Goal: Task Accomplishment & Management: Use online tool/utility

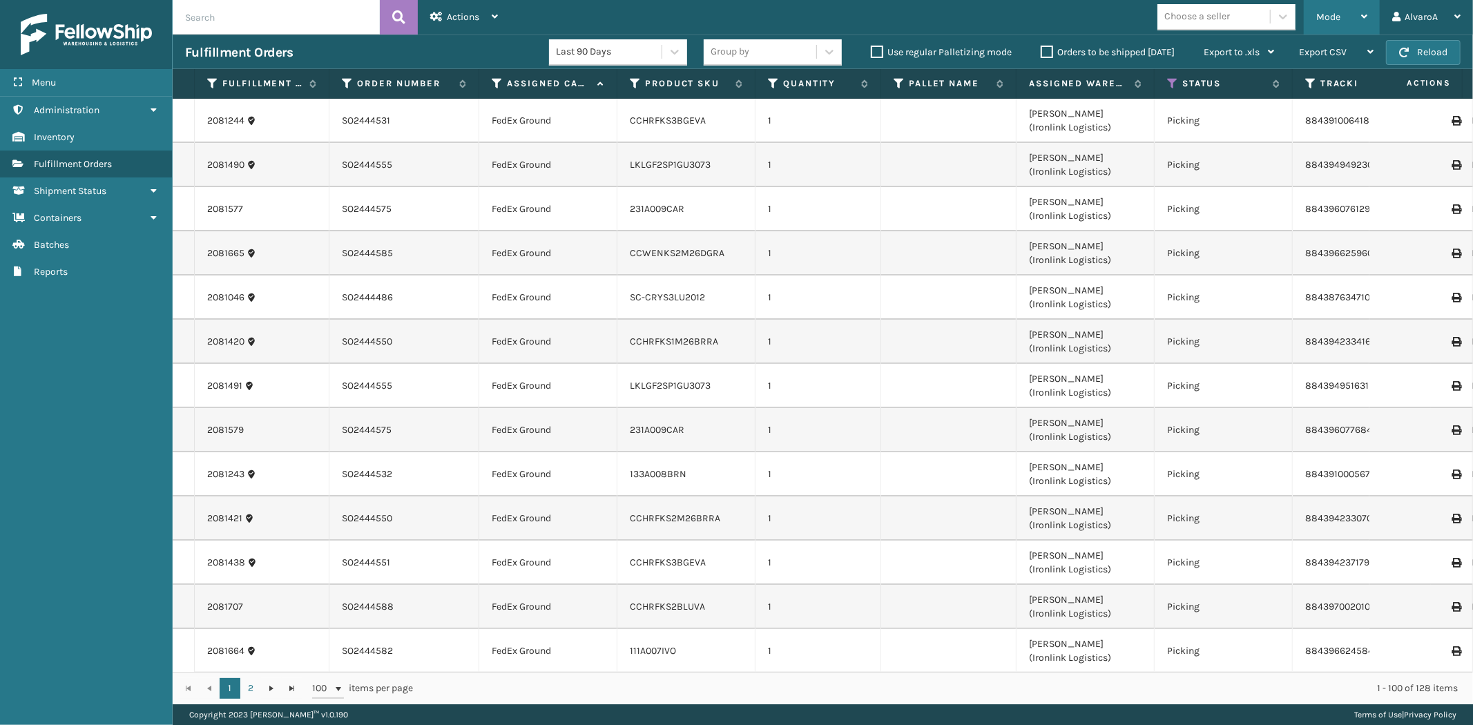
click at [1337, 24] on div "Mode" at bounding box center [1341, 17] width 51 height 35
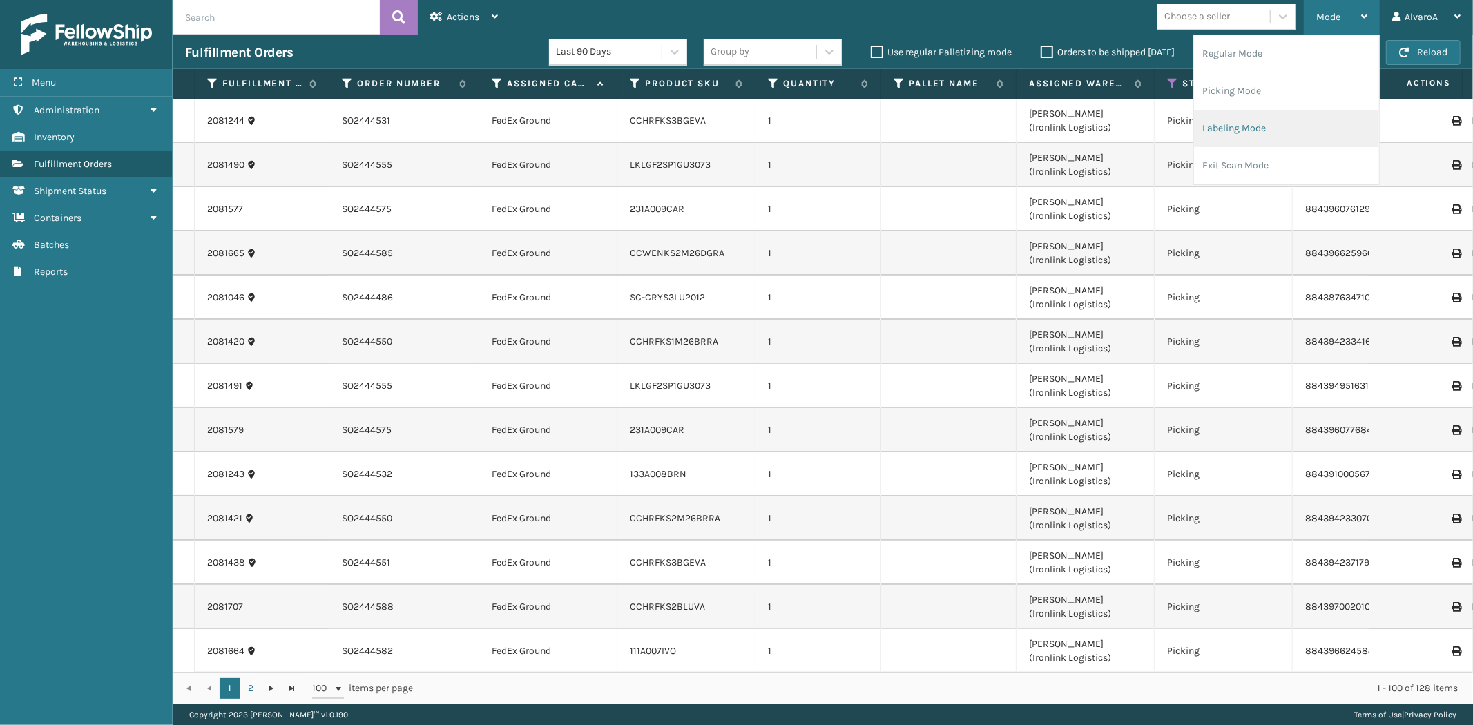
click at [1240, 128] on li "Labeling Mode" at bounding box center [1286, 128] width 185 height 37
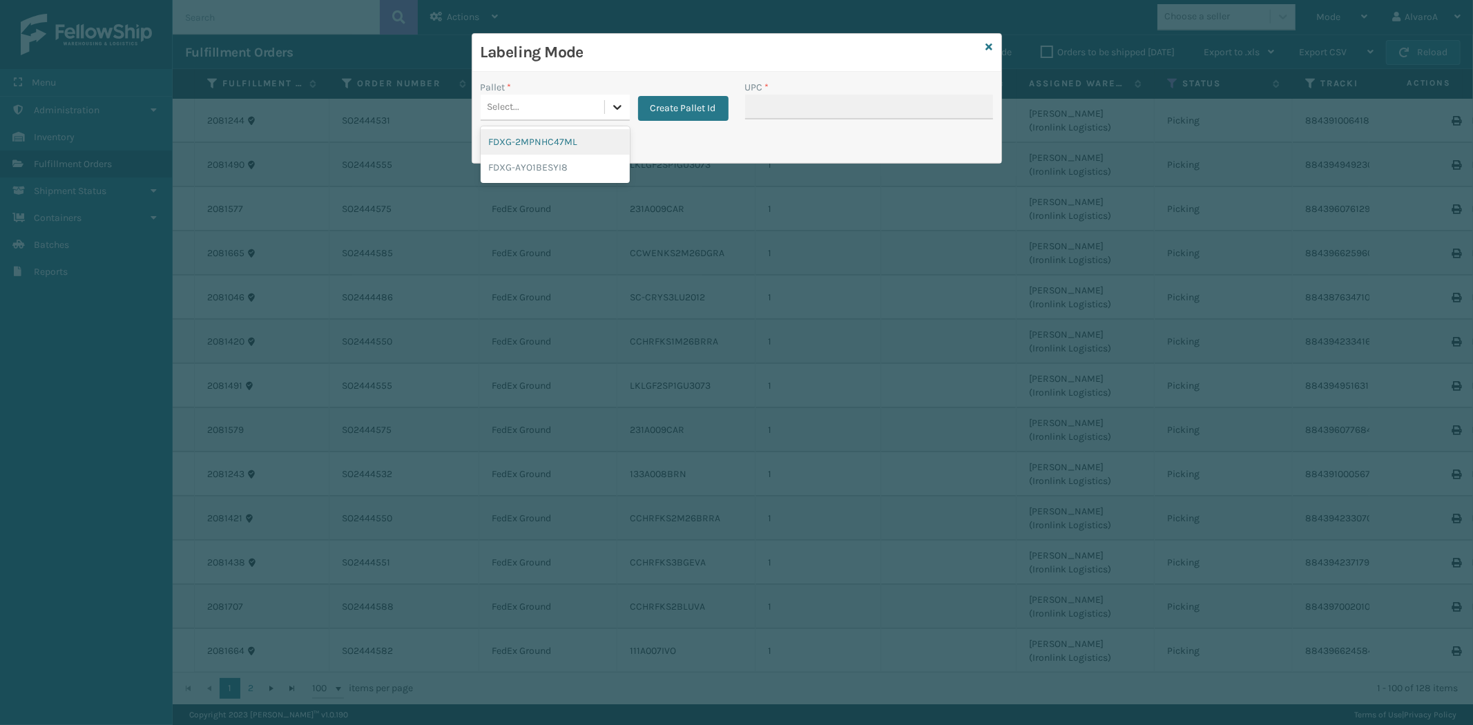
click at [624, 106] on div at bounding box center [617, 107] width 25 height 25
drag, startPoint x: 681, startPoint y: 97, endPoint x: 680, endPoint y: 111, distance: 14.6
click at [681, 101] on div "Create Pallet Id" at bounding box center [679, 100] width 99 height 41
click at [680, 111] on button "Create Pallet Id" at bounding box center [683, 108] width 90 height 25
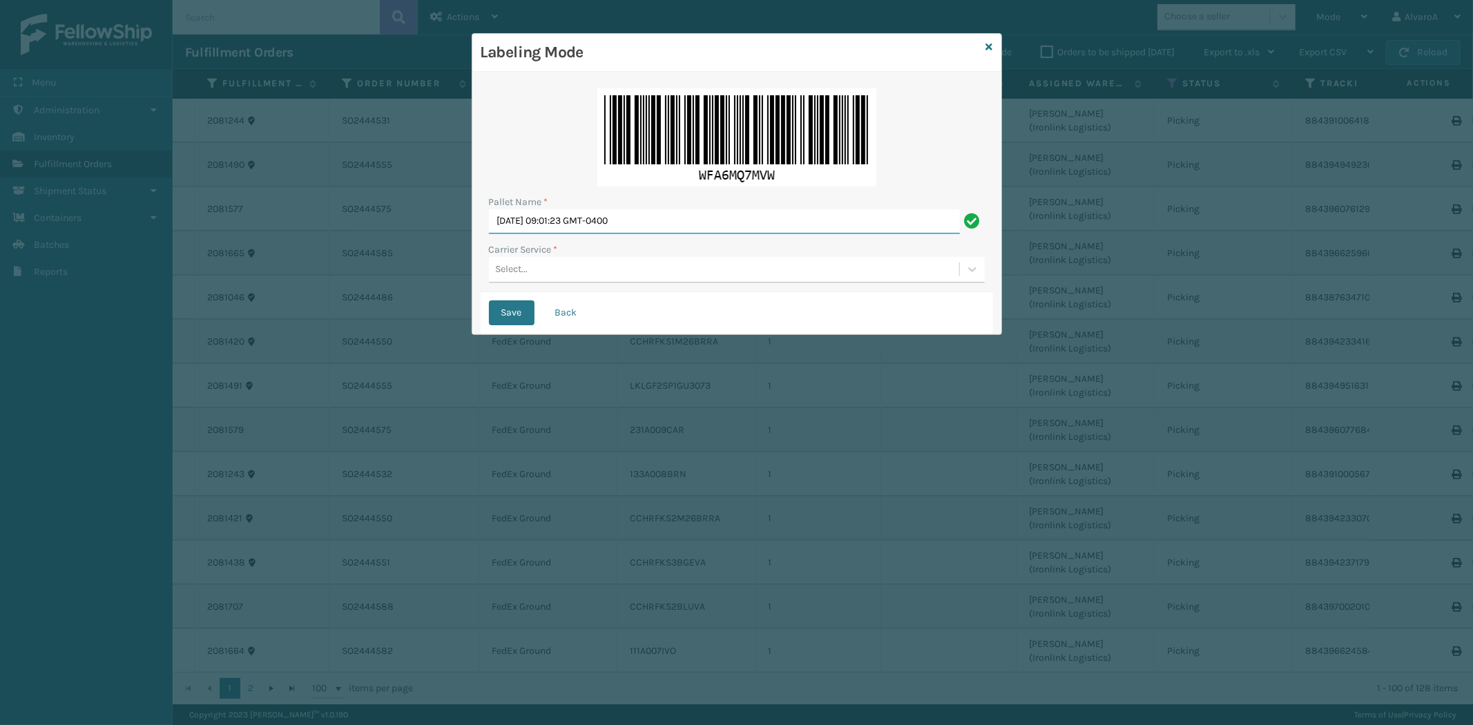
drag, startPoint x: 672, startPoint y: 209, endPoint x: 349, endPoint y: 259, distance: 326.9
click at [349, 259] on div "Labeling Mode Pallet Name * [DATE] 09:01:23 GMT-0400 Carrier Service * Select..…" at bounding box center [736, 362] width 1473 height 725
type input "LPN 508539 #1"
click at [518, 280] on div "Select..." at bounding box center [724, 269] width 470 height 23
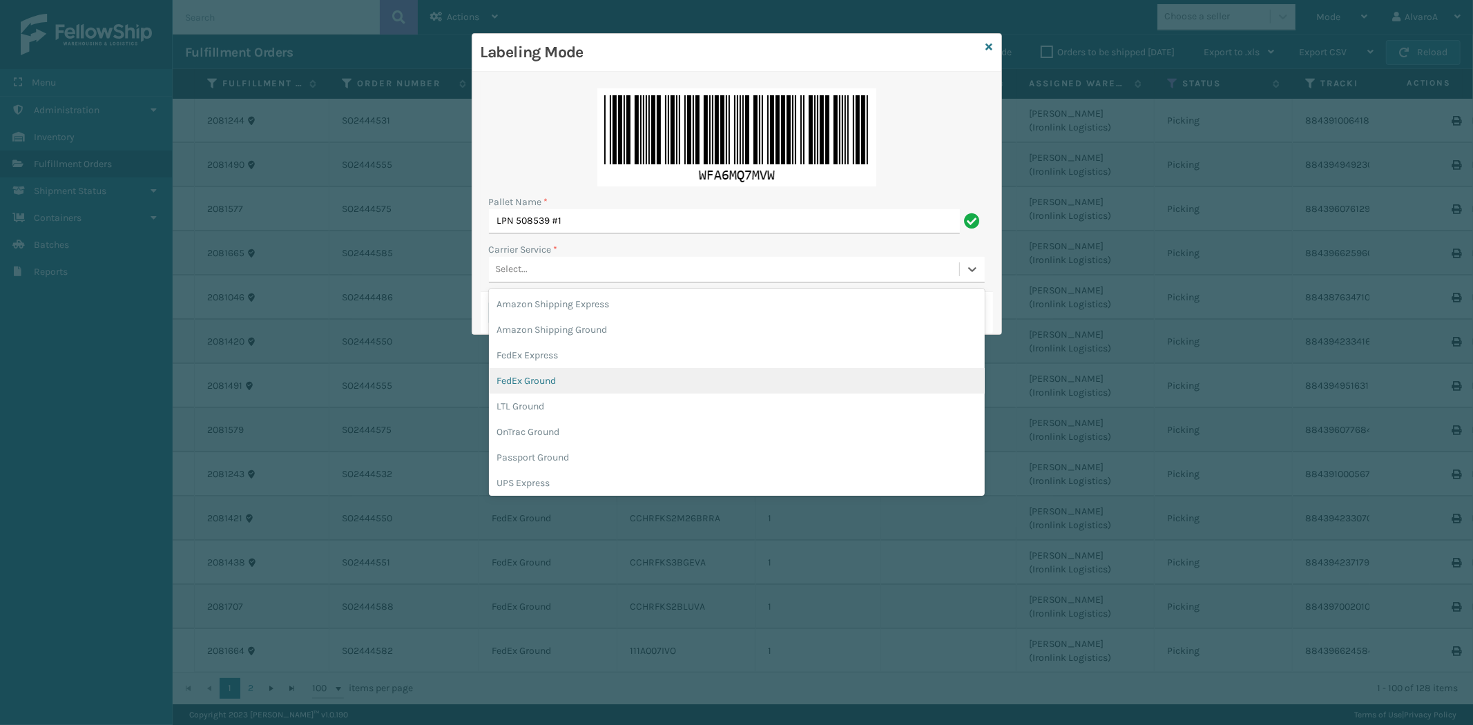
click at [523, 377] on div "FedEx Ground" at bounding box center [737, 381] width 496 height 26
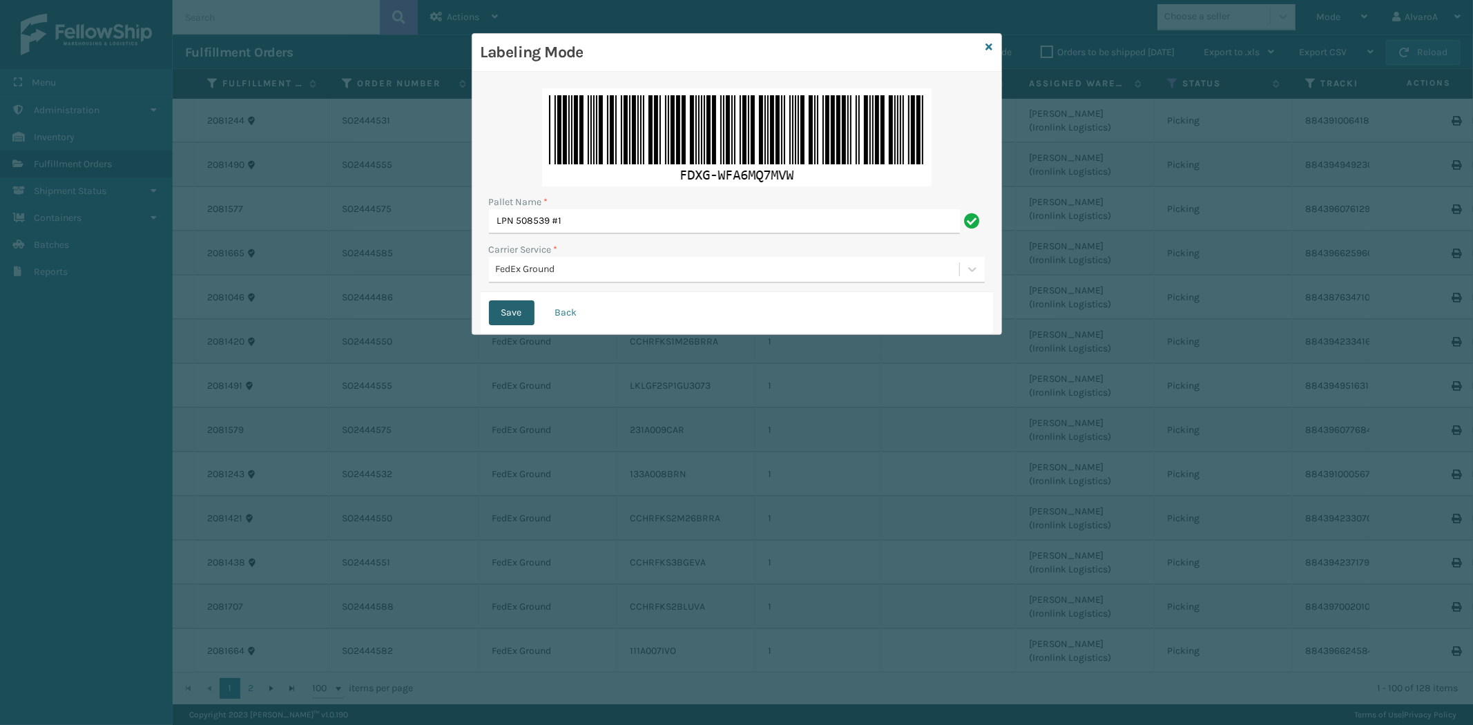
click at [509, 312] on button "Save" at bounding box center [512, 312] width 46 height 25
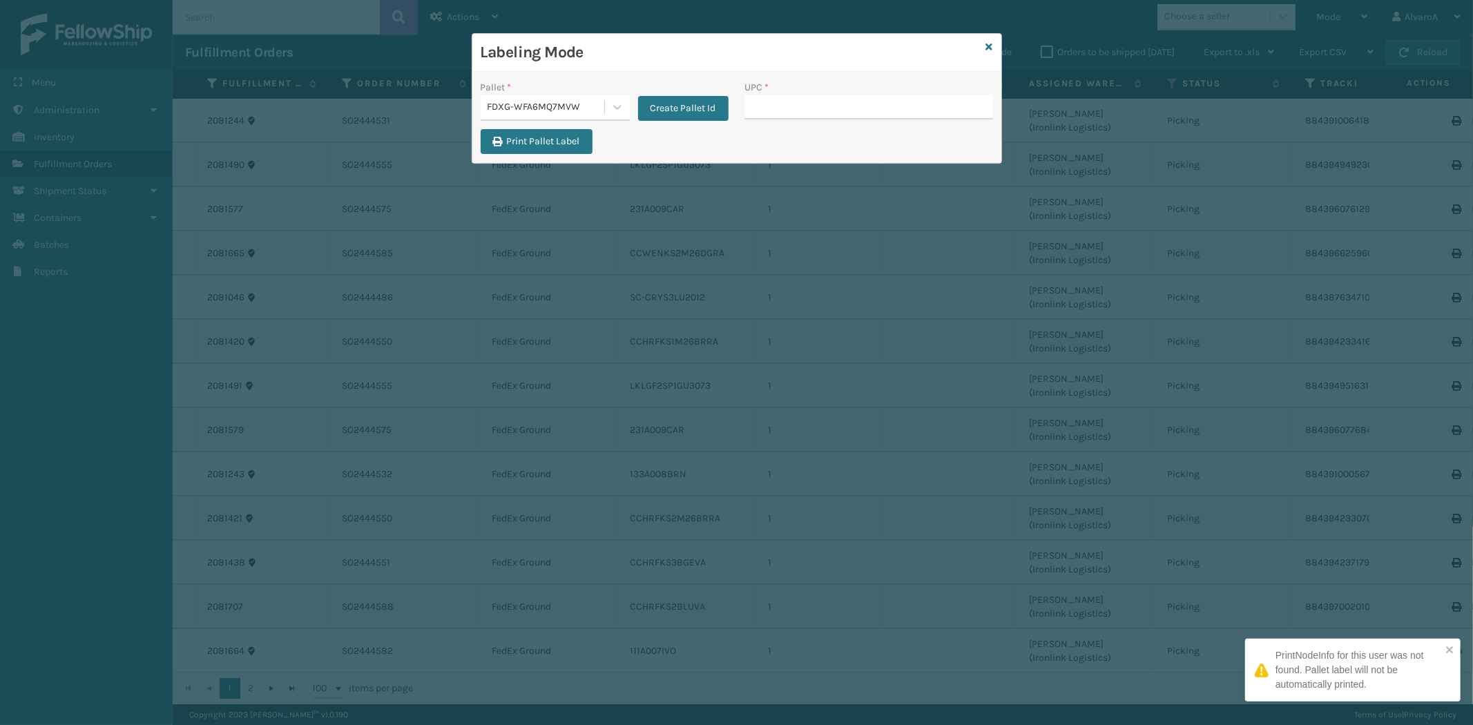
click at [788, 107] on input "UPC *" at bounding box center [869, 107] width 248 height 25
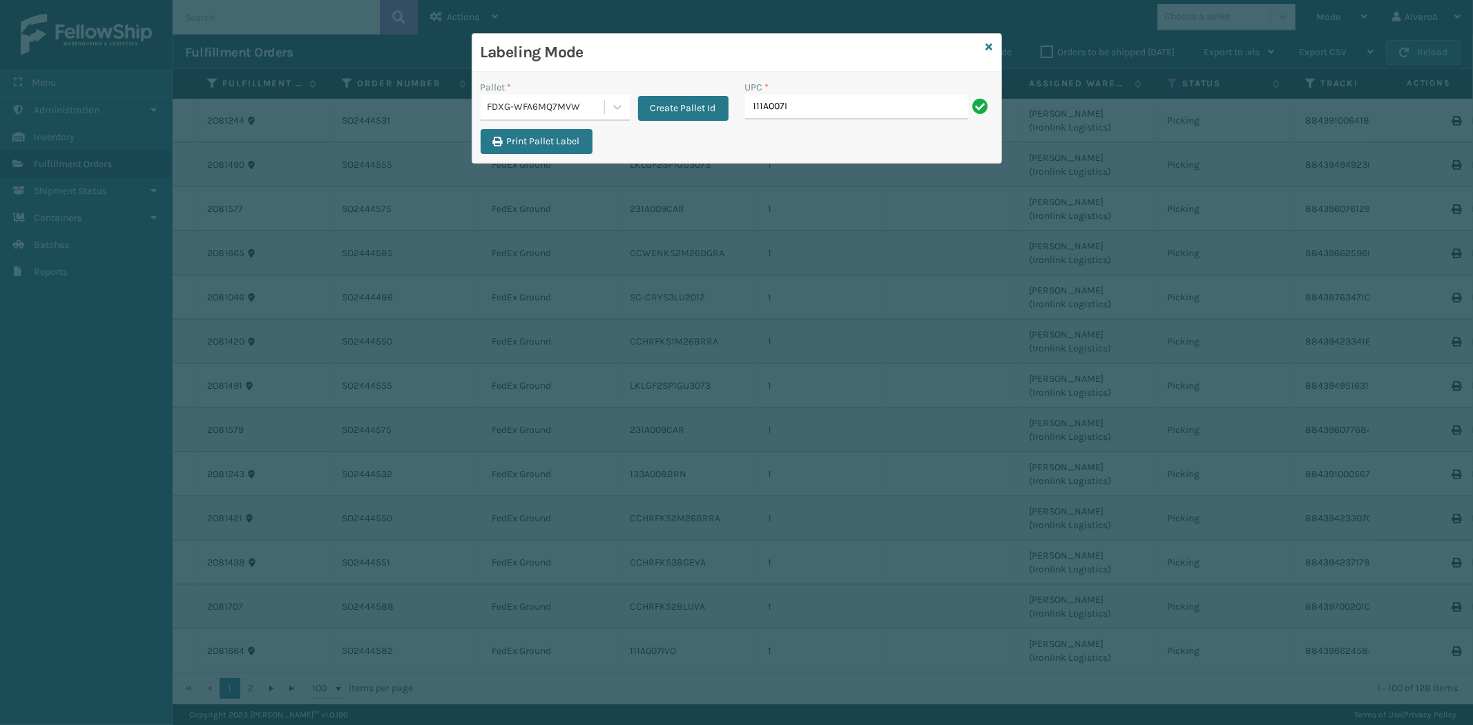
type input "111A007IVO"
type input "133A008BRN"
type input "133A013BRN"
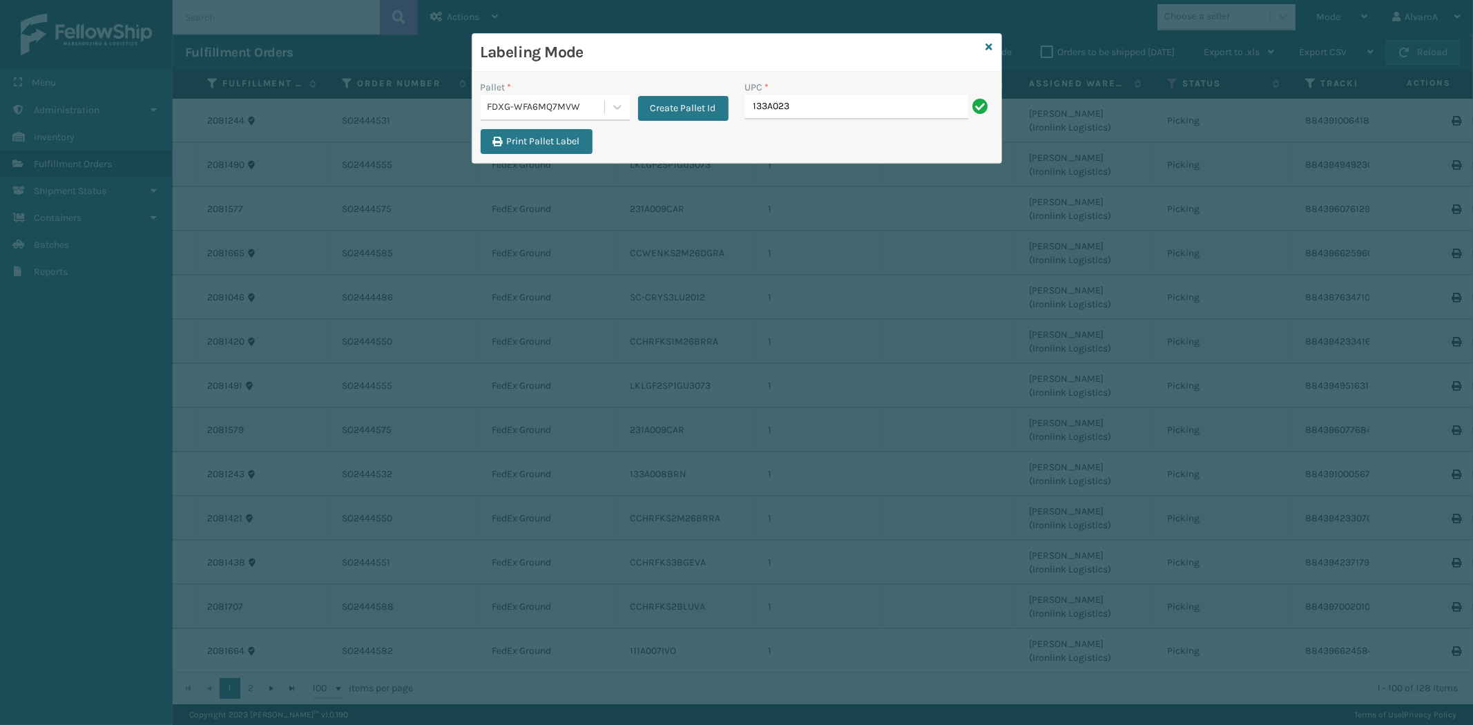
type input "133A023GRY"
type input "CCHRFKS3BGEVA"
type input "CCHRFKS3BLUVA"
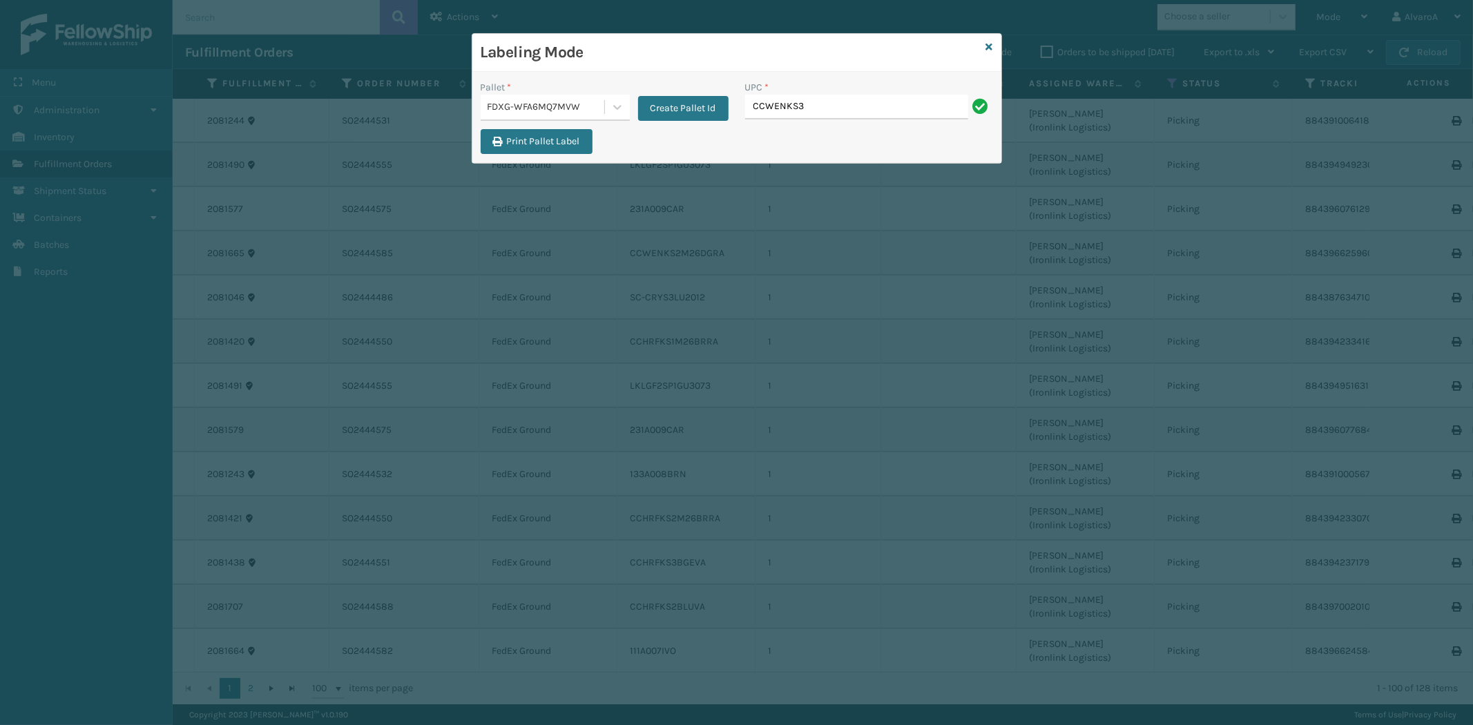
type input "CCWENKS3BLURA"
type input "LKLGF2SP3CAR"
type input "LKLGF2SP3OLV-C"
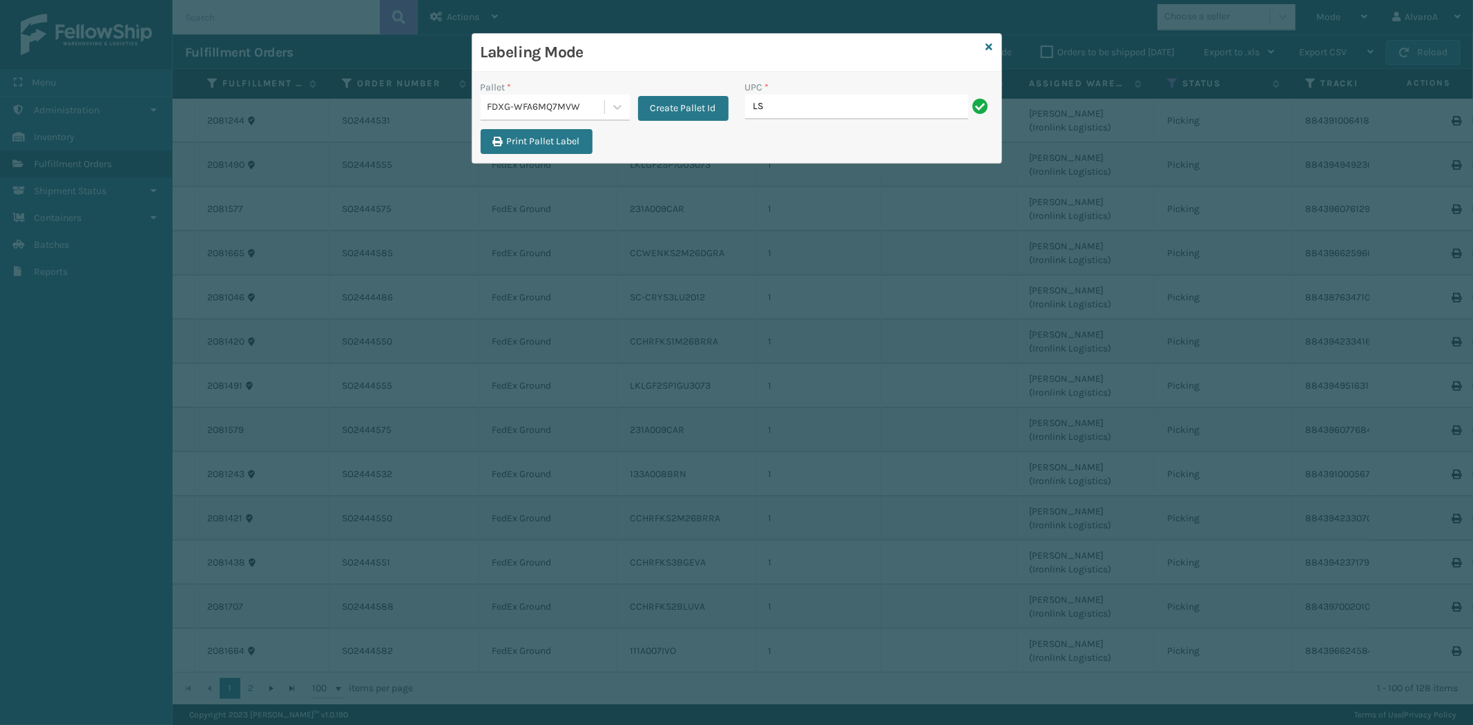
type input "LSHRFS3CP3003R"
click at [620, 102] on icon at bounding box center [617, 107] width 14 height 14
click at [549, 196] on div "FDXG-WFA6MQ7MVW" at bounding box center [554, 193] width 149 height 26
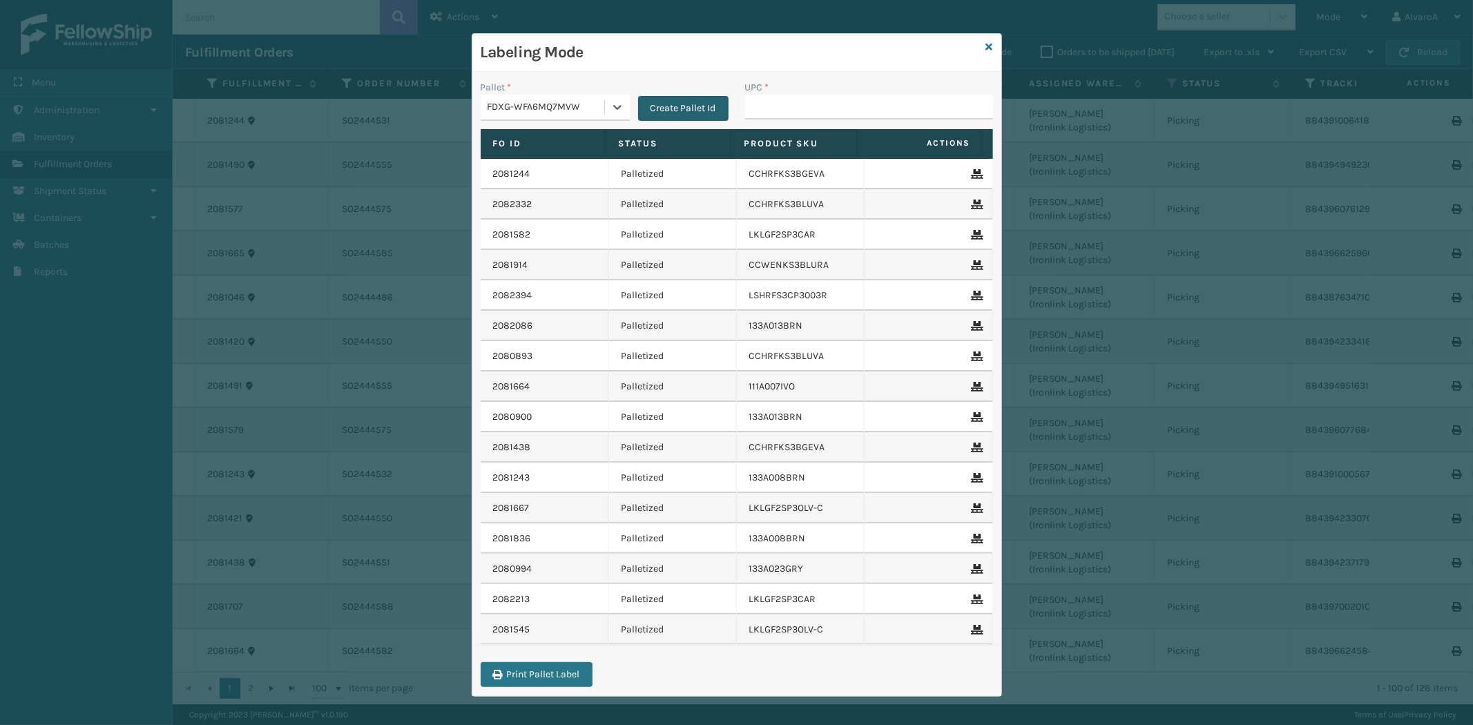
click at [668, 95] on div "Create Pallet Id" at bounding box center [679, 100] width 99 height 41
click at [664, 107] on button "Create Pallet Id" at bounding box center [683, 108] width 90 height 25
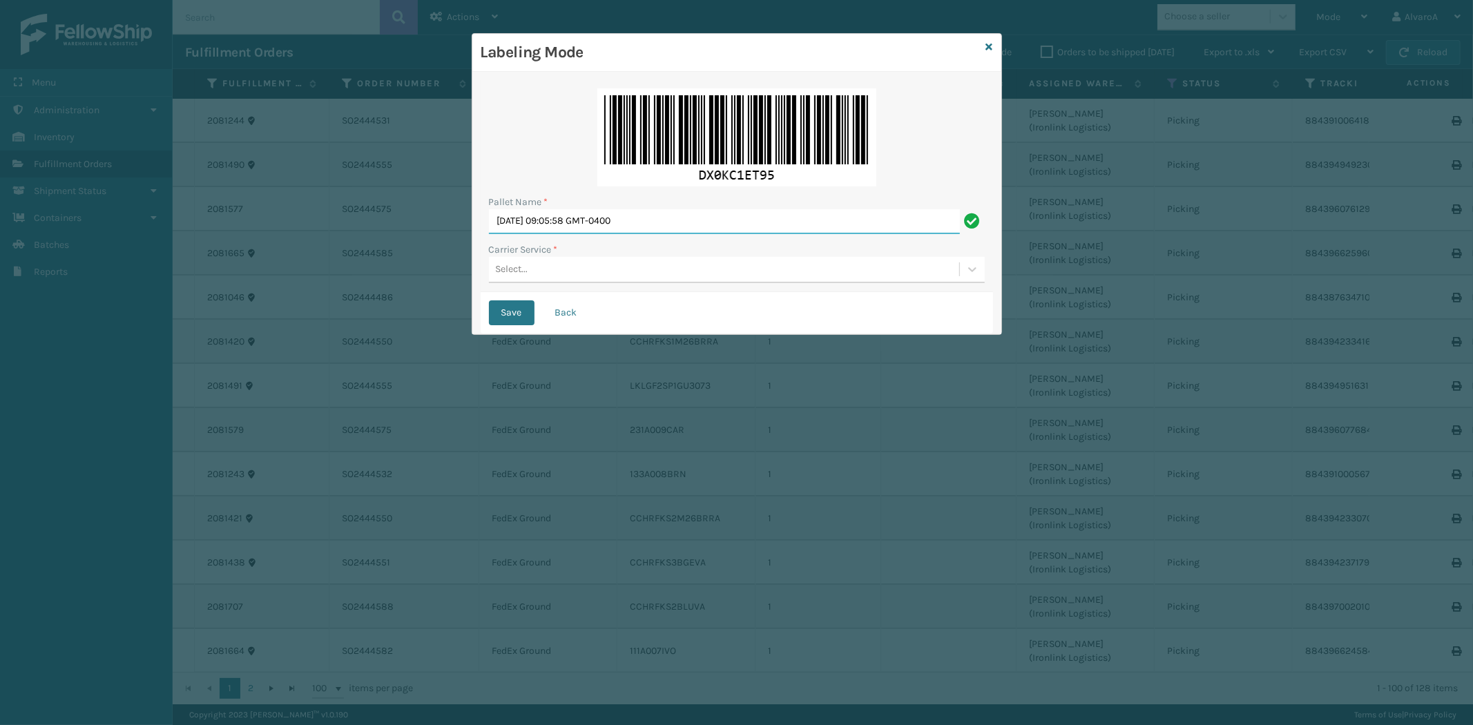
drag, startPoint x: 663, startPoint y: 232, endPoint x: 443, endPoint y: 251, distance: 221.7
click at [443, 251] on div "Labeling Mode Pallet Name * [DATE] 09:05:58 GMT-0400 Carrier Service * Select..…" at bounding box center [736, 362] width 1473 height 725
type input "LPN 508537#1"
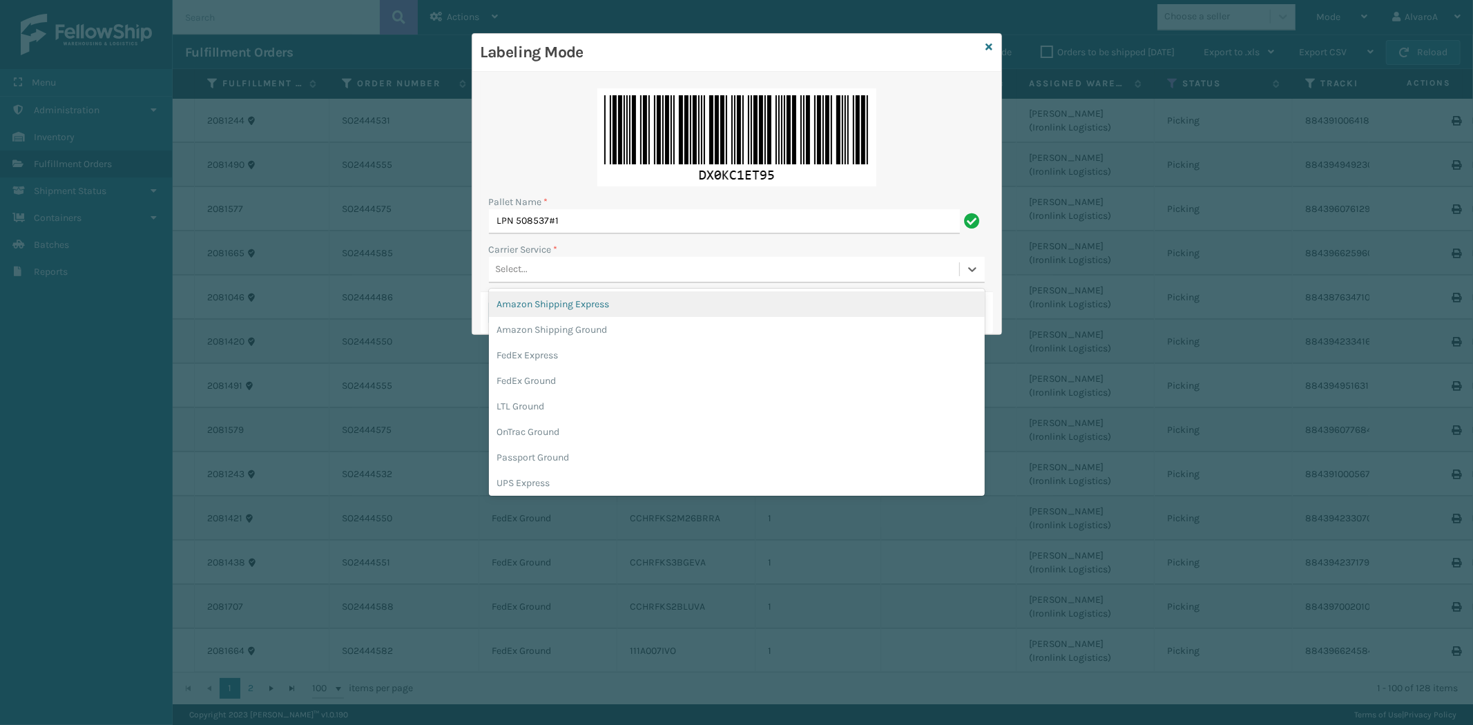
click at [508, 280] on div "Select..." at bounding box center [724, 269] width 470 height 23
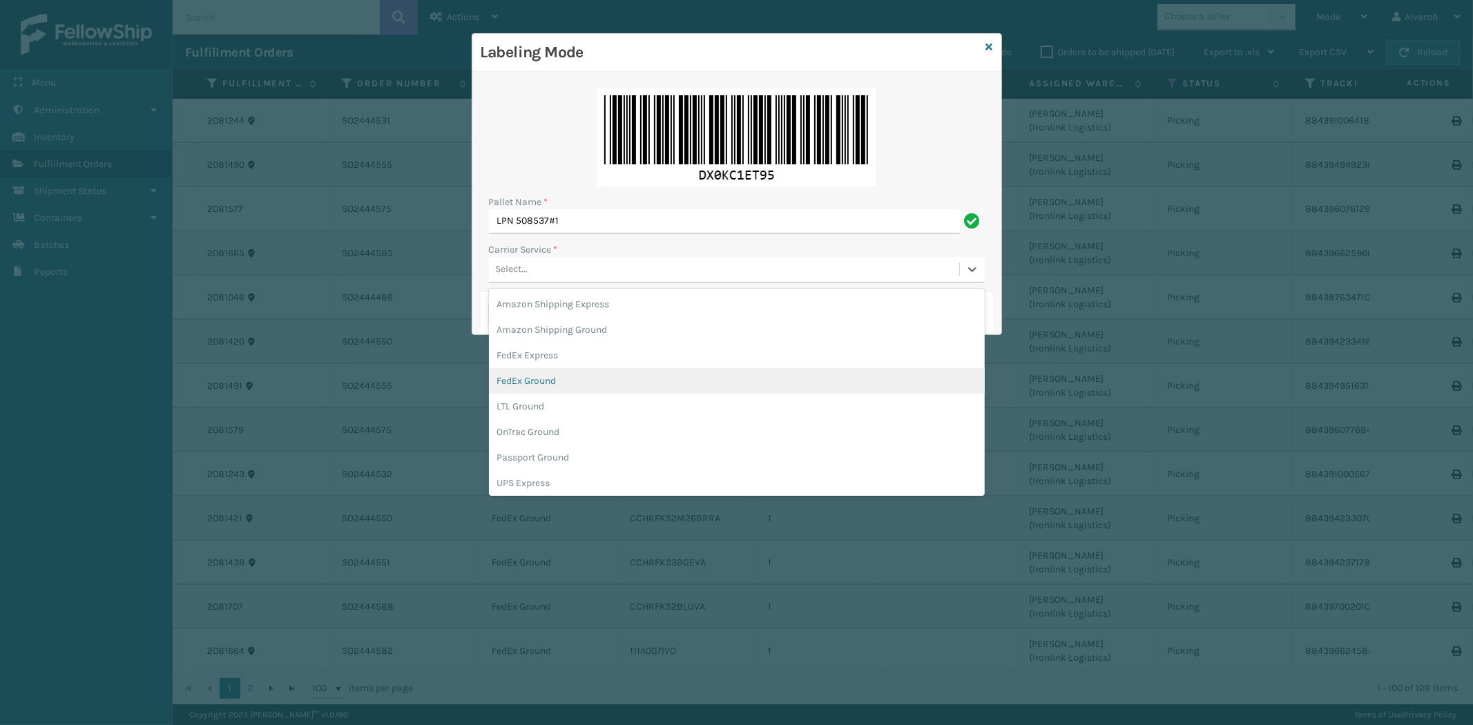
click at [553, 388] on div "FedEx Ground" at bounding box center [737, 381] width 496 height 26
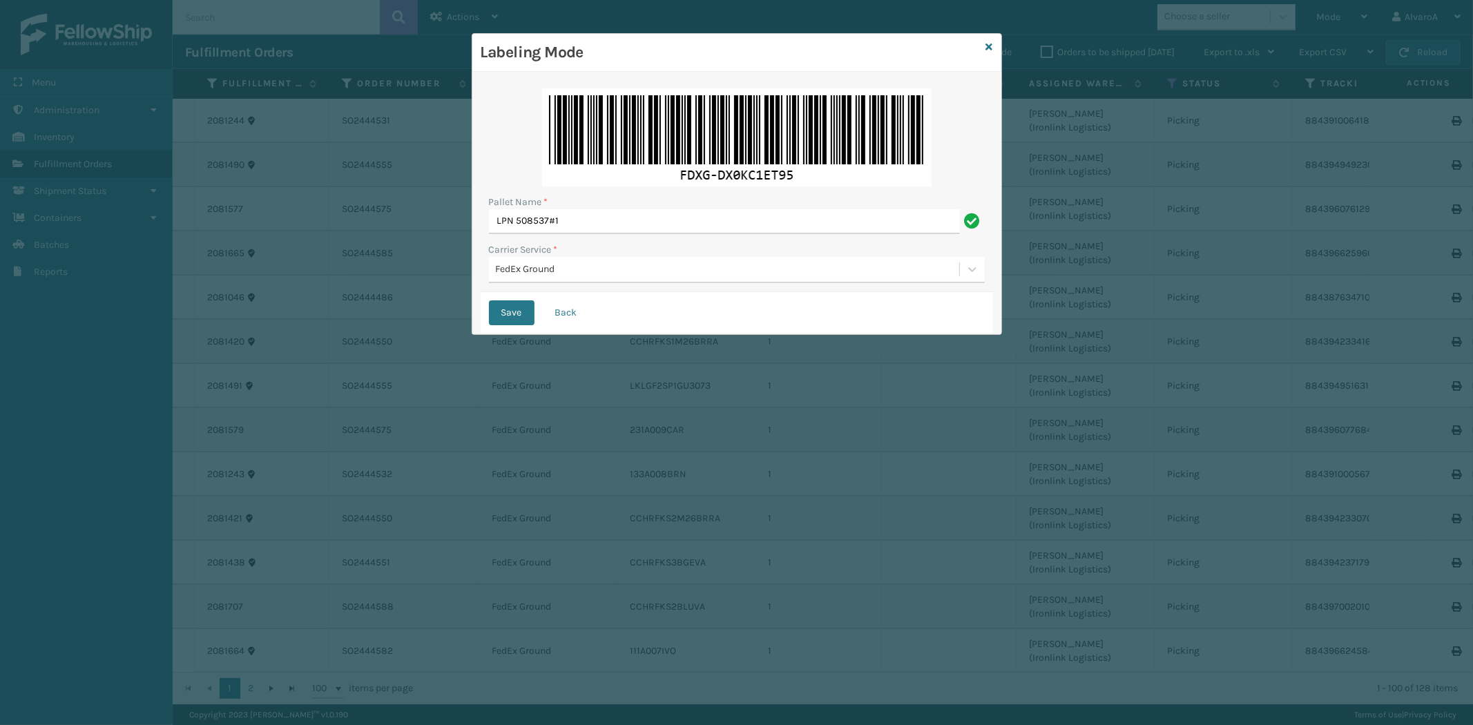
click at [485, 304] on div "Save Back" at bounding box center [736, 312] width 512 height 41
click at [499, 311] on button "Save" at bounding box center [512, 312] width 46 height 25
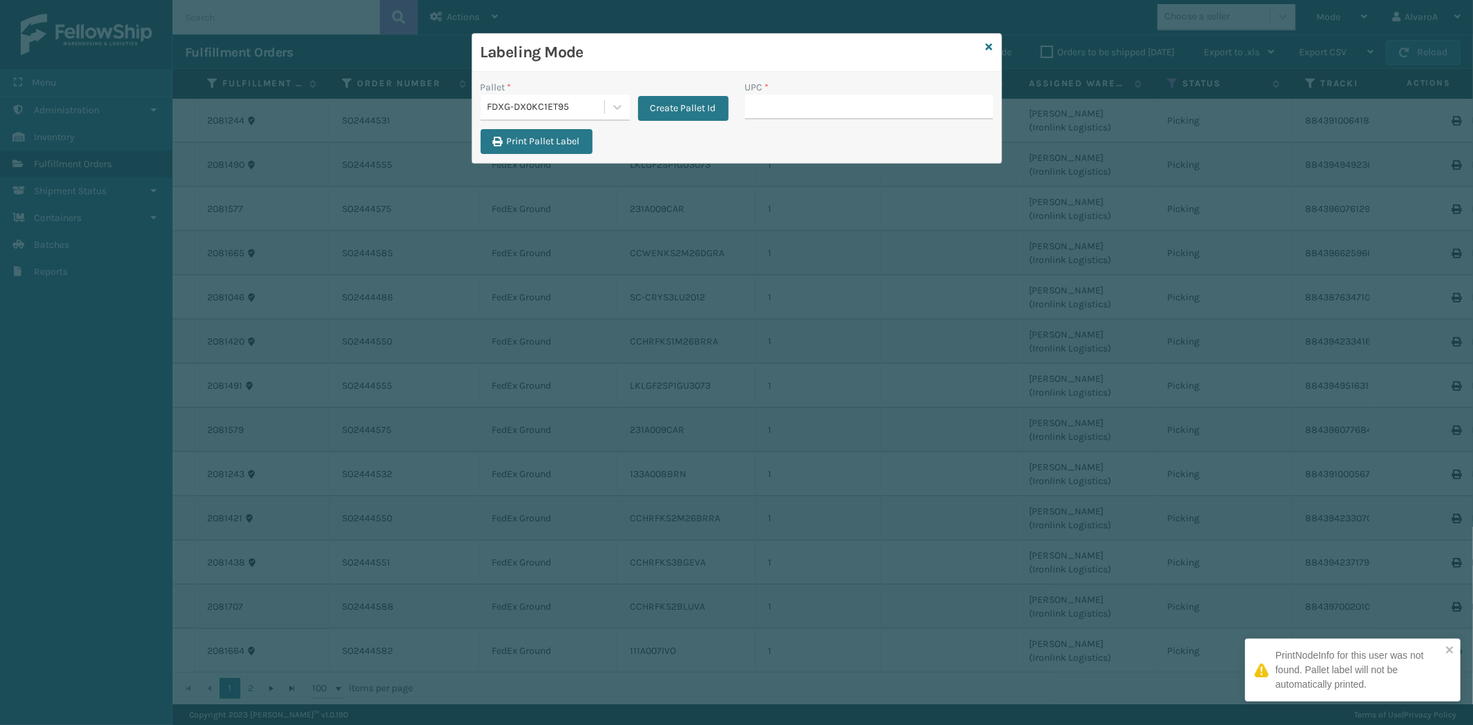
click at [782, 101] on input "UPC *" at bounding box center [869, 107] width 248 height 25
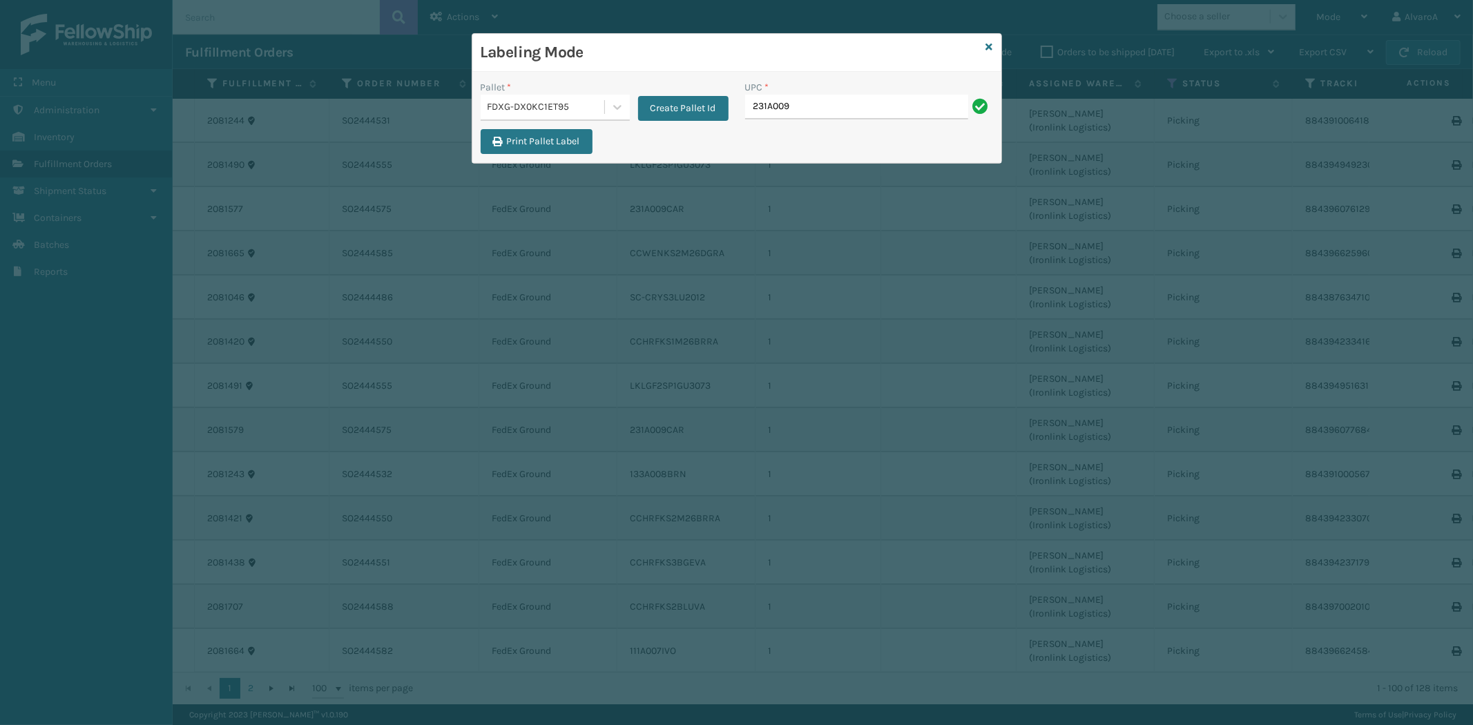
type input "231A009CAR"
type input "RC-DBYM2616"
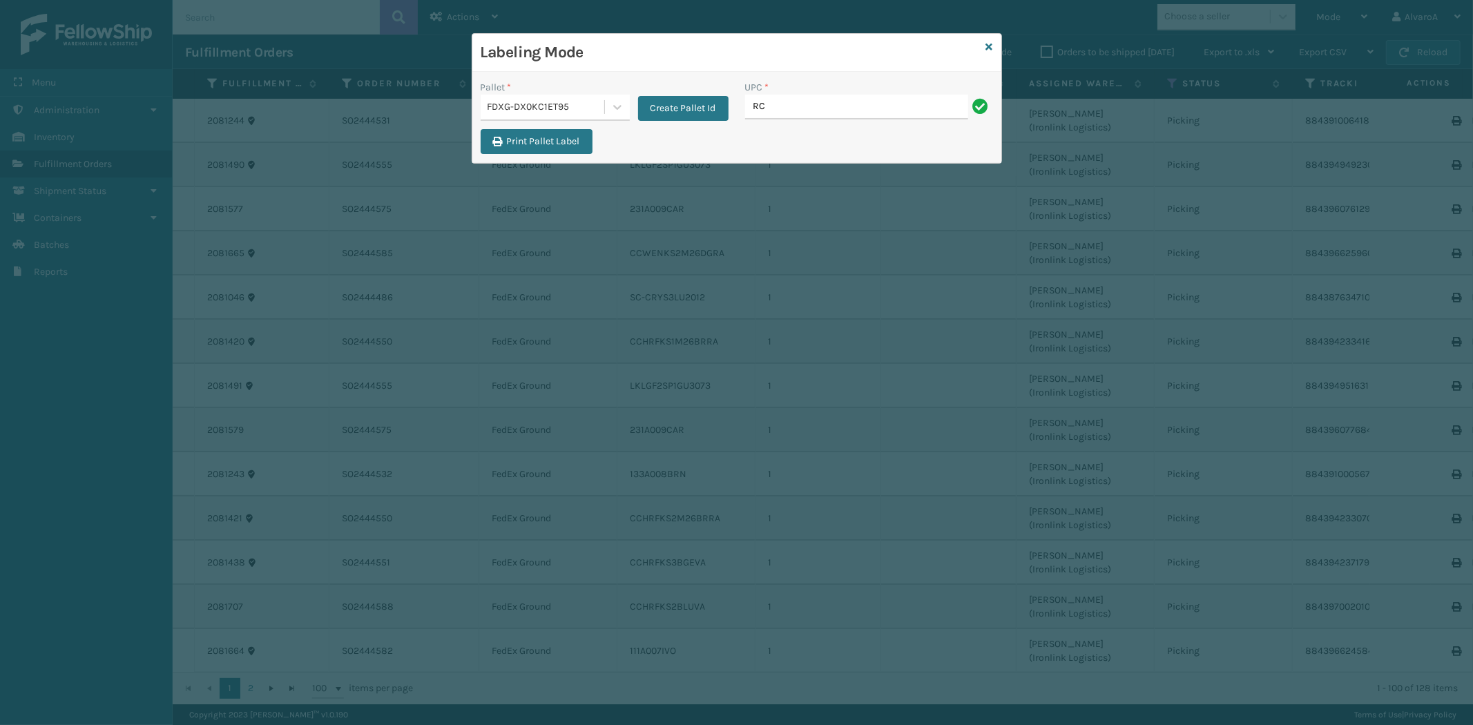
type input "RC-DBYM2616"
type input "SC-CRYS3LU2012"
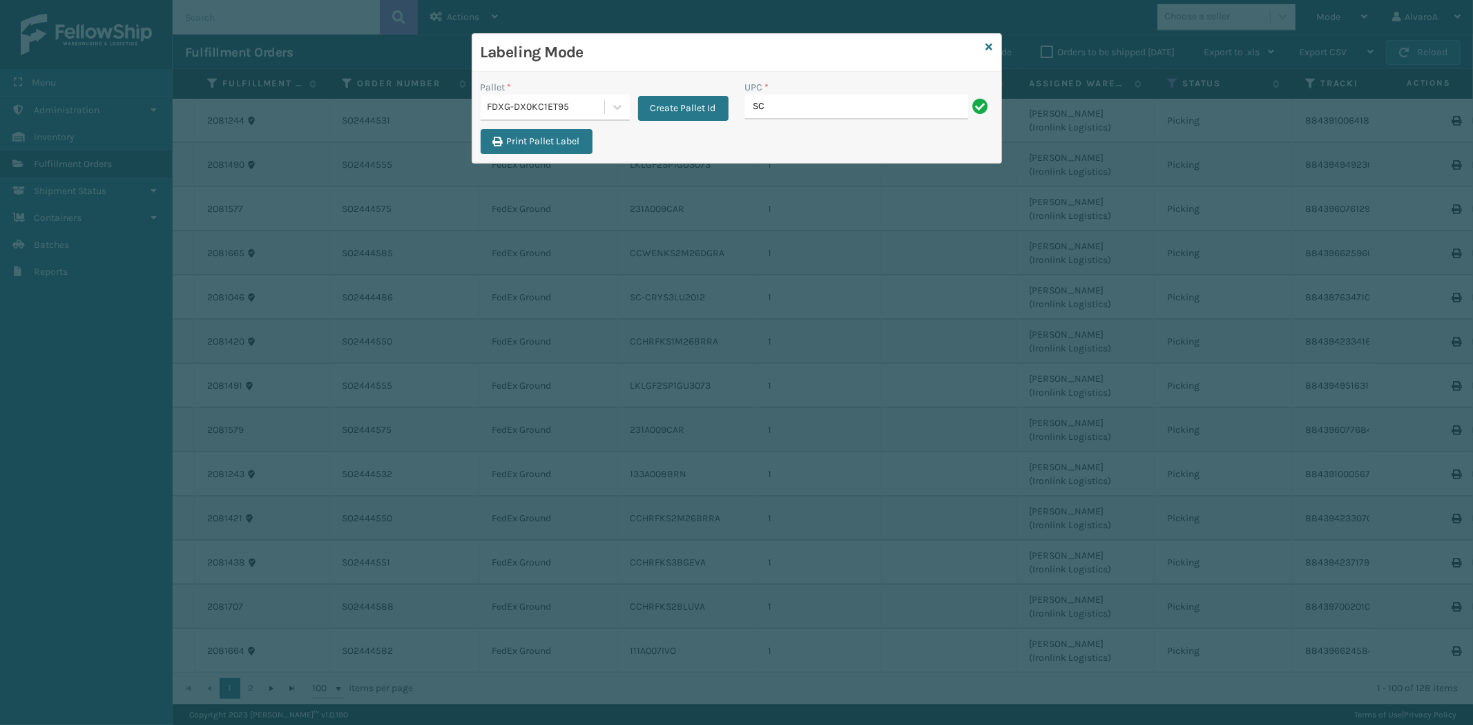
type input "SC-CRYS3LU2012"
type input "S"
type input "SC-CRYS3LU2012"
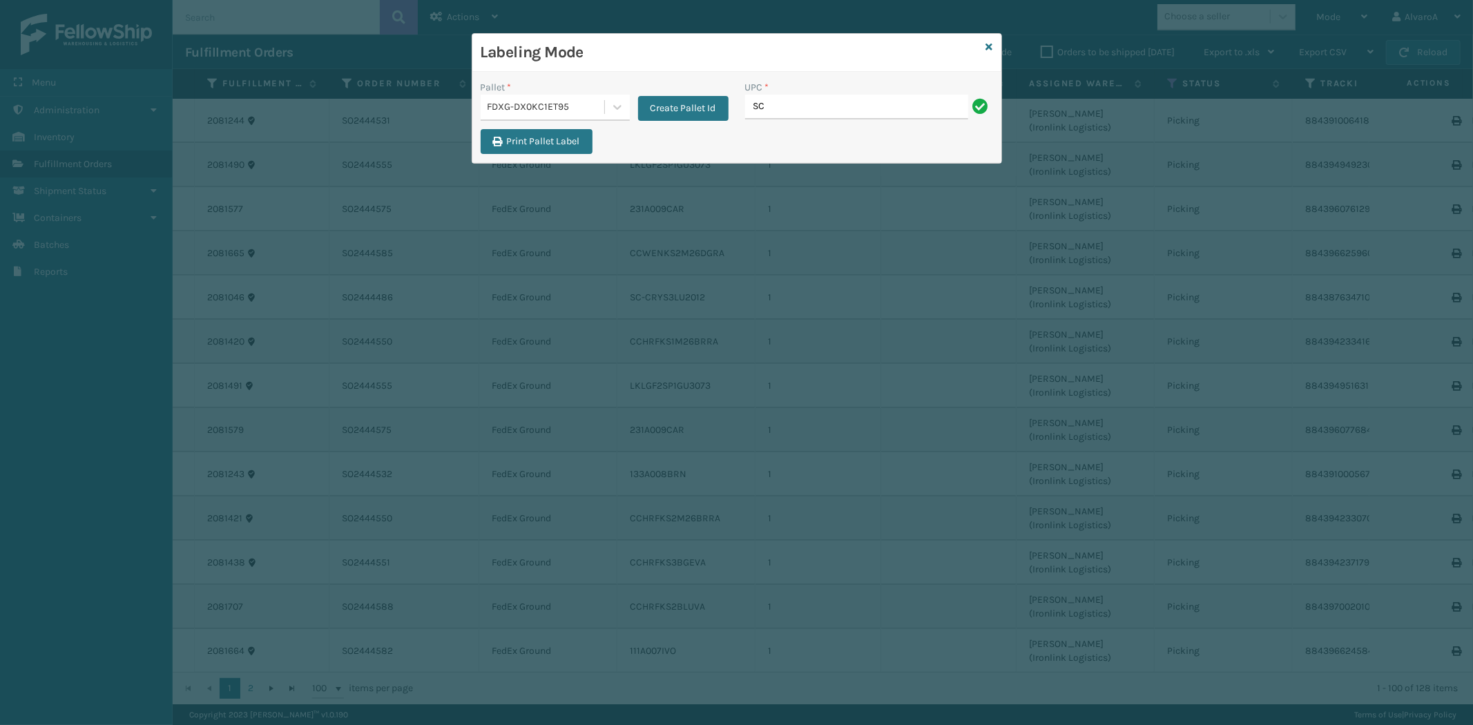
type input "SC-CRYS3LU2012"
type input "SCWDSLU2012"
click at [652, 102] on button "Create Pallet Id" at bounding box center [683, 108] width 90 height 25
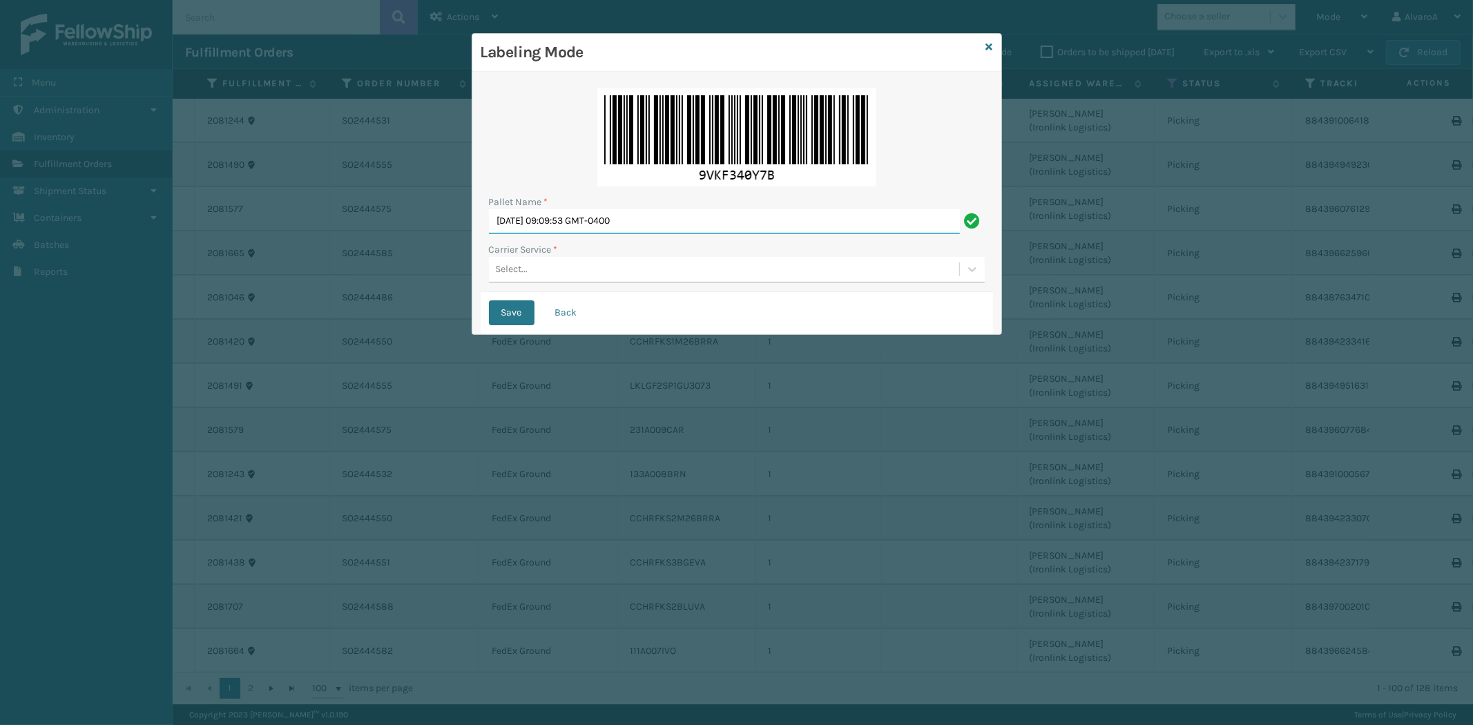
drag, startPoint x: 696, startPoint y: 215, endPoint x: 244, endPoint y: 253, distance: 453.1
click at [291, 283] on div "Labeling Mode Pallet Name * [DATE] 09:09:53 GMT-0400 Carrier Service * Select..…" at bounding box center [736, 362] width 1473 height 725
type input "LPN 508538#1"
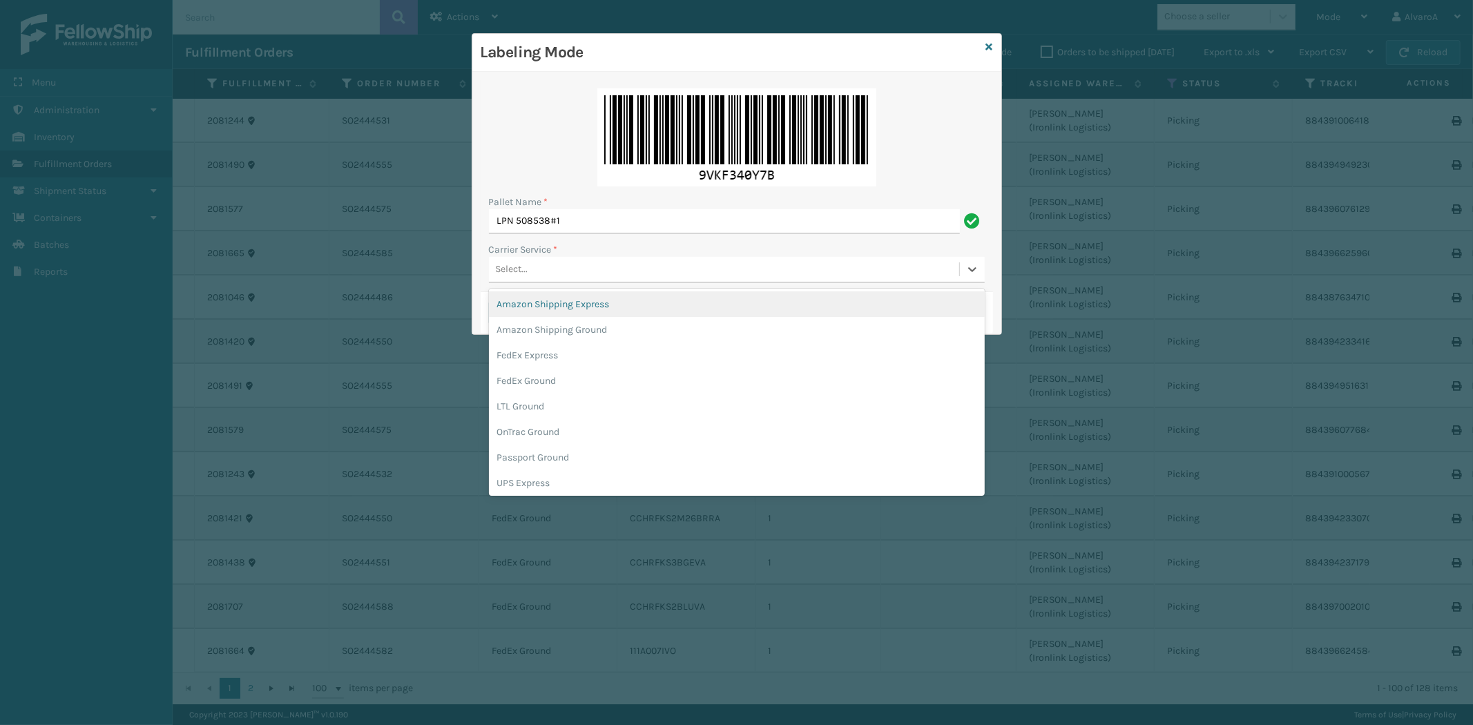
click at [554, 271] on div "Select..." at bounding box center [724, 269] width 470 height 23
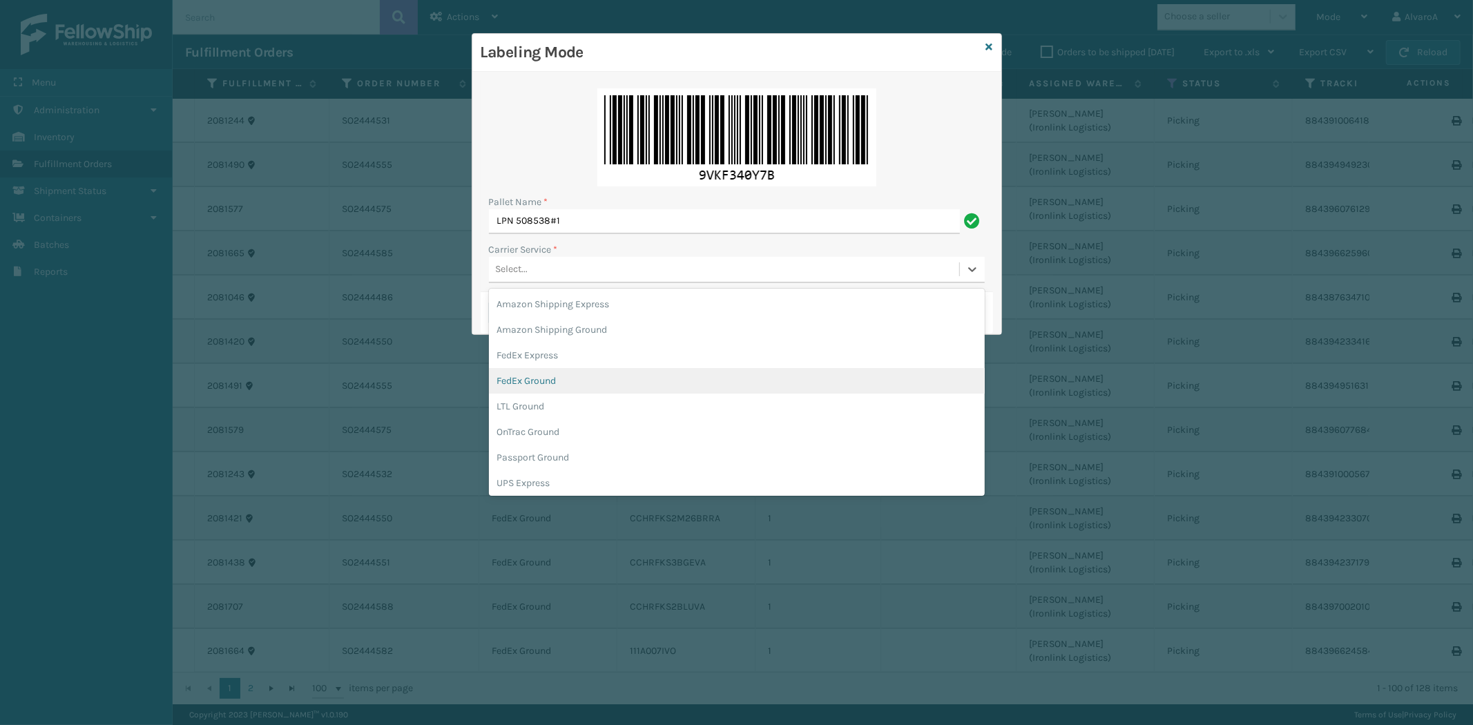
drag, startPoint x: 551, startPoint y: 378, endPoint x: 497, endPoint y: 289, distance: 104.1
click at [548, 373] on div "FedEx Ground" at bounding box center [737, 381] width 496 height 26
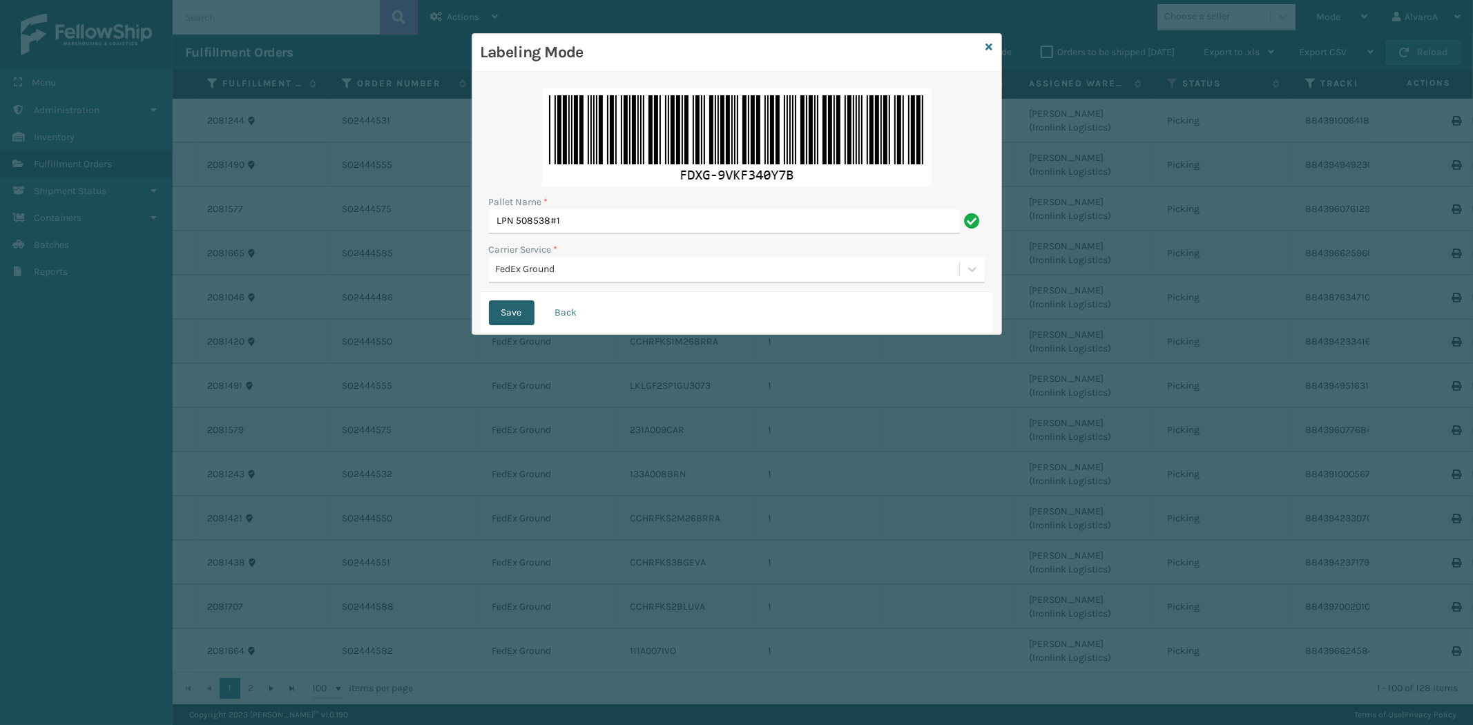
drag, startPoint x: 507, startPoint y: 307, endPoint x: 521, endPoint y: 271, distance: 39.1
click at [507, 308] on button "Save" at bounding box center [512, 312] width 46 height 25
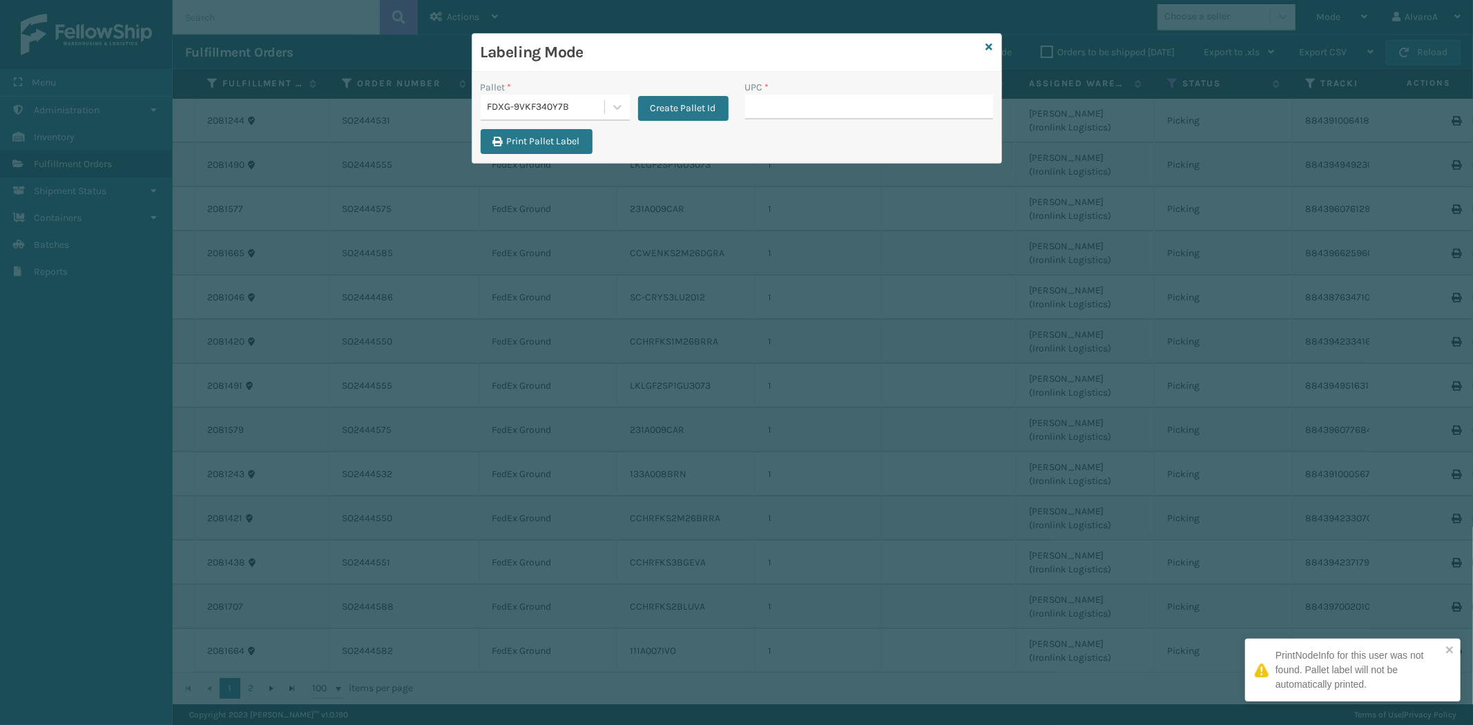
click at [757, 111] on input "UPC *" at bounding box center [869, 107] width 248 height 25
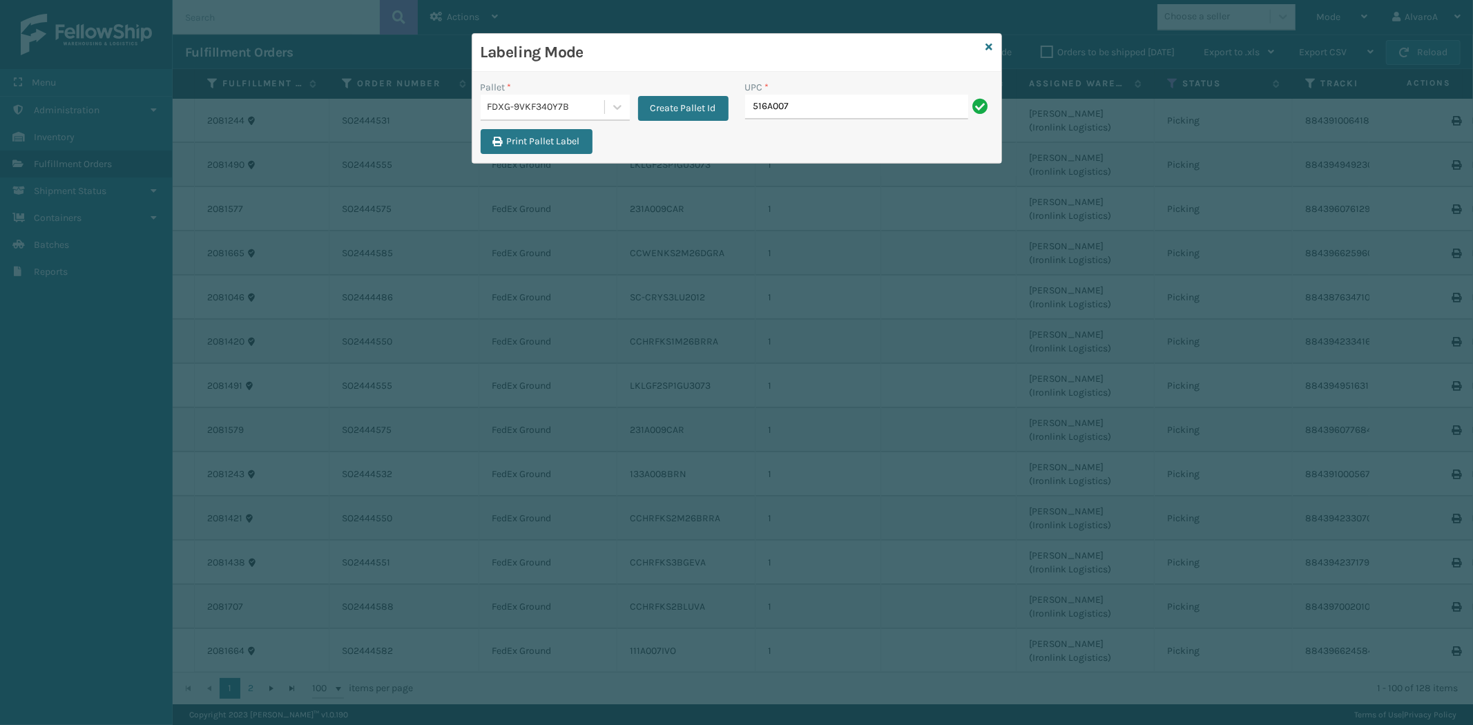
type input "516A007GRN"
type input "CCHRFKS1M26BKVA"
type input "CCHRFKS2BGEVA"
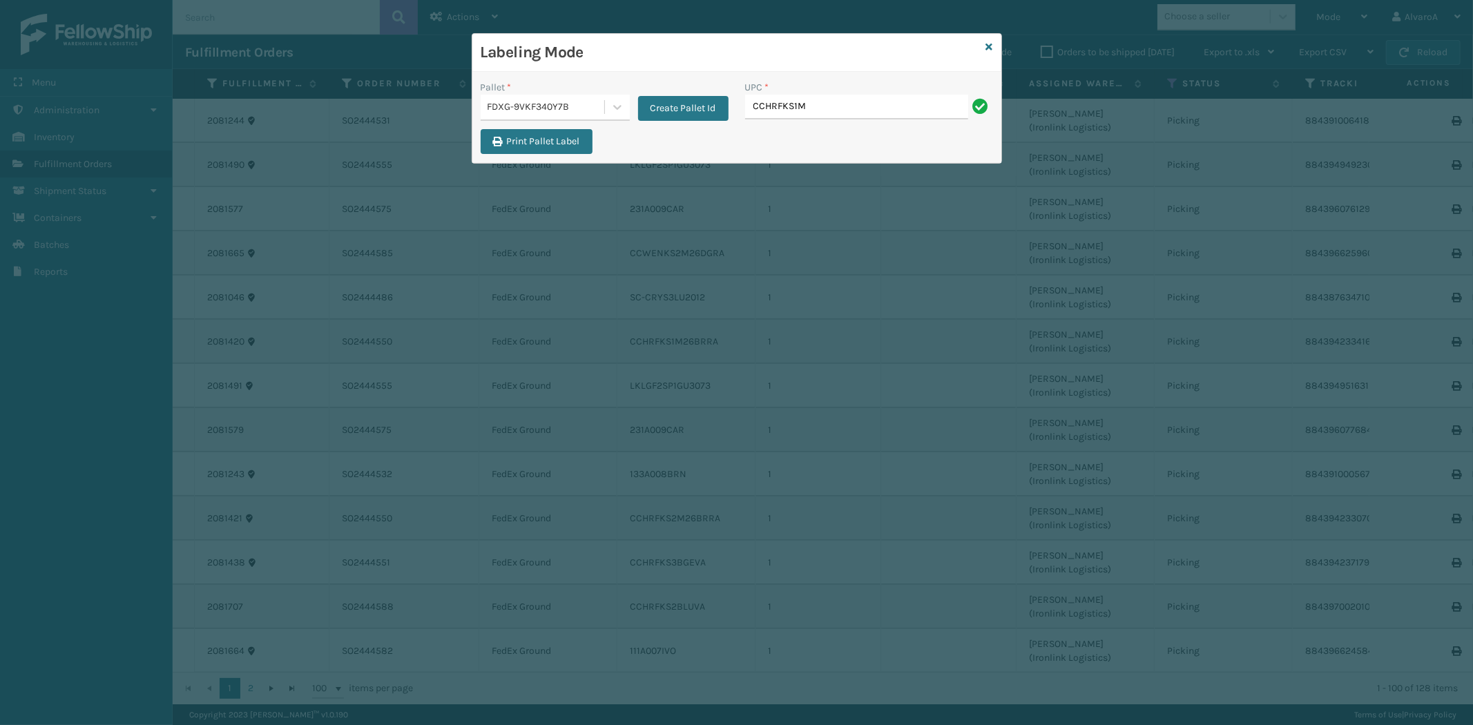
type input "CCHRFKS1M26BKVA"
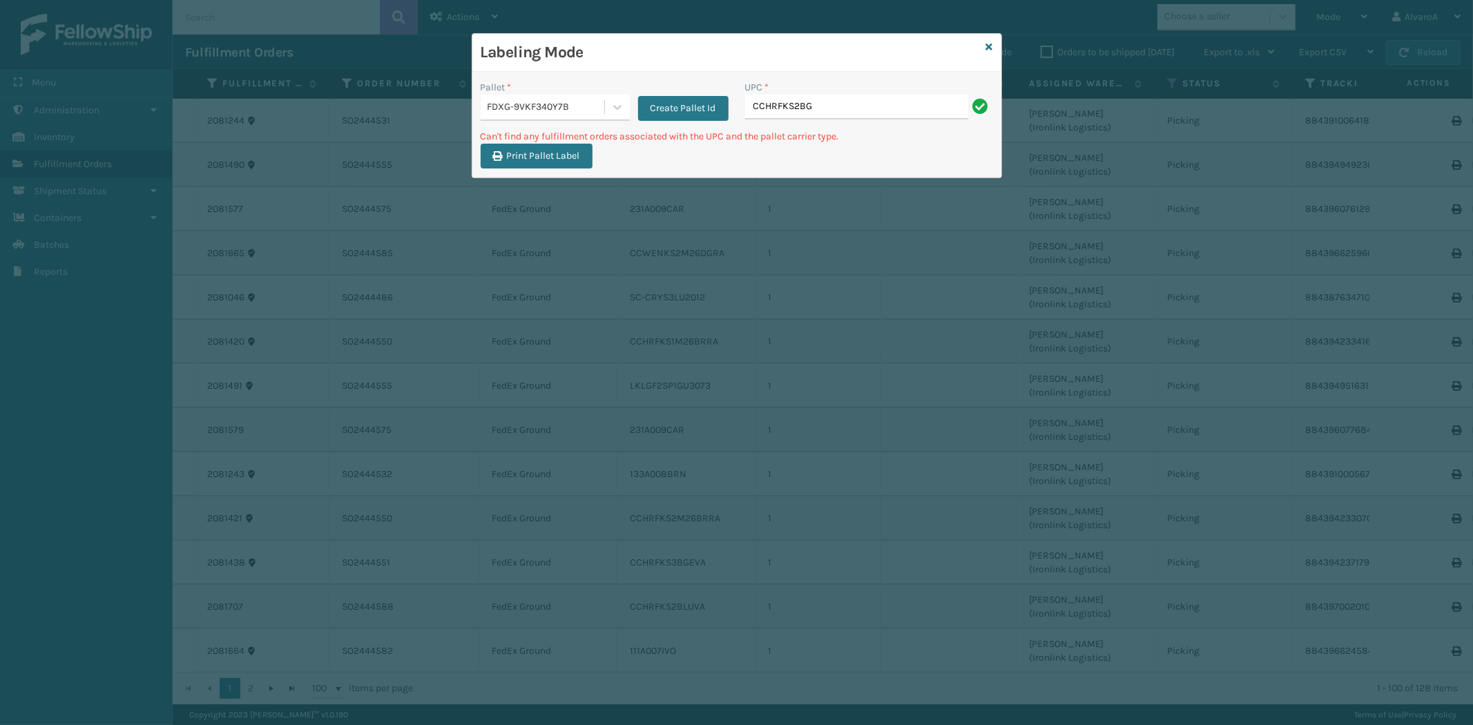
type input "CCHRFKS2BGEVA"
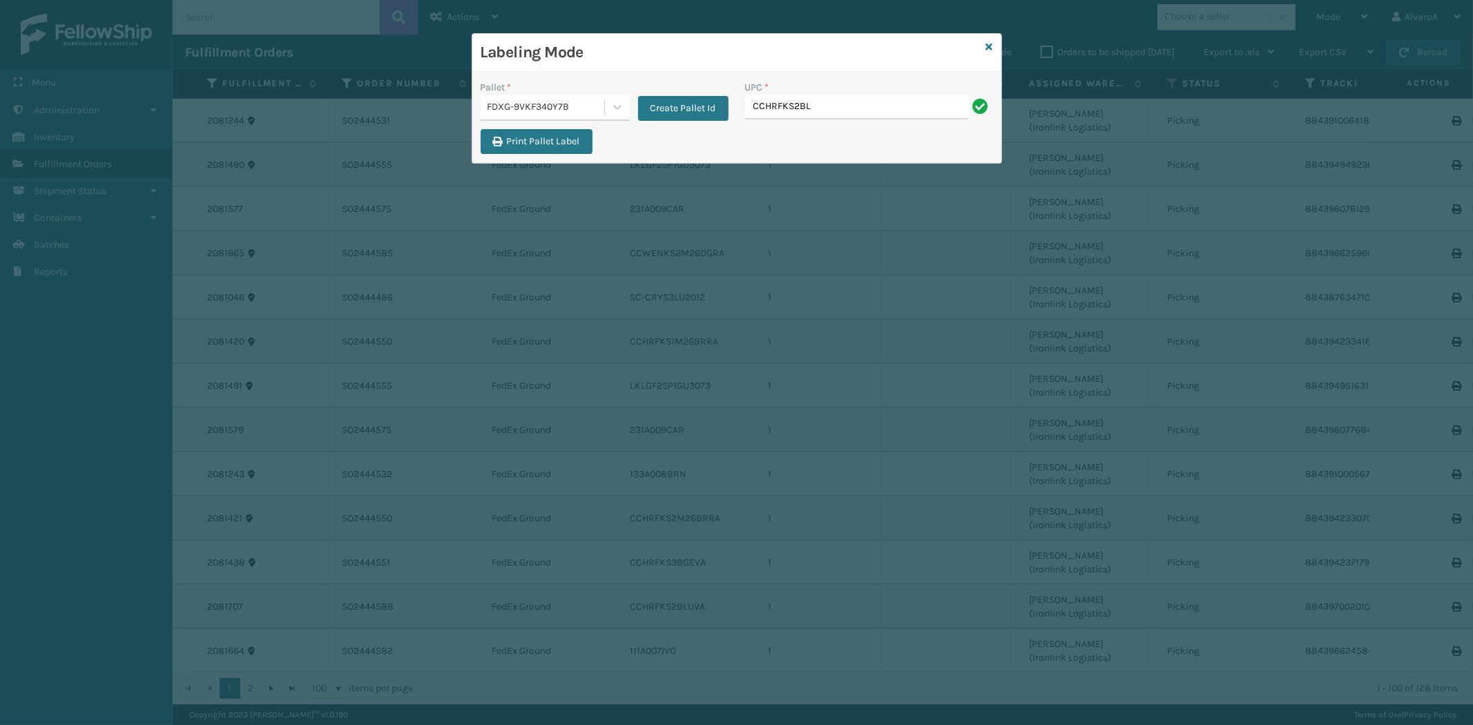
type input "CCHRFKS2BLUVA"
type input "CCHRFKS2M26BRRA"
type input "CCWENKS1LBRRA"
type input "CCWENKS2M26DGRA"
type input "LKLGF2SP1GU3073"
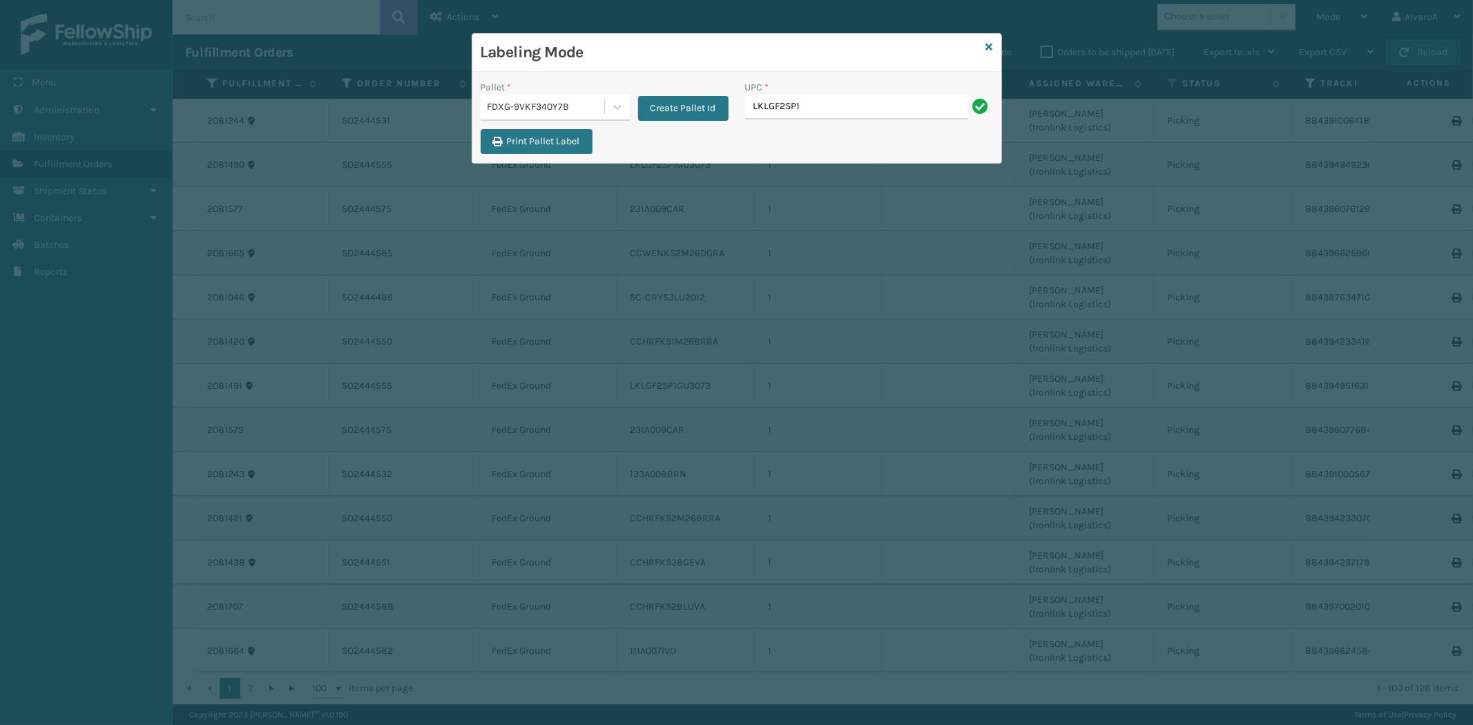
type input "LKLGF2SP1GU3073"
type input "RR-PRK1CM2045"
type input "RR-PRK1CP3003"
type input "SC-CRYS3LU2001"
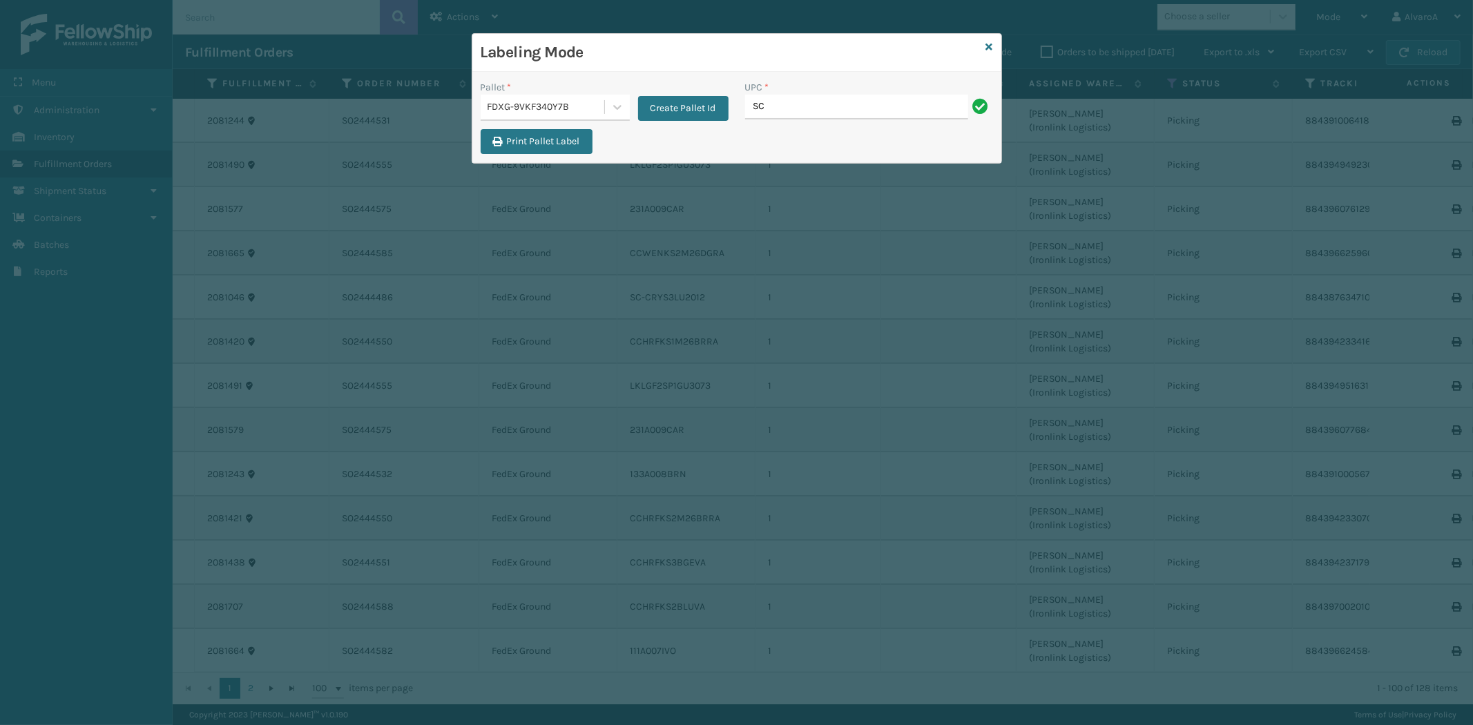
type input "SC-CRYS3LU2051"
type input "SCLRIS3LU2001"
click at [672, 119] on button "Create Pallet Id" at bounding box center [683, 108] width 90 height 25
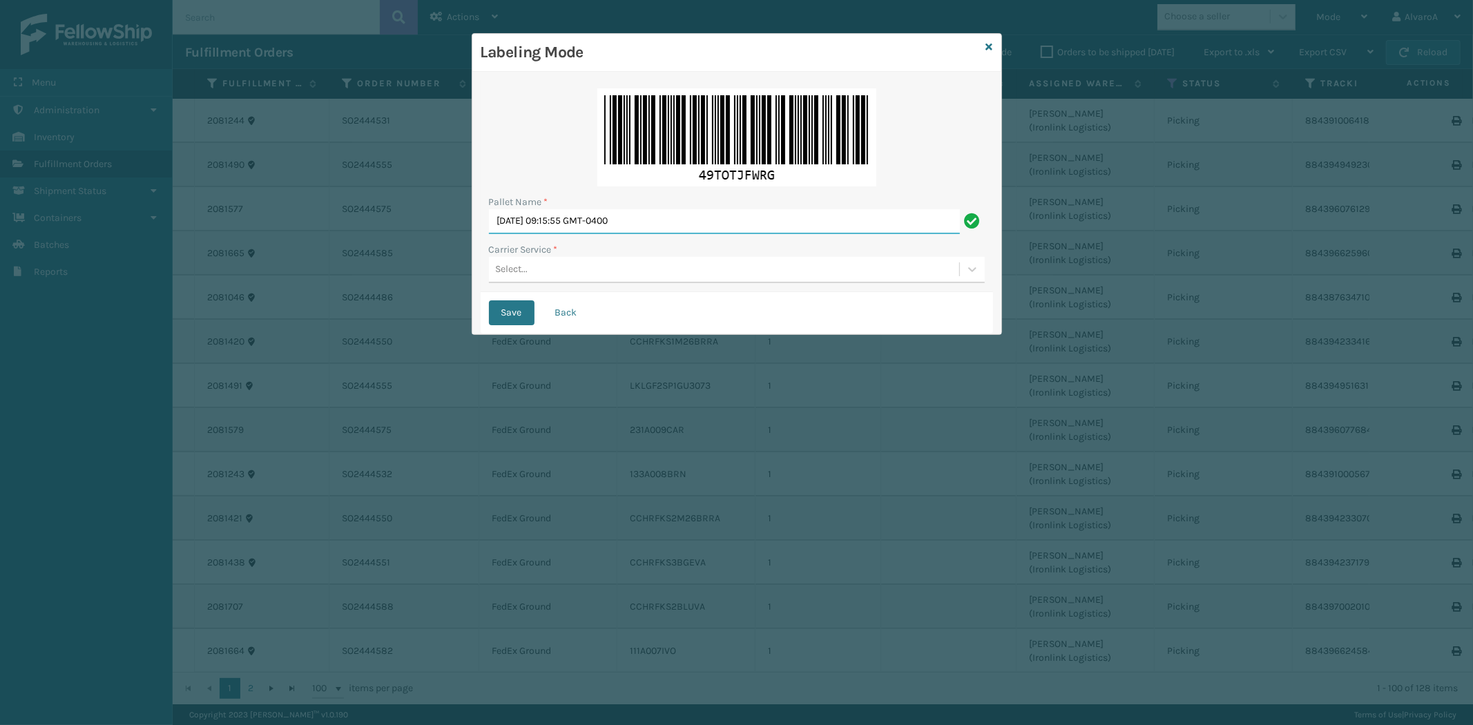
drag, startPoint x: 684, startPoint y: 215, endPoint x: 429, endPoint y: 255, distance: 258.6
click at [434, 256] on div "Labeling Mode Pallet Name * [DATE] 09:15:55 GMT-0400 Carrier Service * Select..…" at bounding box center [736, 362] width 1473 height 725
type input "LPN 508543#1"
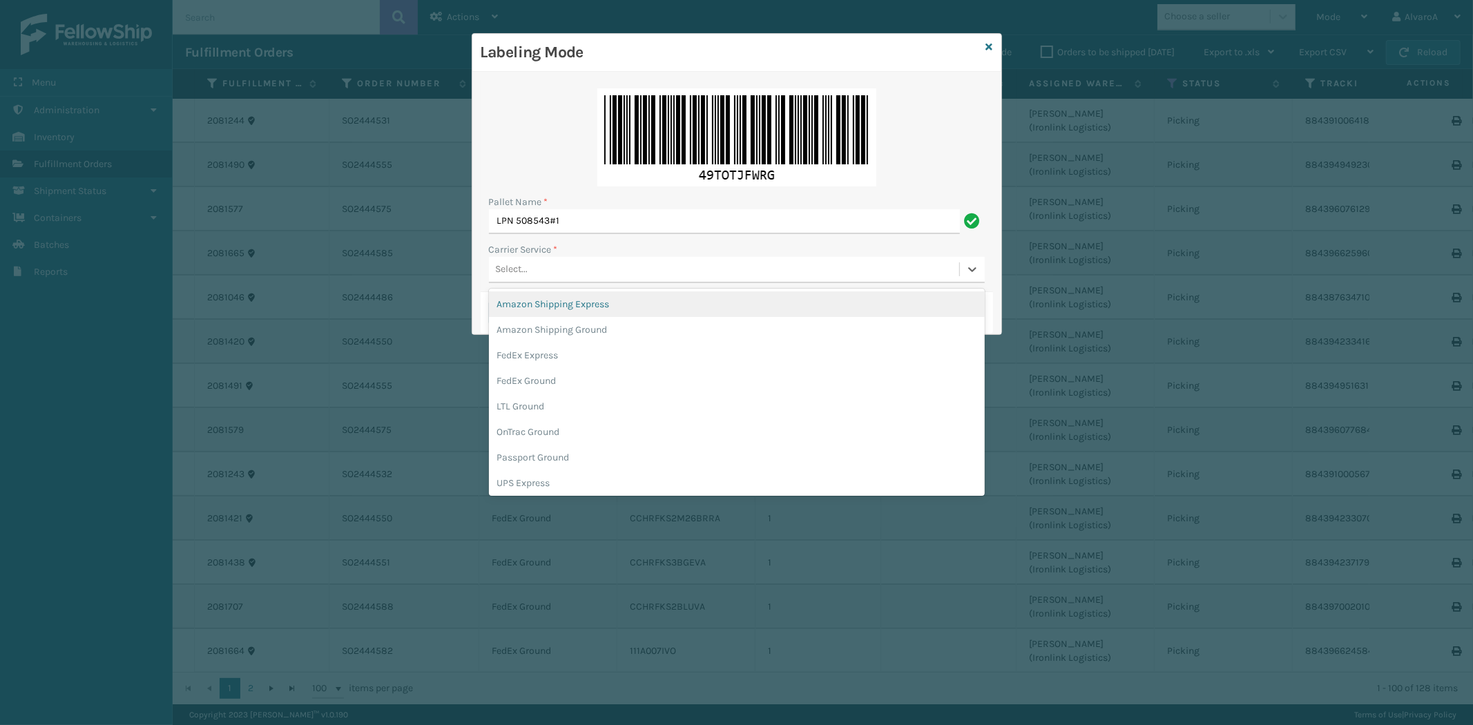
click at [518, 269] on div "Select..." at bounding box center [512, 269] width 32 height 14
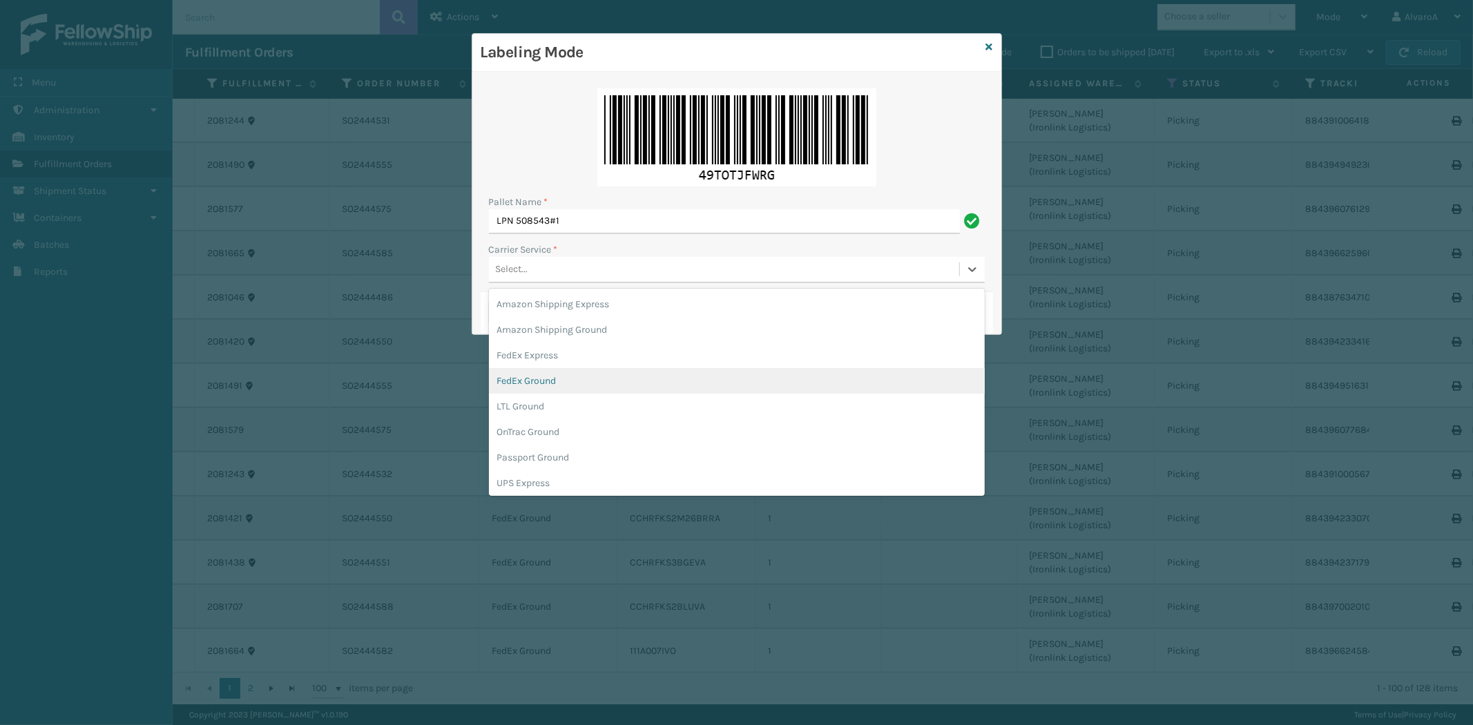
click at [523, 378] on div "FedEx Ground" at bounding box center [737, 381] width 496 height 26
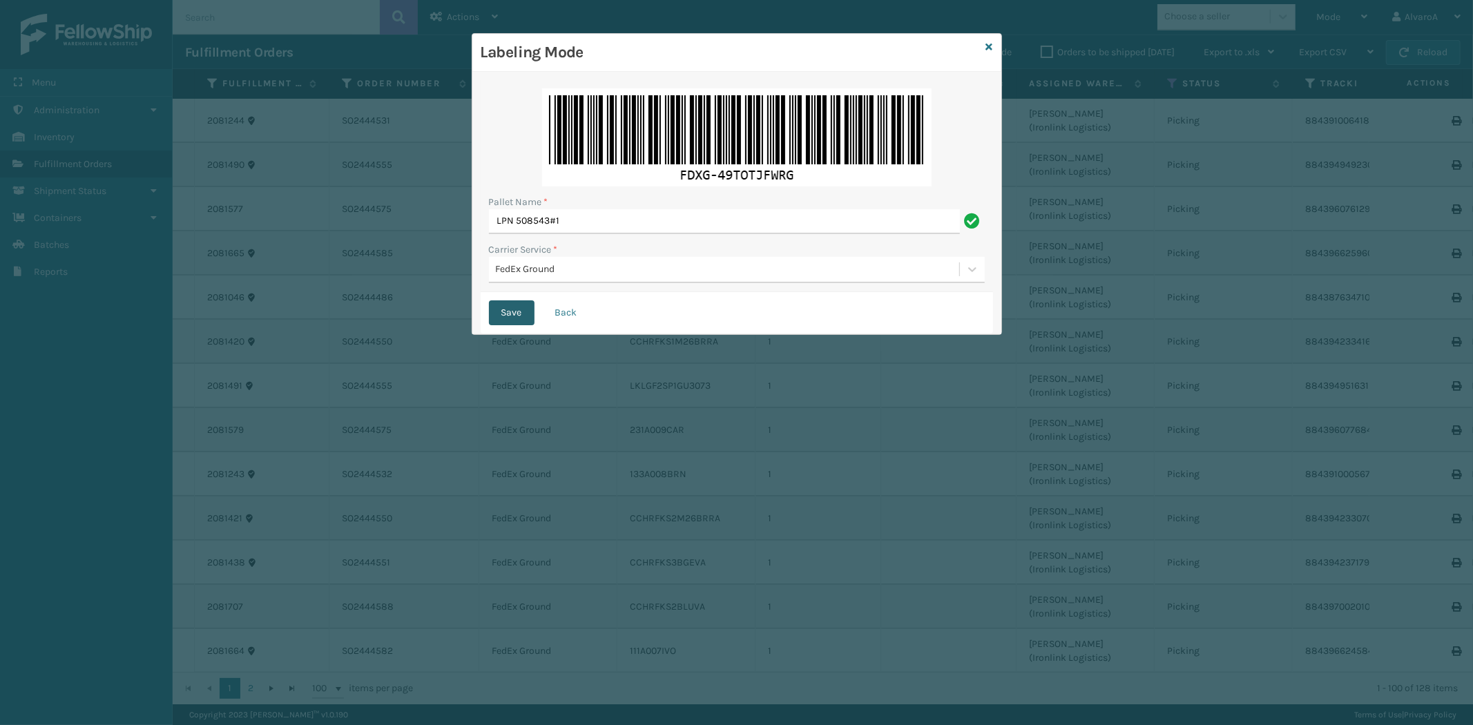
click at [507, 316] on button "Save" at bounding box center [512, 312] width 46 height 25
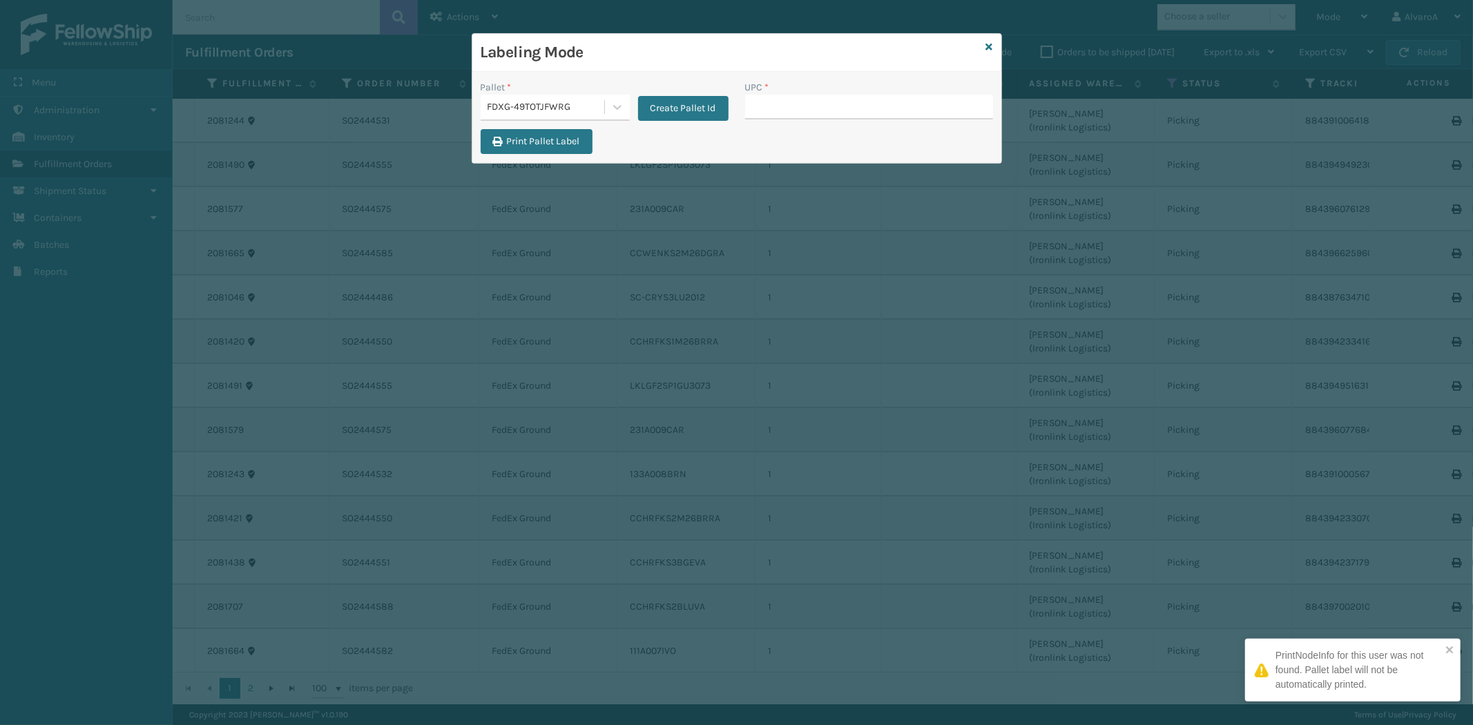
click at [766, 106] on input "UPC *" at bounding box center [869, 107] width 248 height 25
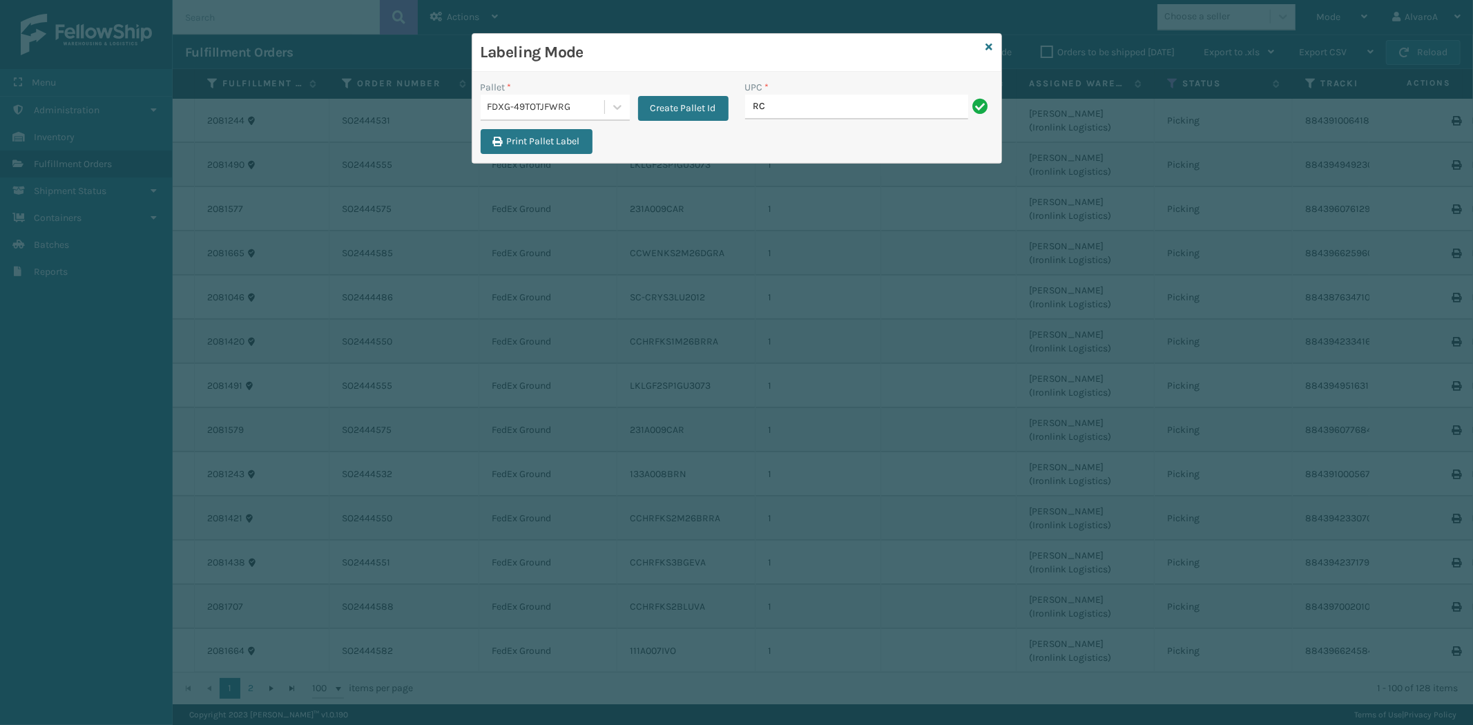
type input "RC-DBYM2616"
type input "LSHRFS3CP3003R"
click at [989, 46] on icon at bounding box center [989, 47] width 7 height 10
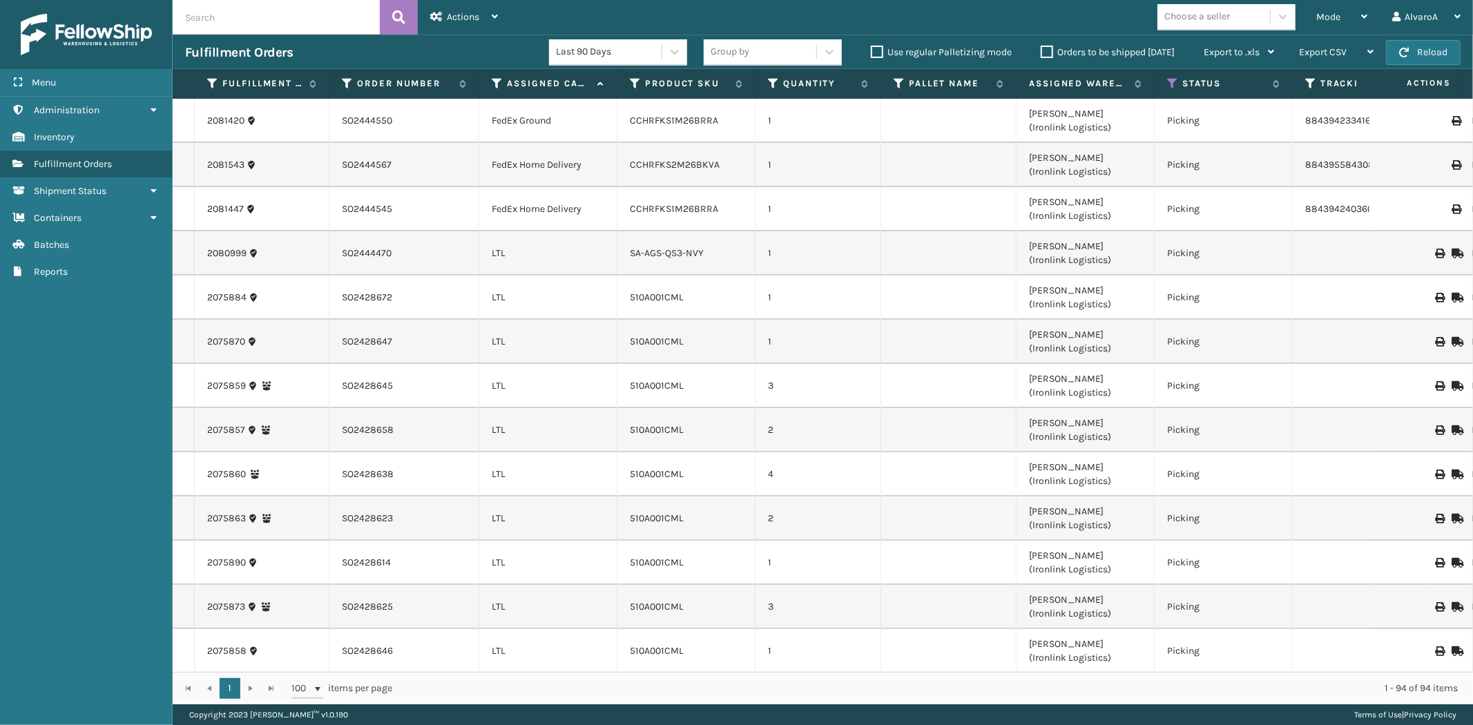
click at [1048, 44] on div "Orders to be shipped [DATE]" at bounding box center [1109, 52] width 163 height 17
click at [1040, 56] on div "Orders to be shipped [DATE]" at bounding box center [1109, 52] width 163 height 17
click at [1045, 54] on label "Orders to be shipped [DATE]" at bounding box center [1107, 52] width 134 height 12
click at [1041, 53] on input "Orders to be shipped [DATE]" at bounding box center [1040, 48] width 1 height 9
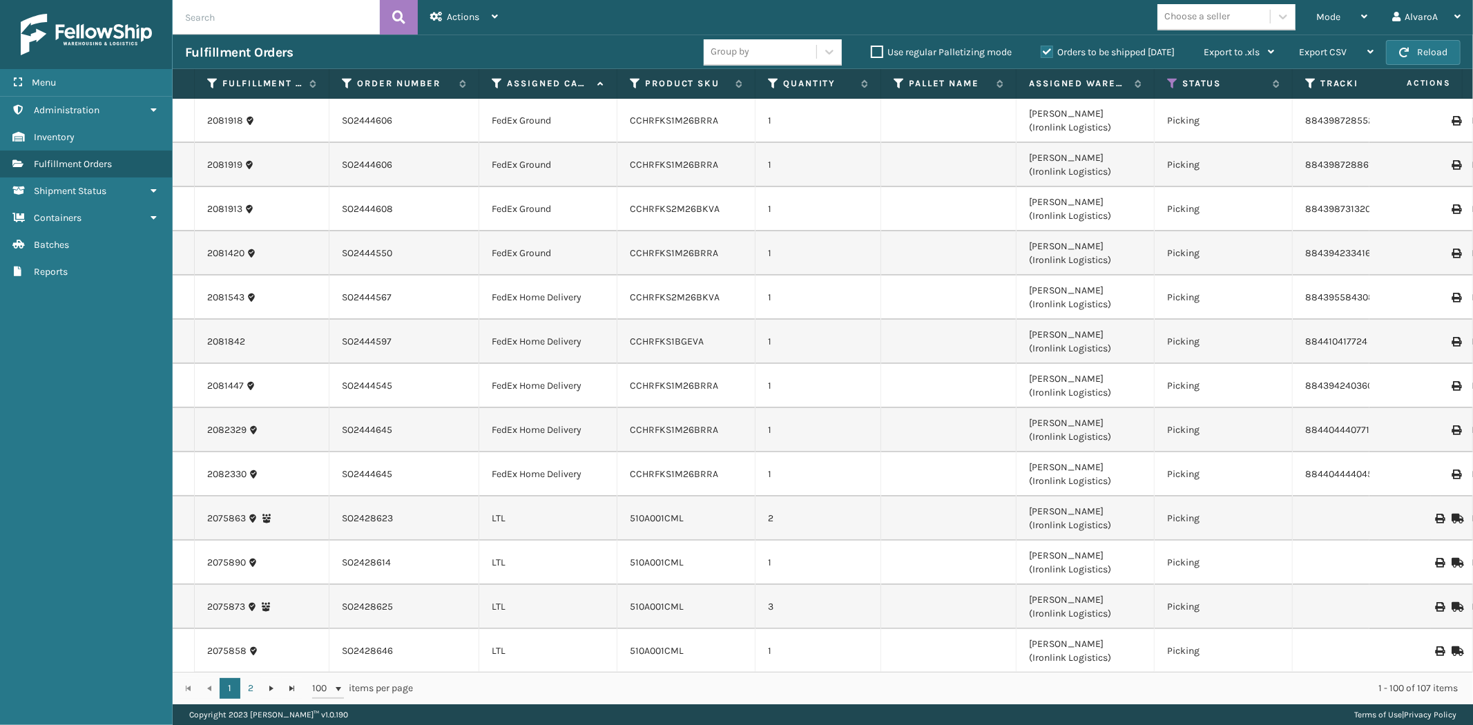
click at [1045, 54] on label "Orders to be shipped [DATE]" at bounding box center [1107, 52] width 134 height 12
click at [1041, 53] on input "Orders to be shipped [DATE]" at bounding box center [1040, 48] width 1 height 9
click at [1370, 15] on div "Mode Regular Mode Picking Mode Labeling Mode Exit Scan Mode" at bounding box center [1341, 17] width 76 height 35
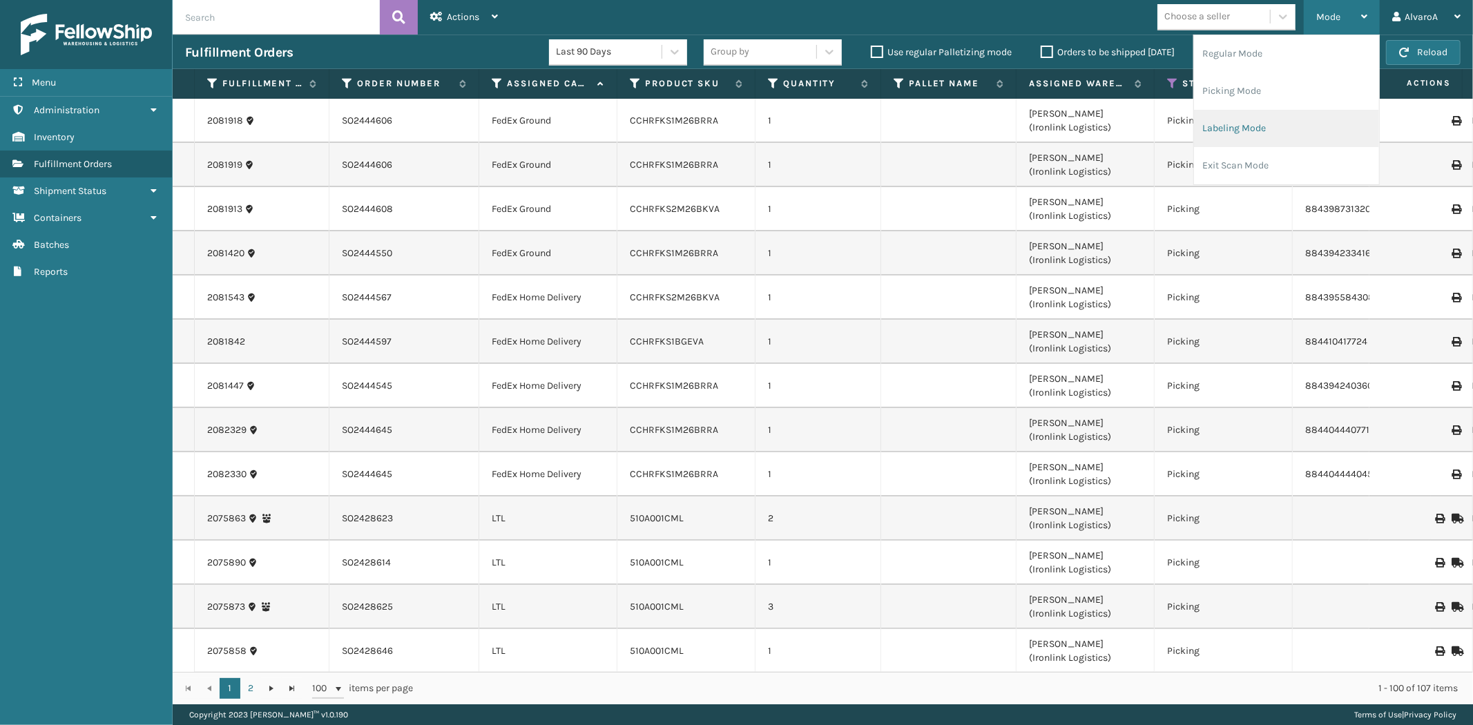
click at [1232, 134] on li "Labeling Mode" at bounding box center [1286, 128] width 185 height 37
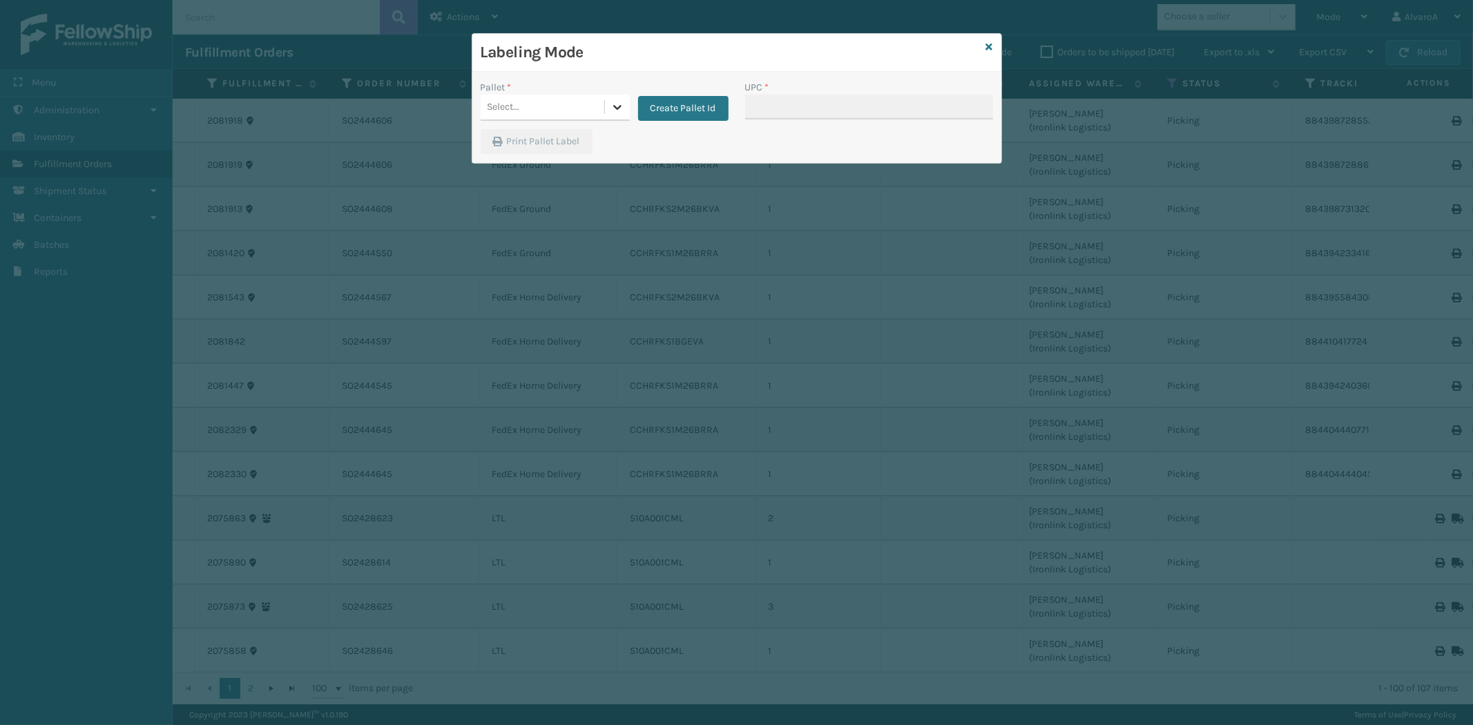
click at [620, 118] on div at bounding box center [617, 107] width 25 height 25
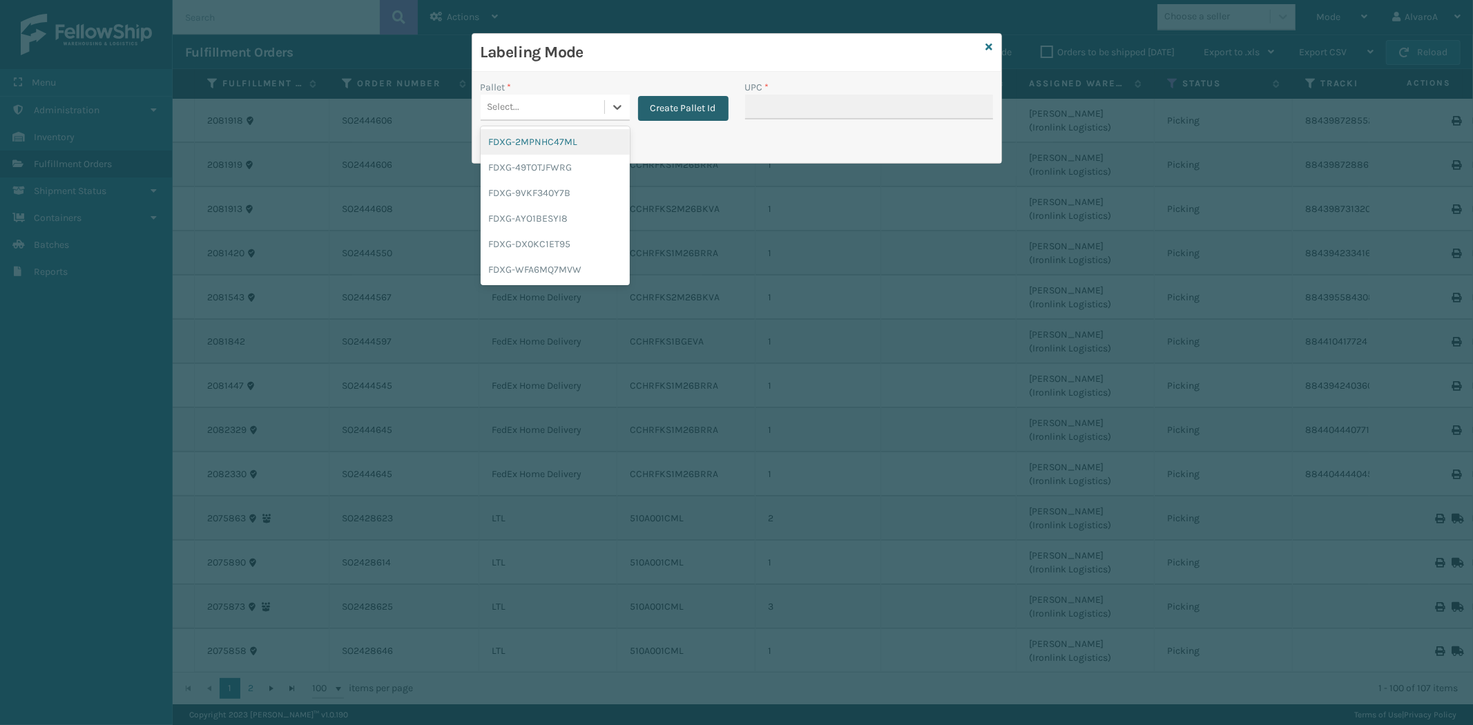
click at [672, 113] on button "Create Pallet Id" at bounding box center [683, 108] width 90 height 25
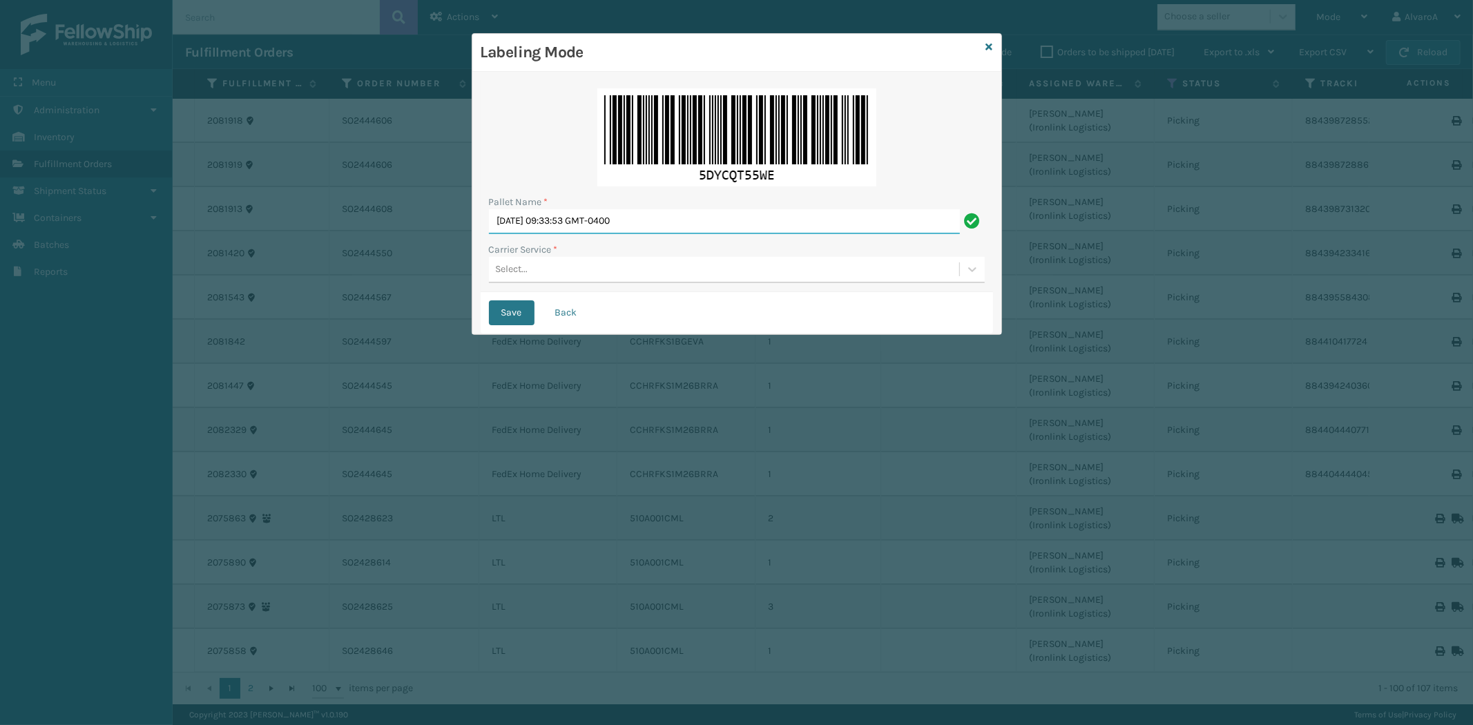
drag, startPoint x: 668, startPoint y: 226, endPoint x: 204, endPoint y: 330, distance: 474.8
click at [204, 330] on div "Labeling Mode Pallet Name * [DATE] 09:33:53 GMT-0400 Carrier Service * Select..…" at bounding box center [736, 362] width 1473 height 725
type input "LPN 508540#1"
click at [537, 280] on div "Select..." at bounding box center [724, 269] width 470 height 23
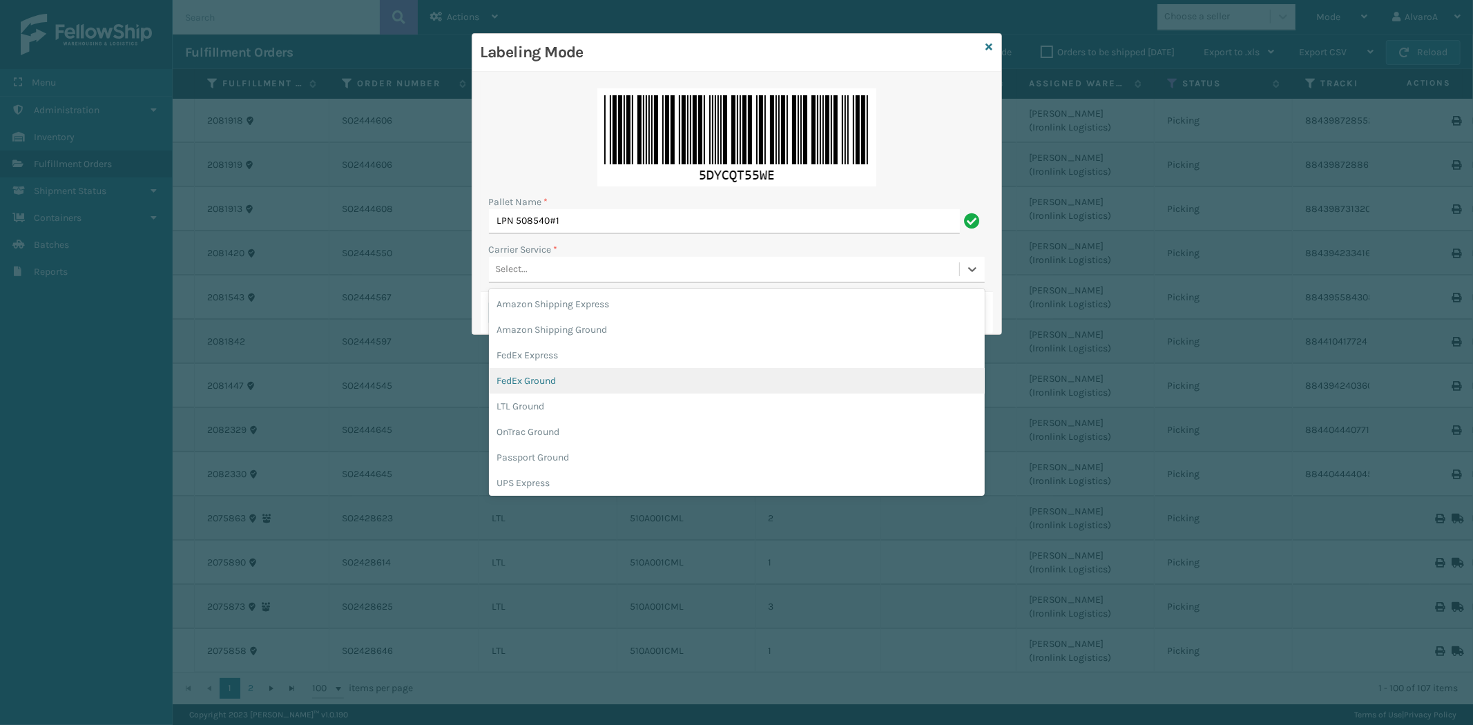
click at [557, 382] on div "FedEx Ground" at bounding box center [737, 381] width 496 height 26
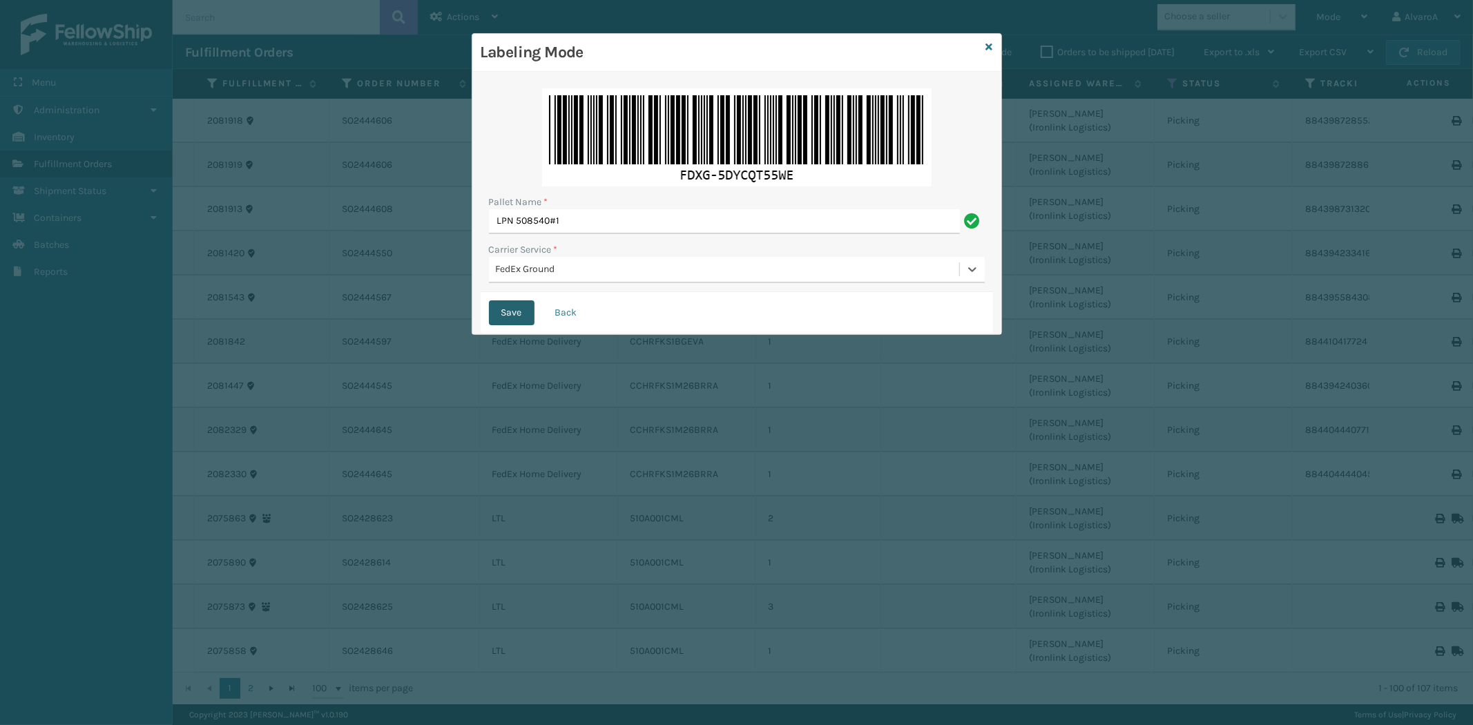
click at [507, 320] on button "Save" at bounding box center [512, 312] width 46 height 25
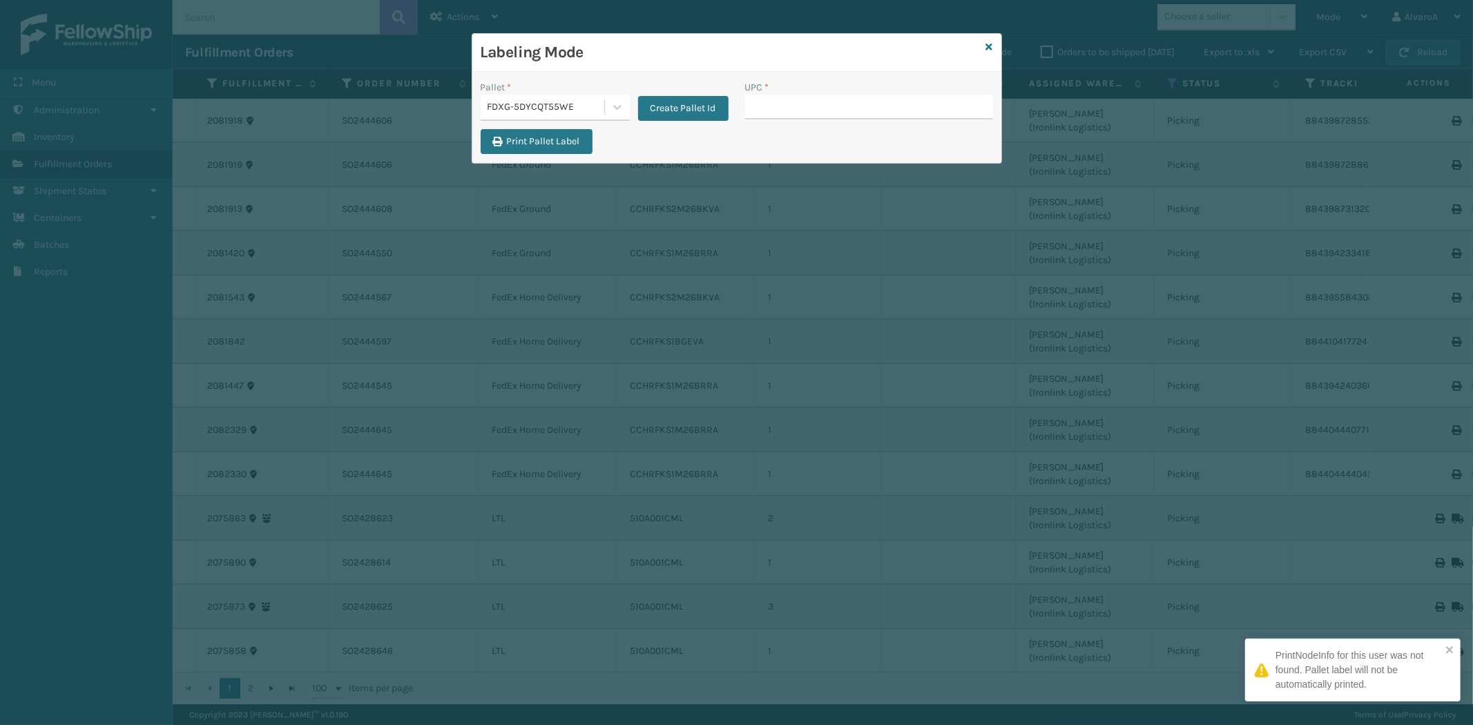
click at [806, 105] on input "UPC *" at bounding box center [869, 107] width 248 height 25
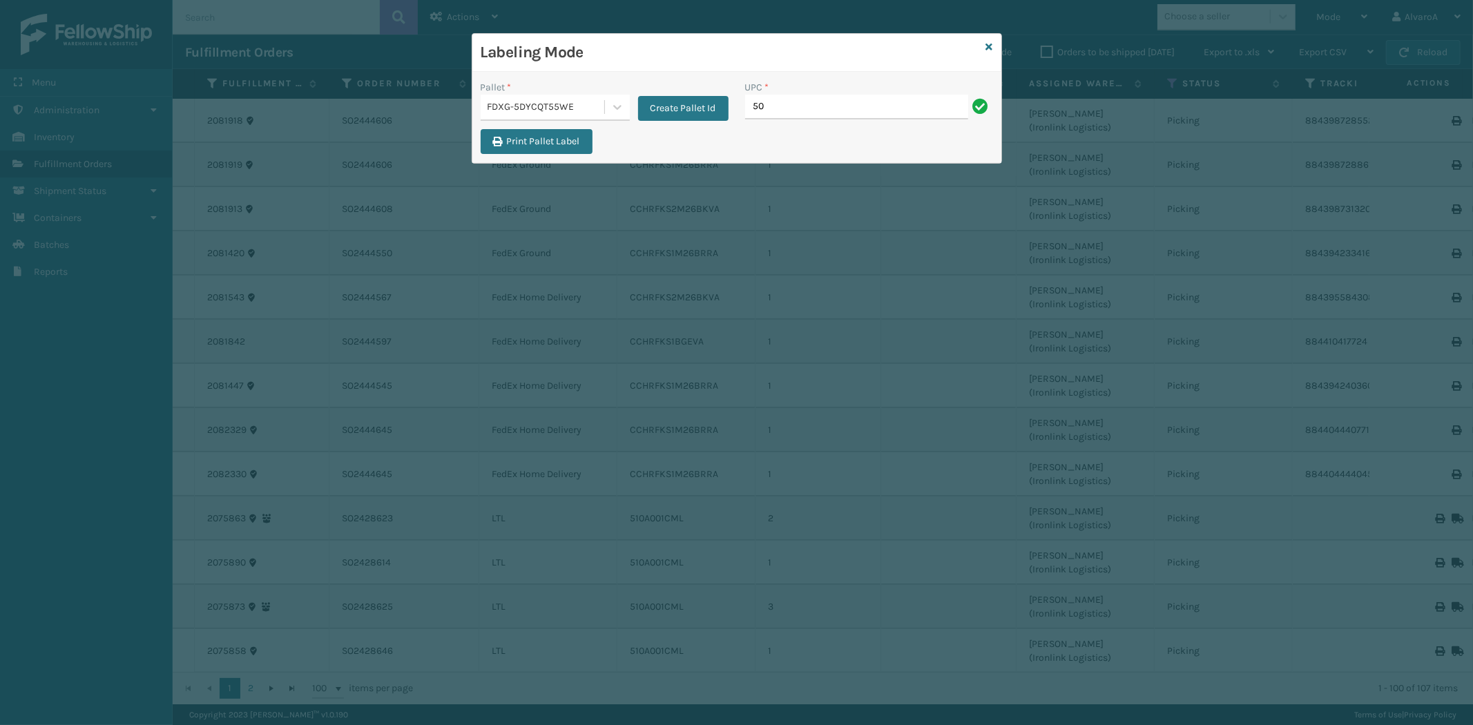
type input "5"
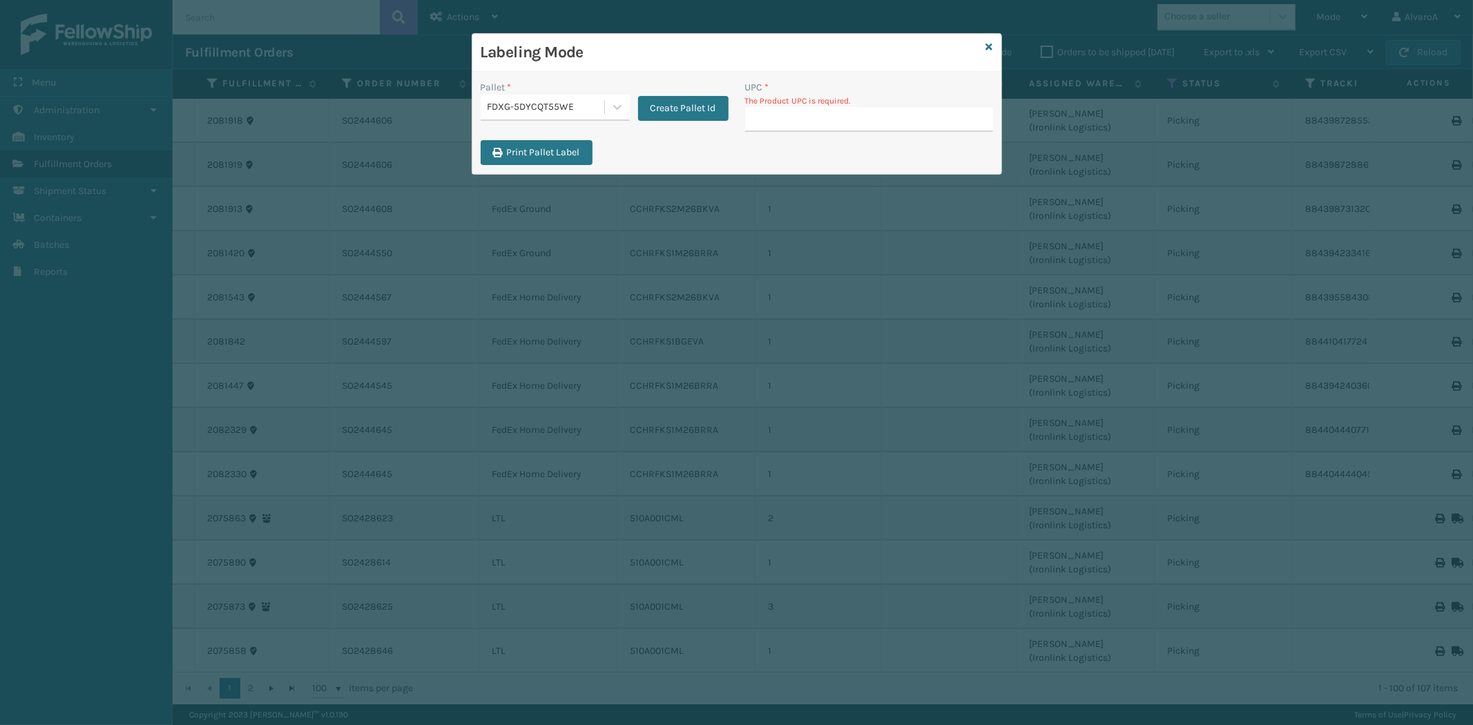
click at [784, 119] on input "UPC *" at bounding box center [869, 119] width 248 height 25
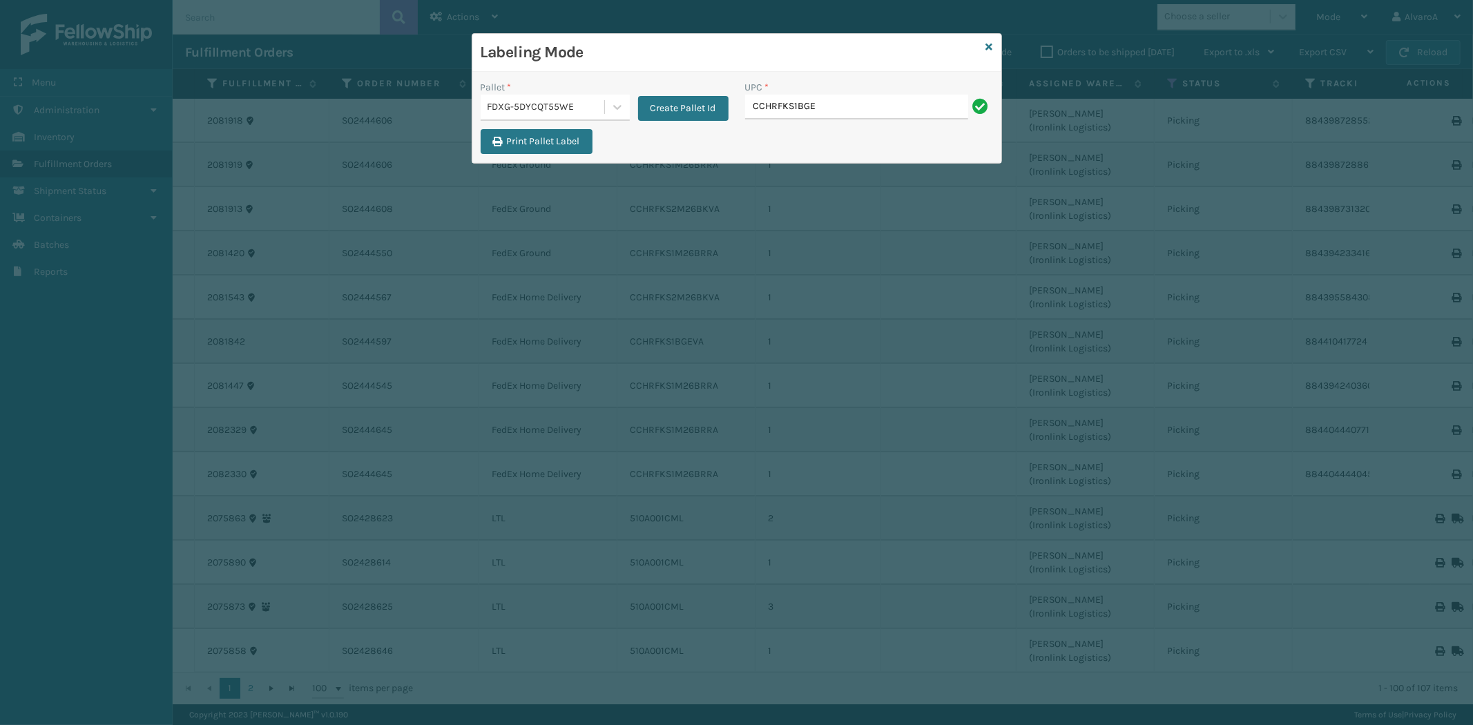
type input "CCHRFKS1BGEVA"
type input "CCHRFKS1M26BRRA"
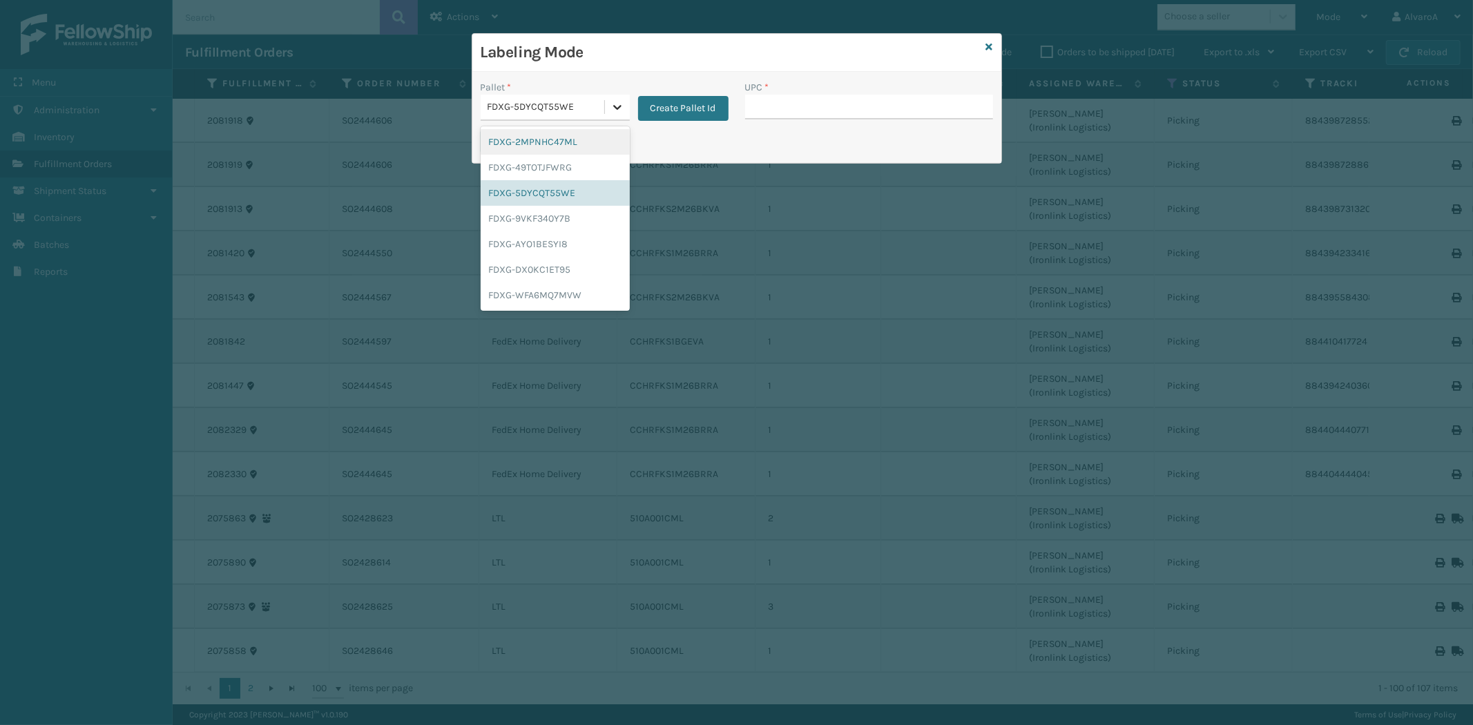
click at [619, 111] on icon at bounding box center [617, 107] width 14 height 14
click at [559, 191] on div "FDXG-5DYCQT55WE" at bounding box center [554, 193] width 149 height 26
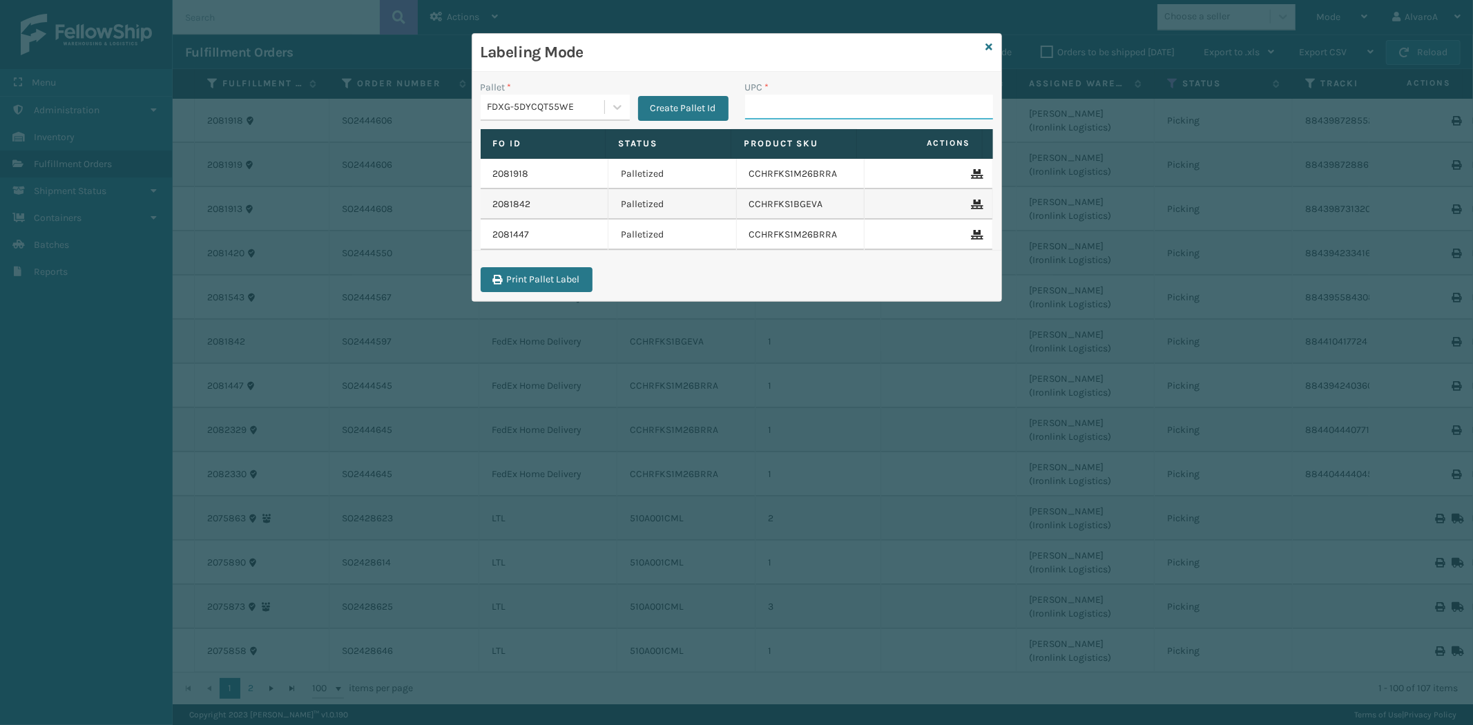
click at [779, 113] on input "UPC *" at bounding box center [869, 107] width 248 height 25
paste input "CCHRFKS1M26BRRA"
type input "CCHRFKS1M26BRRA"
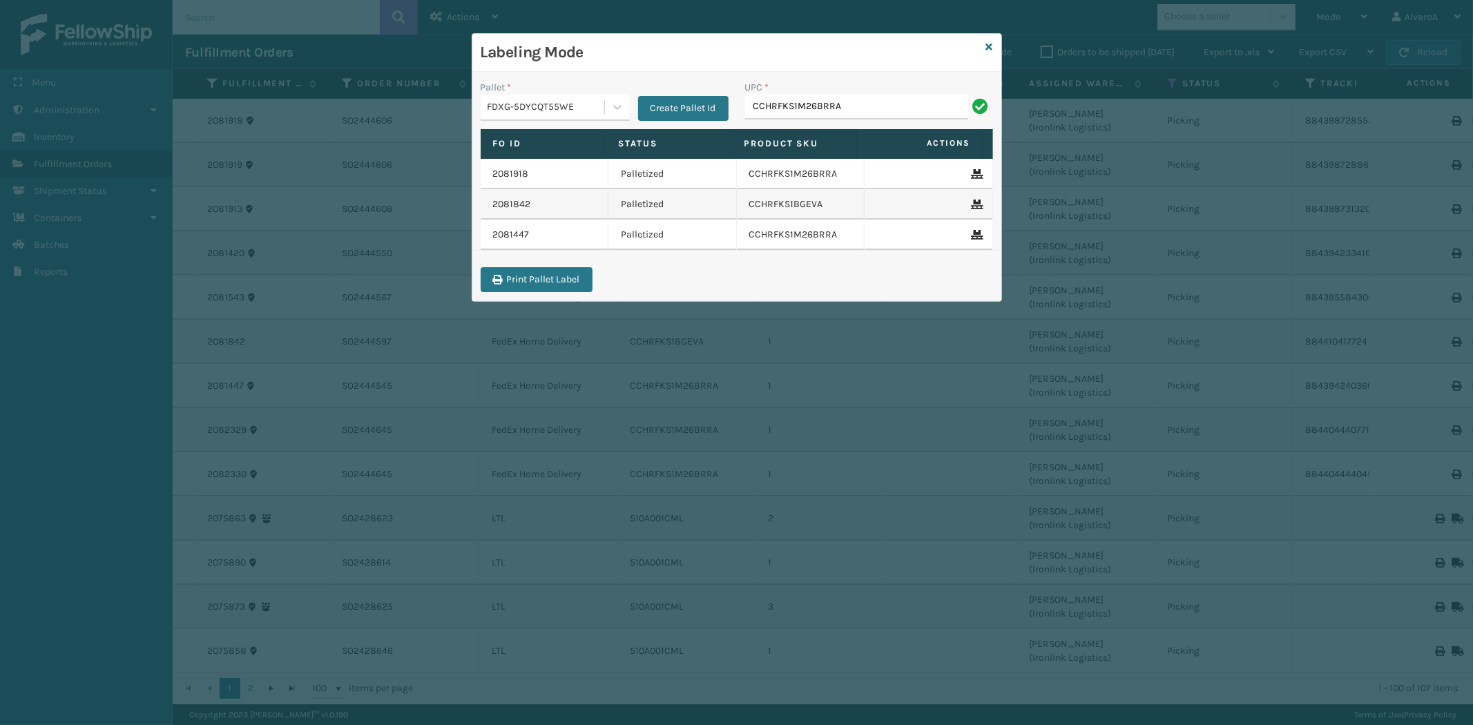
type input "CCHRFKS1M26BRRA"
type input "CCHRFKS2M26BKVA"
click at [990, 47] on icon at bounding box center [989, 47] width 7 height 10
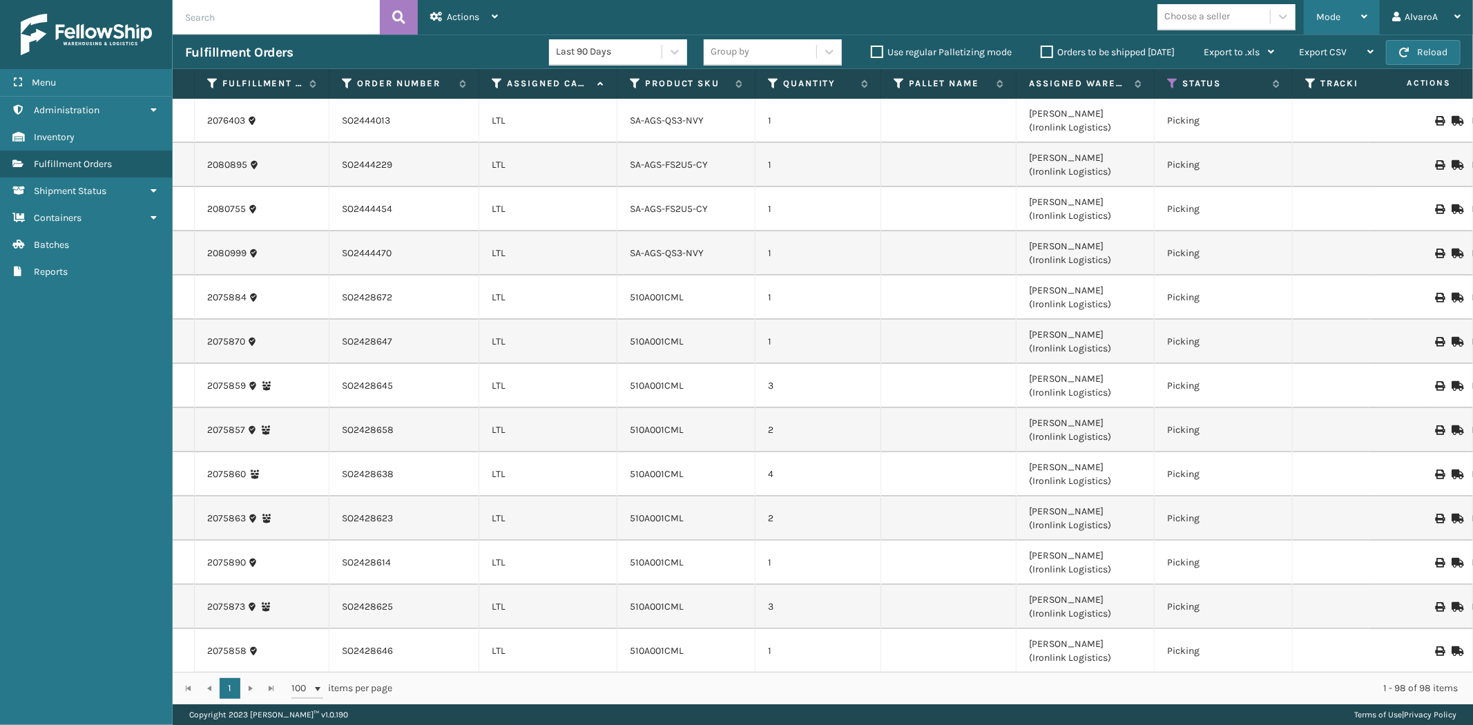
click at [1317, 26] on div "Mode" at bounding box center [1341, 17] width 51 height 35
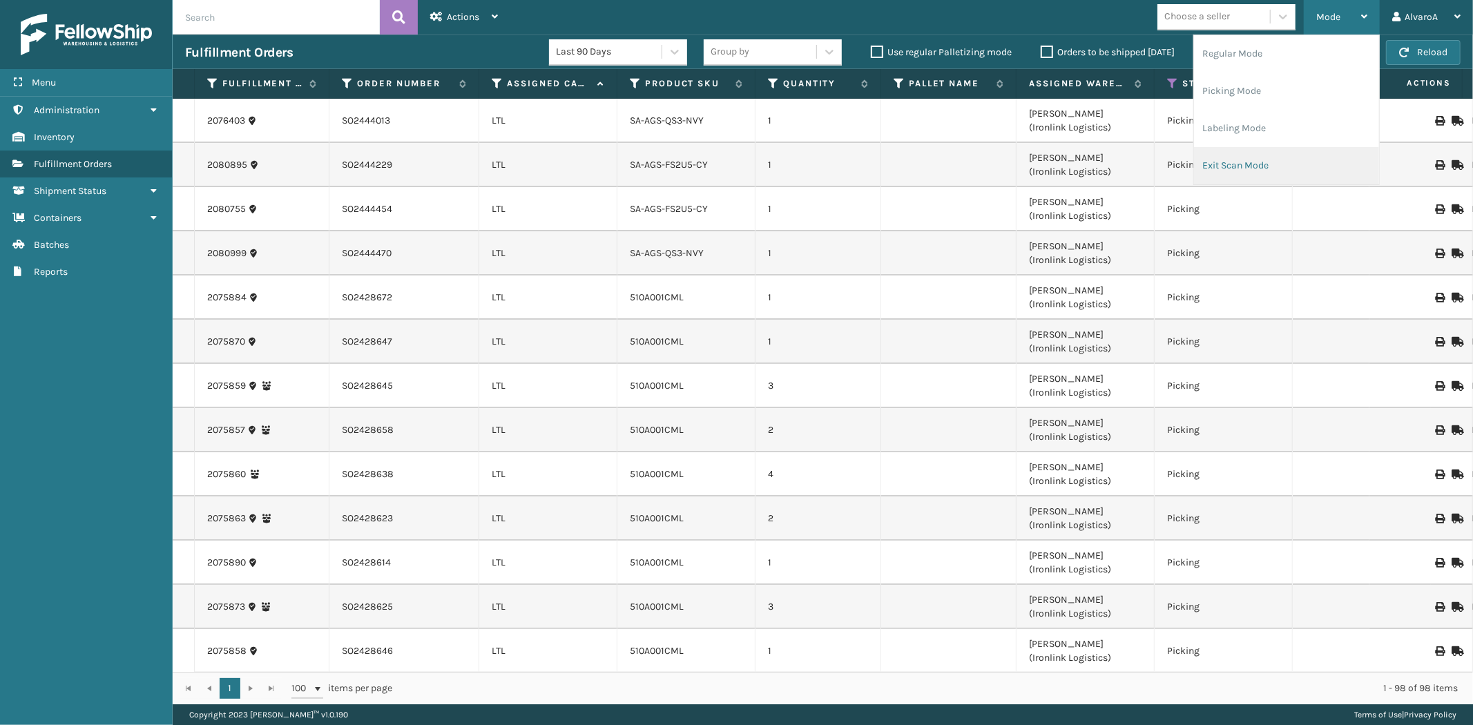
click at [1261, 171] on li "Exit Scan Mode" at bounding box center [1286, 165] width 185 height 37
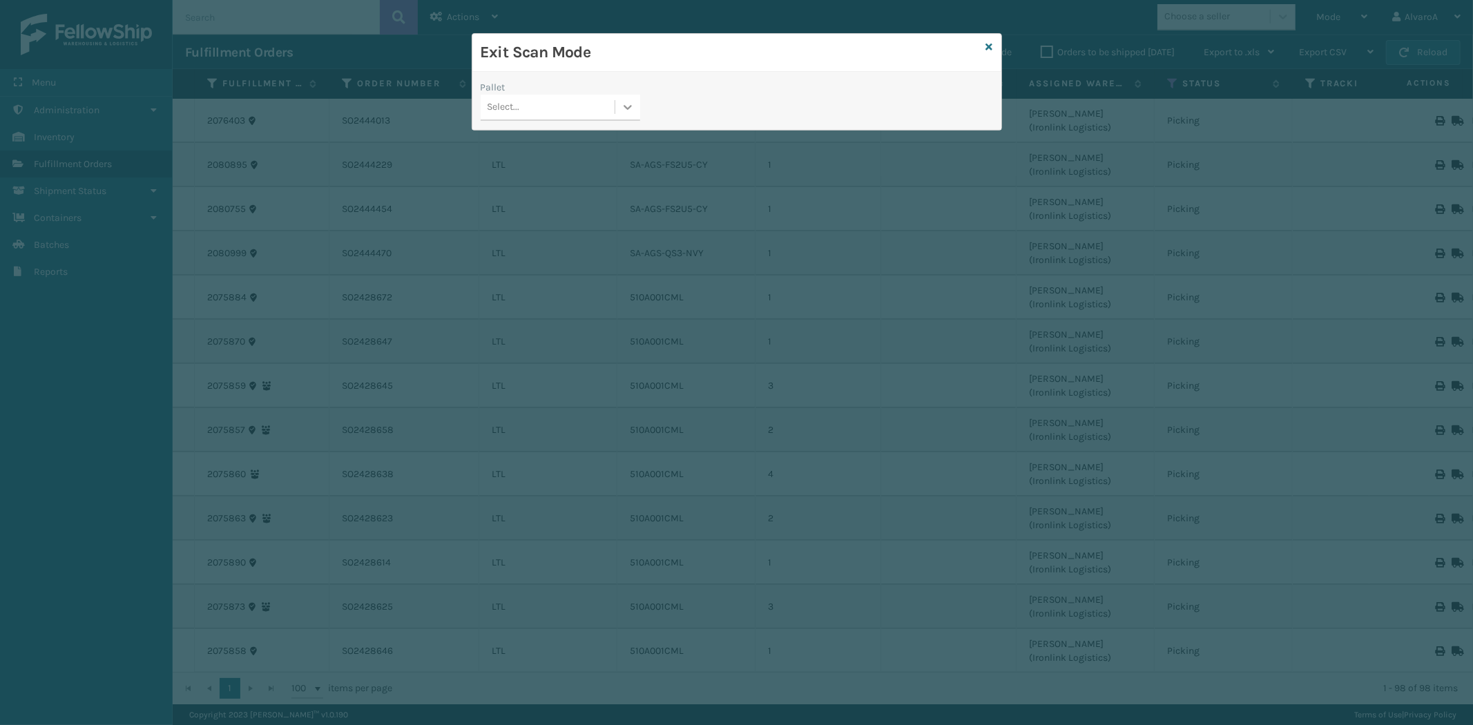
click at [635, 109] on div at bounding box center [627, 107] width 25 height 25
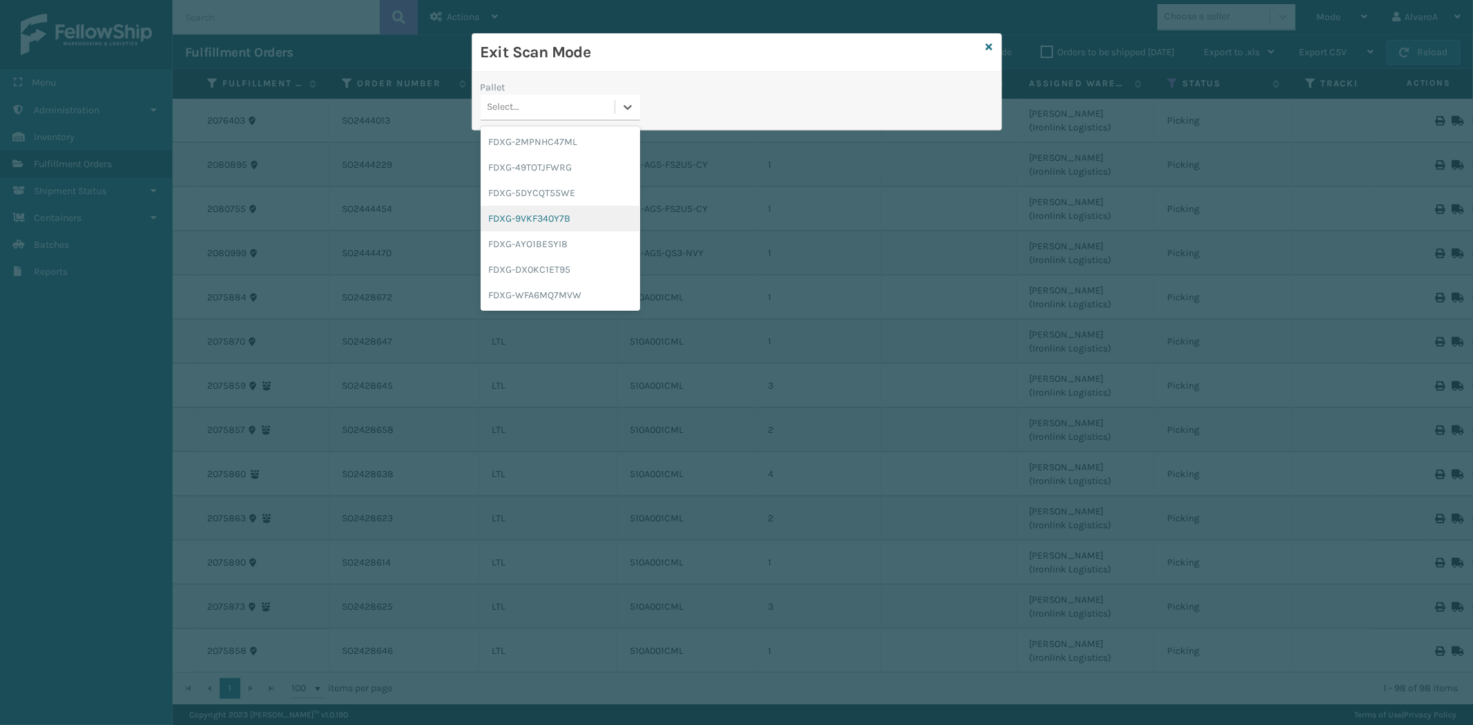
click at [519, 226] on div "FDXG-9VKF340Y7B" at bounding box center [559, 219] width 159 height 26
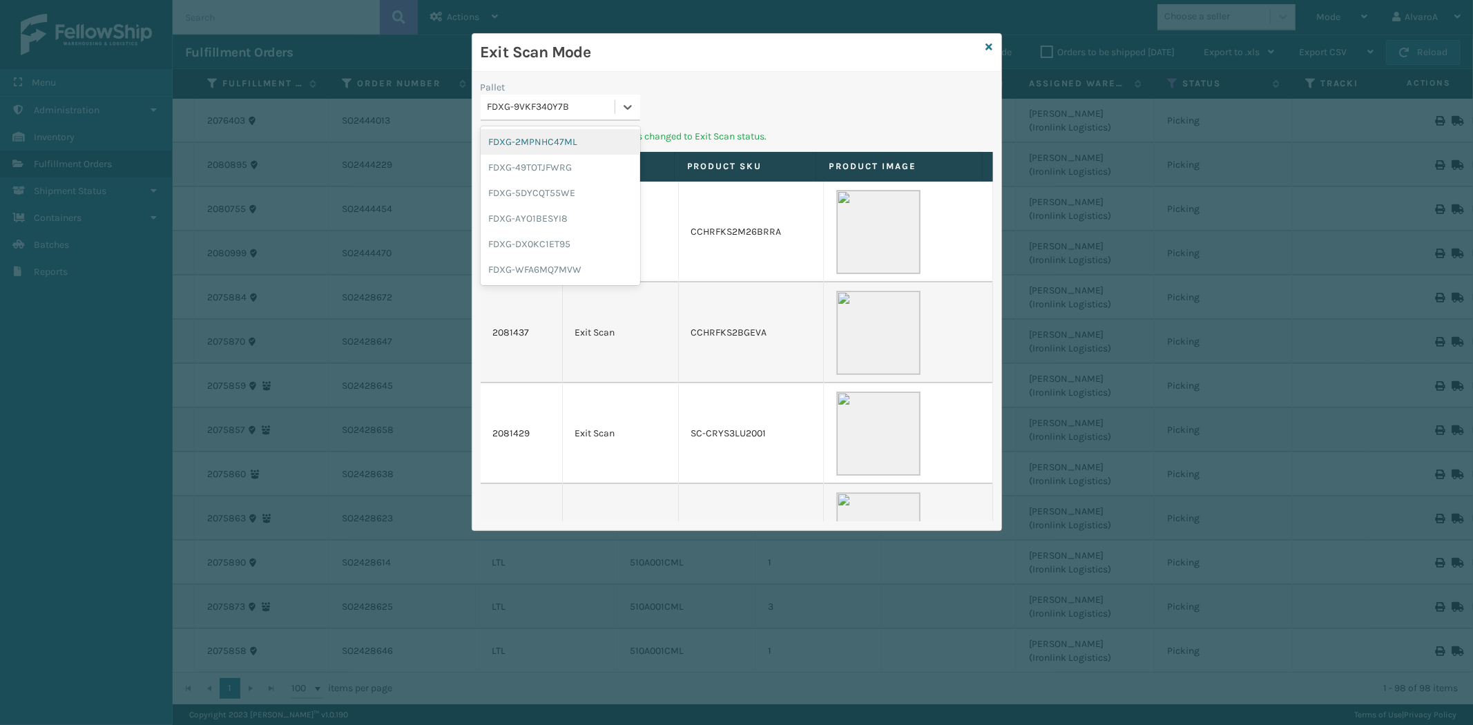
drag, startPoint x: 639, startPoint y: 97, endPoint x: 632, endPoint y: 120, distance: 23.8
click at [638, 98] on div at bounding box center [627, 107] width 25 height 25
click at [541, 233] on div "FDXG-DX0KC1ET95" at bounding box center [559, 244] width 159 height 26
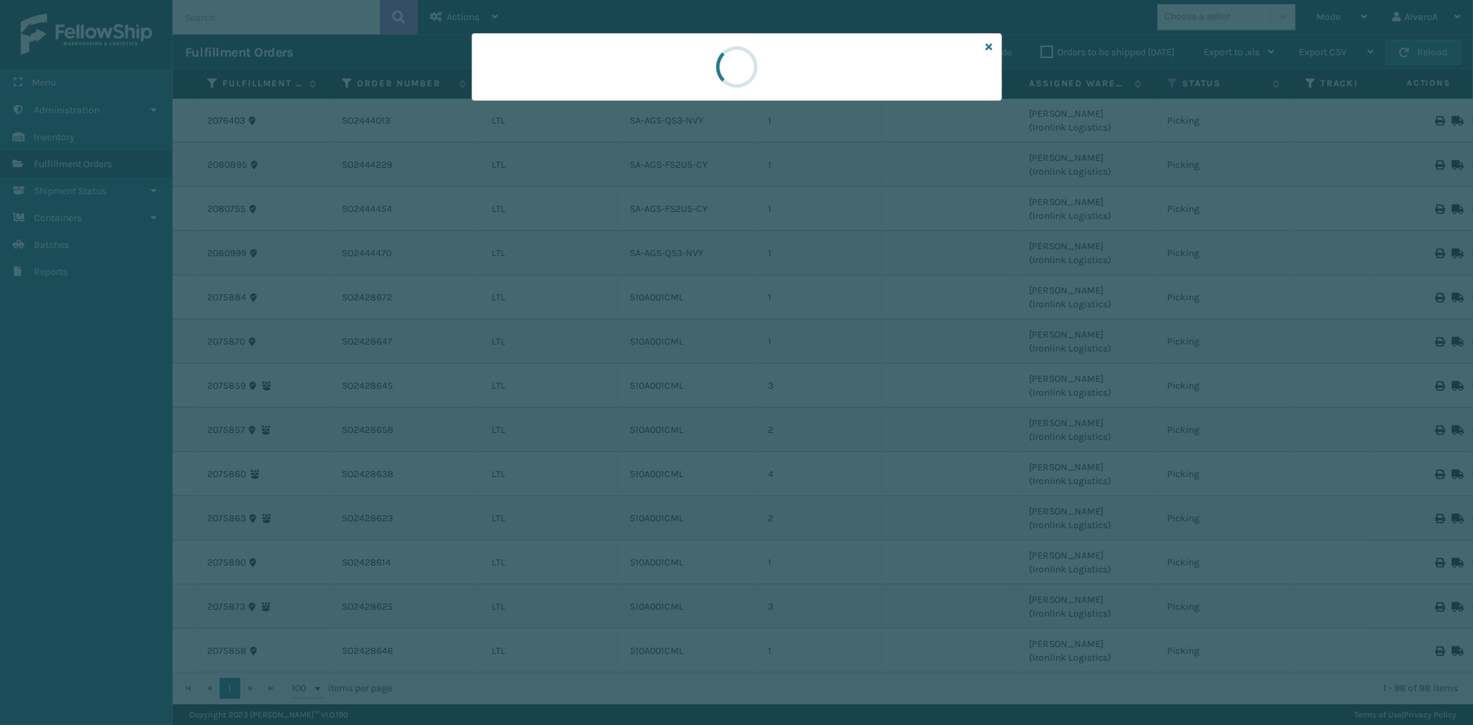
click at [644, 90] on div at bounding box center [737, 67] width 530 height 68
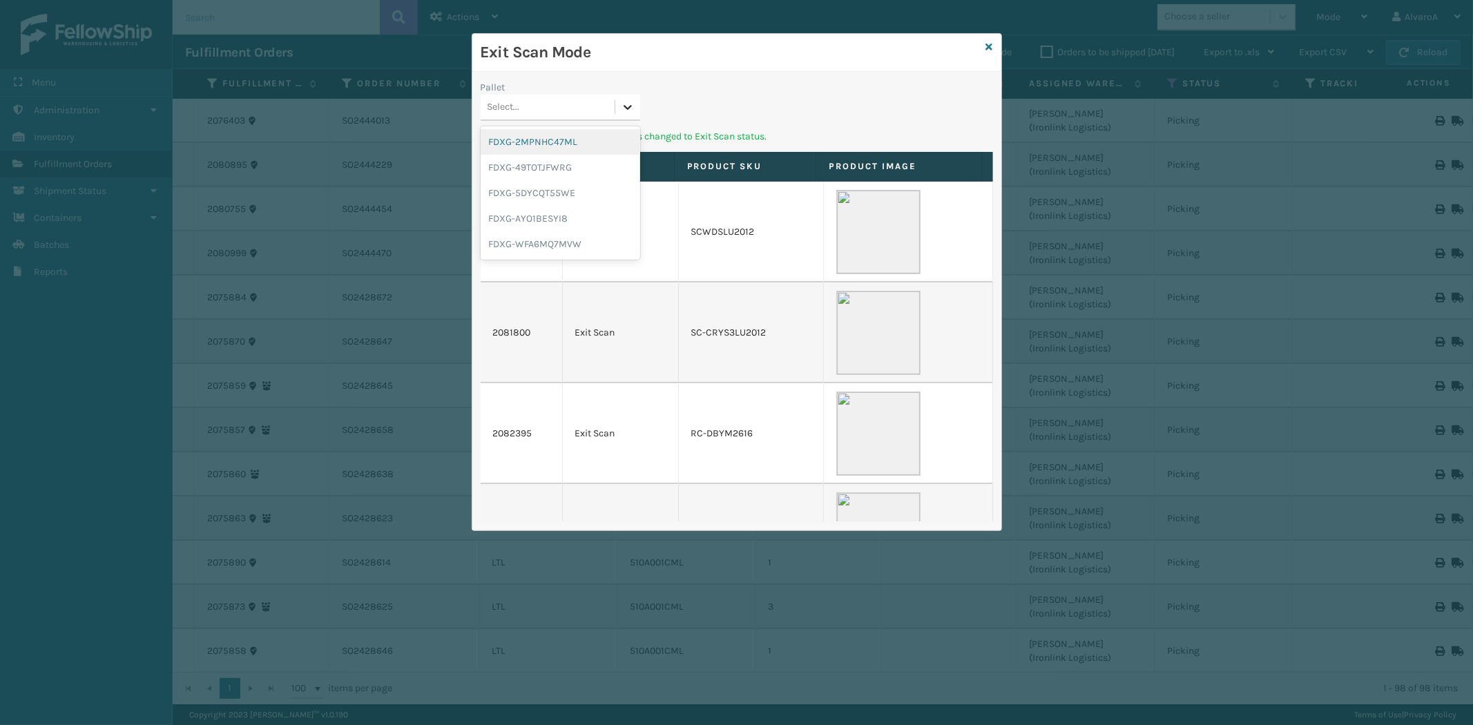
drag, startPoint x: 634, startPoint y: 106, endPoint x: 525, endPoint y: 216, distance: 155.2
click at [634, 106] on icon at bounding box center [628, 107] width 14 height 14
click at [513, 246] on div "FDXG-WFA6MQ7MVW" at bounding box center [559, 244] width 159 height 26
click at [617, 100] on div at bounding box center [627, 107] width 25 height 25
click at [574, 184] on div "FDXG-5DYCQT55WE" at bounding box center [559, 193] width 159 height 26
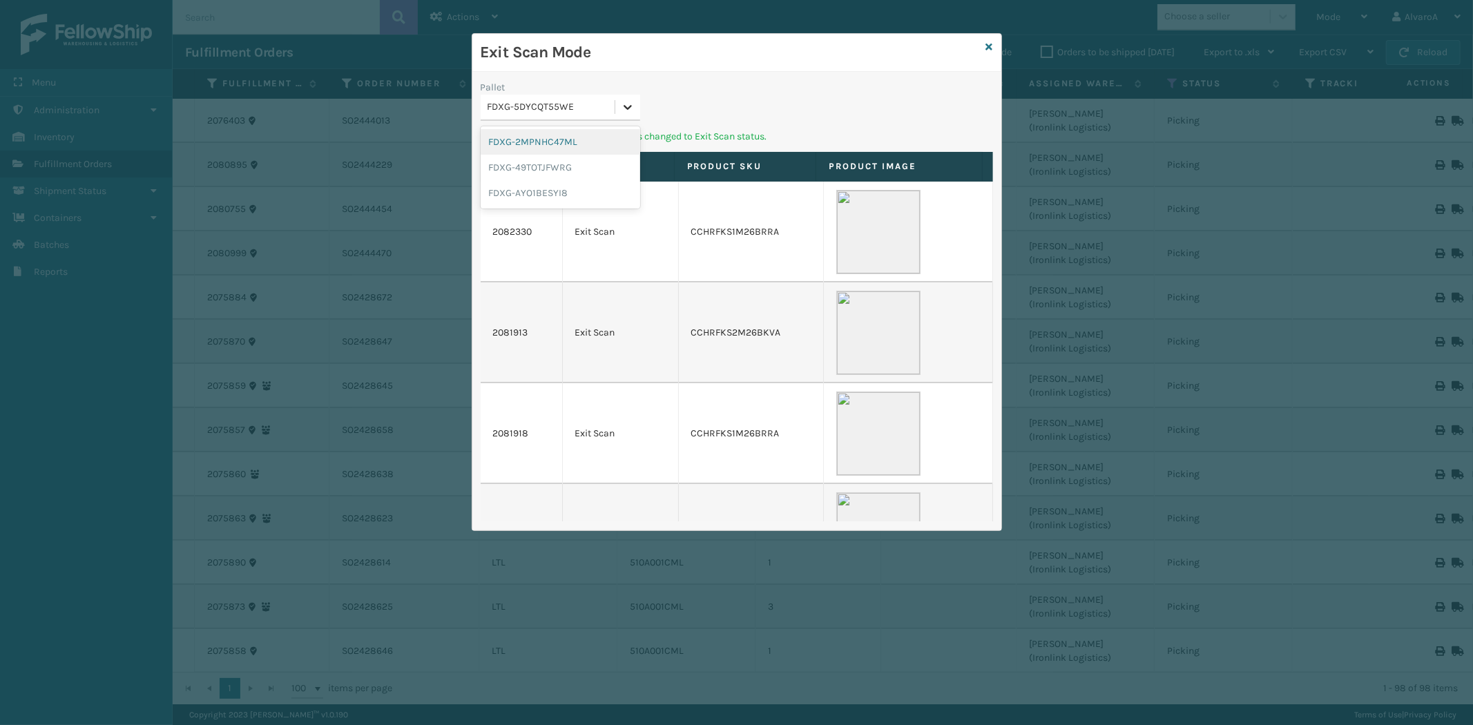
click at [631, 104] on icon at bounding box center [628, 107] width 14 height 14
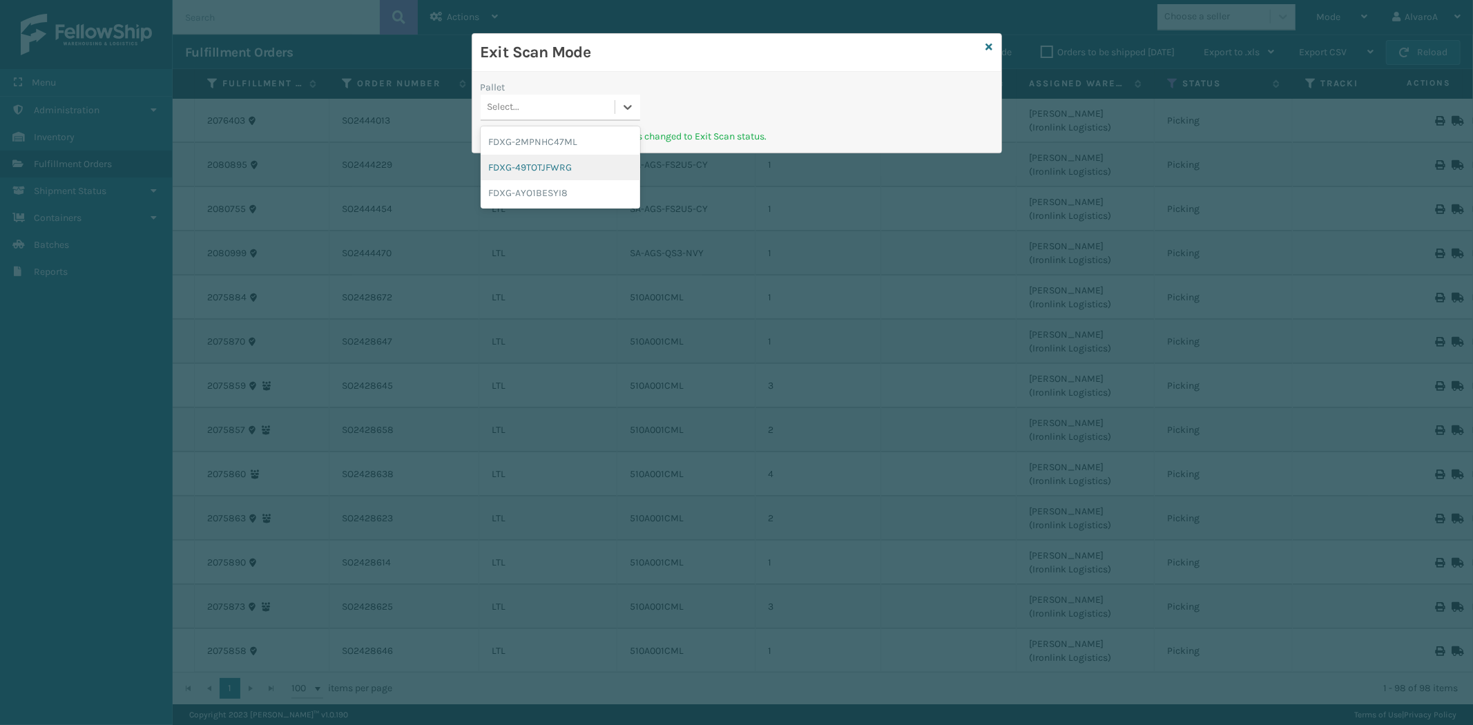
click at [545, 171] on div "FDXG-49TOTJFWRG" at bounding box center [559, 168] width 159 height 26
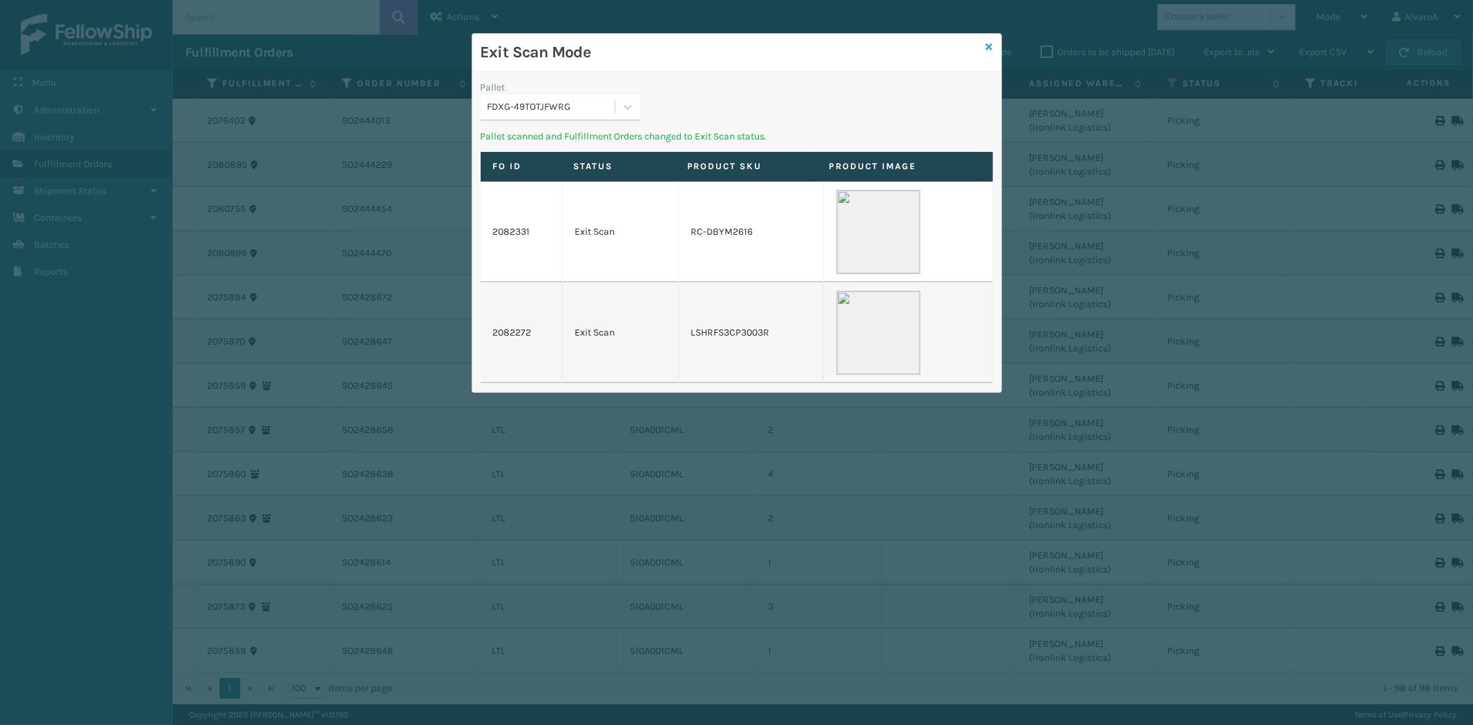
click at [989, 47] on icon at bounding box center [989, 47] width 7 height 10
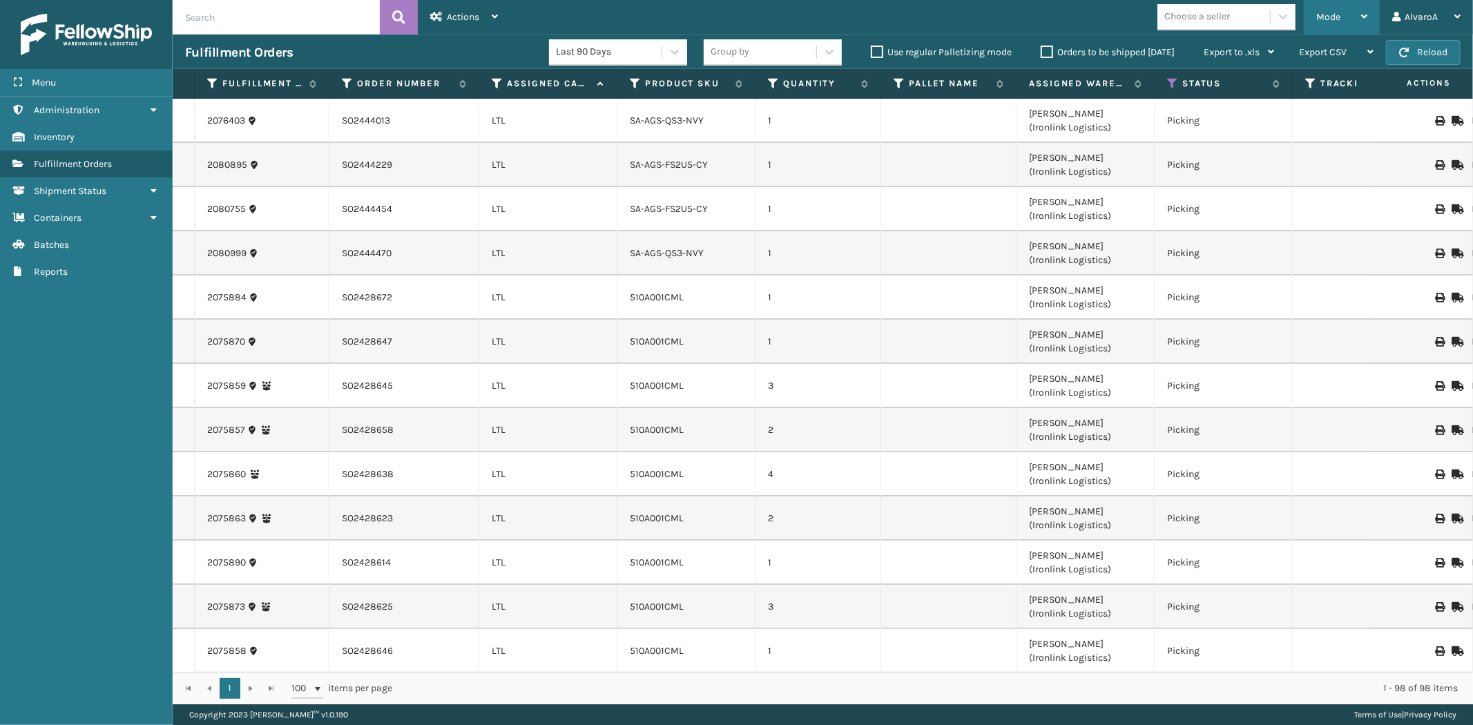
click at [1359, 12] on div "Mode" at bounding box center [1341, 17] width 51 height 35
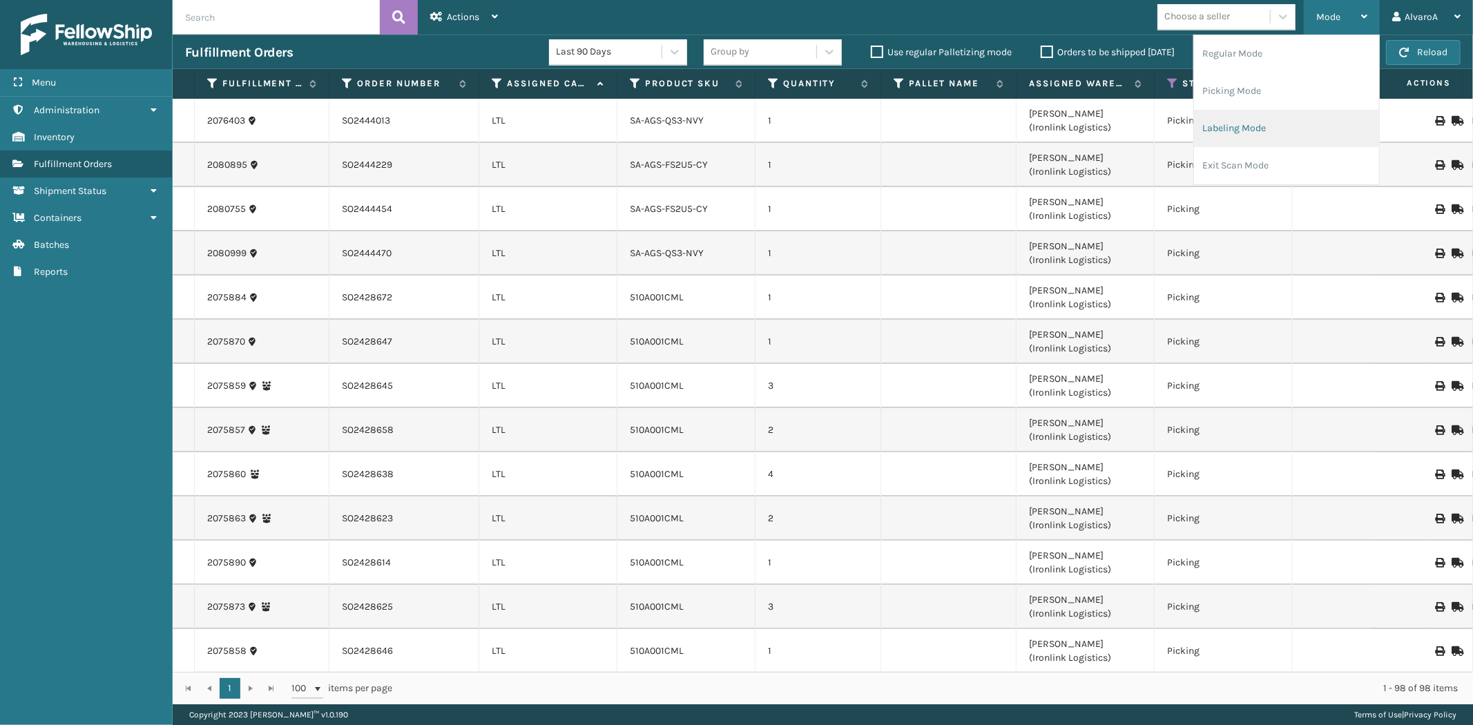
click at [1257, 122] on li "Labeling Mode" at bounding box center [1286, 128] width 185 height 37
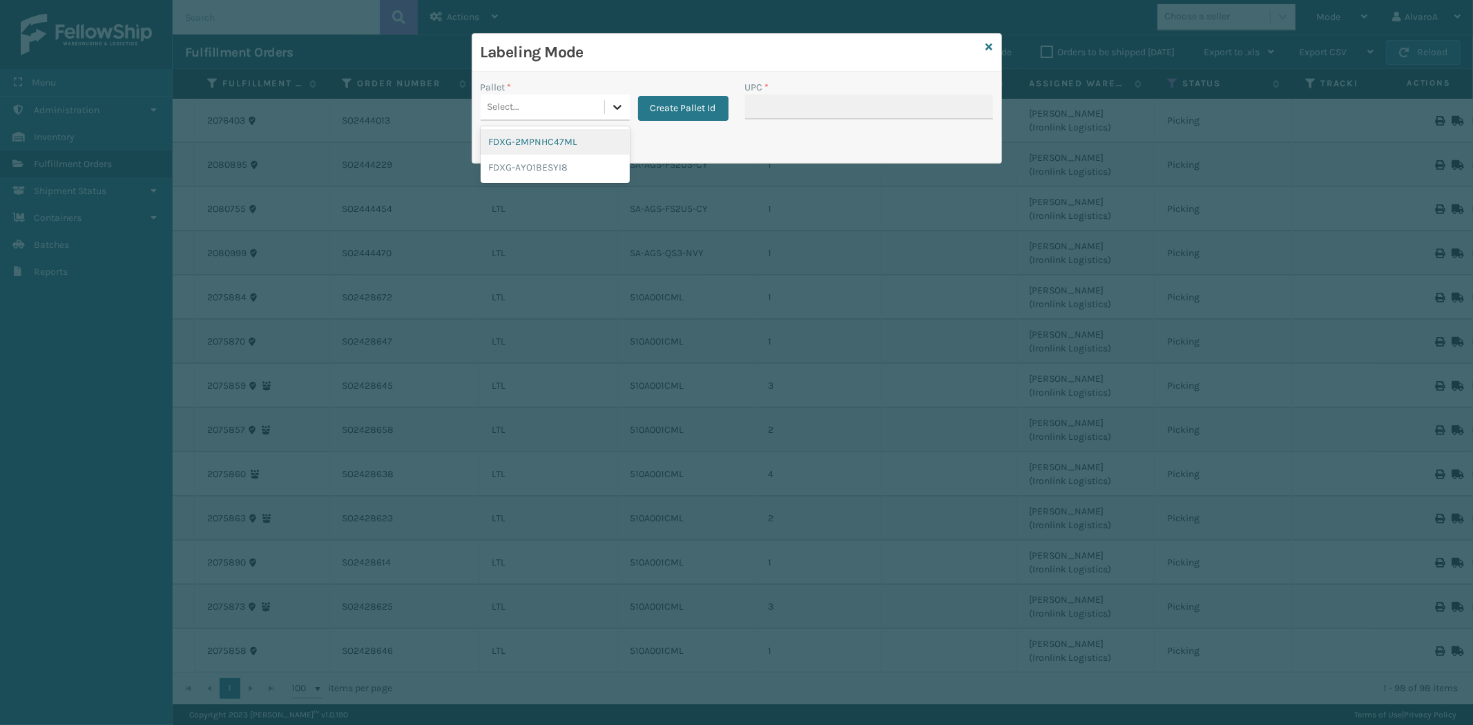
click at [623, 106] on div at bounding box center [617, 107] width 25 height 25
click at [989, 46] on icon at bounding box center [989, 47] width 7 height 10
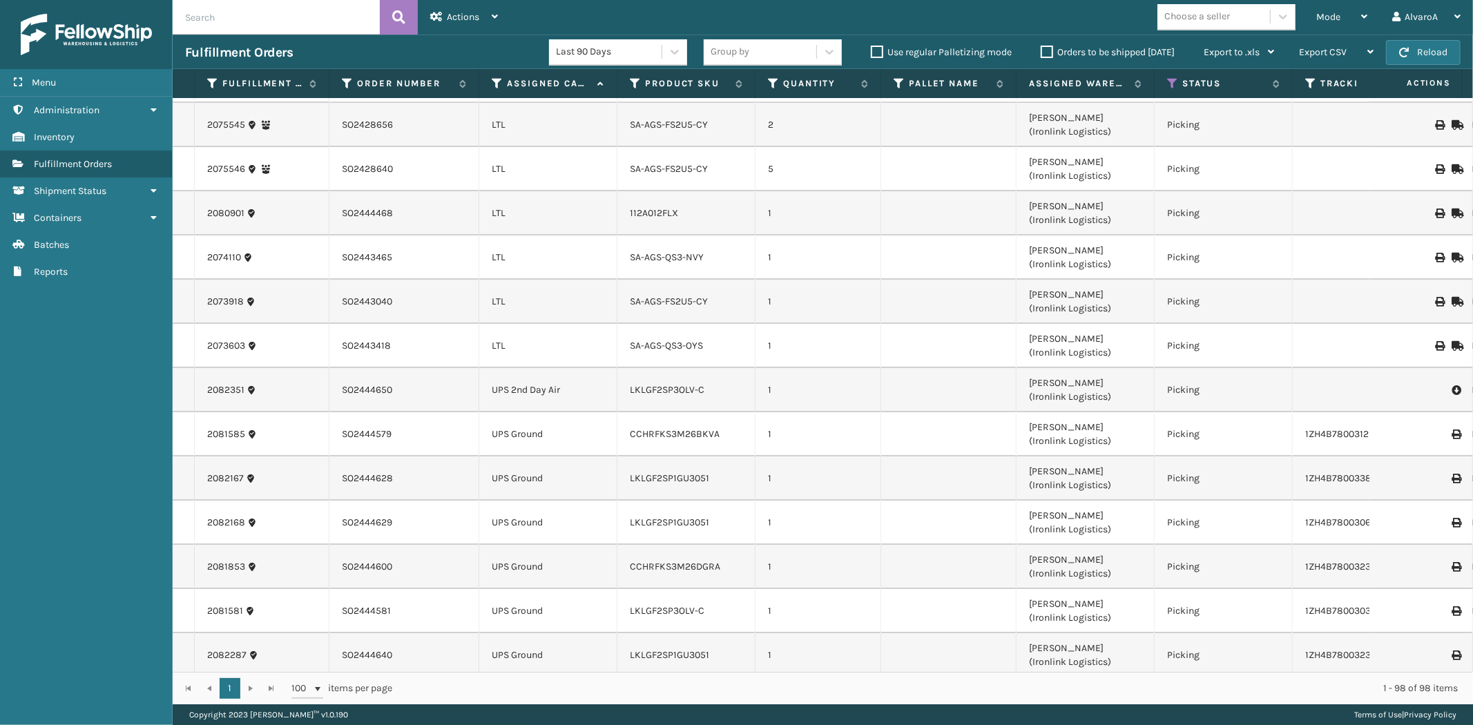
scroll to position [3876, 0]
